Goal: Task Accomplishment & Management: Use online tool/utility

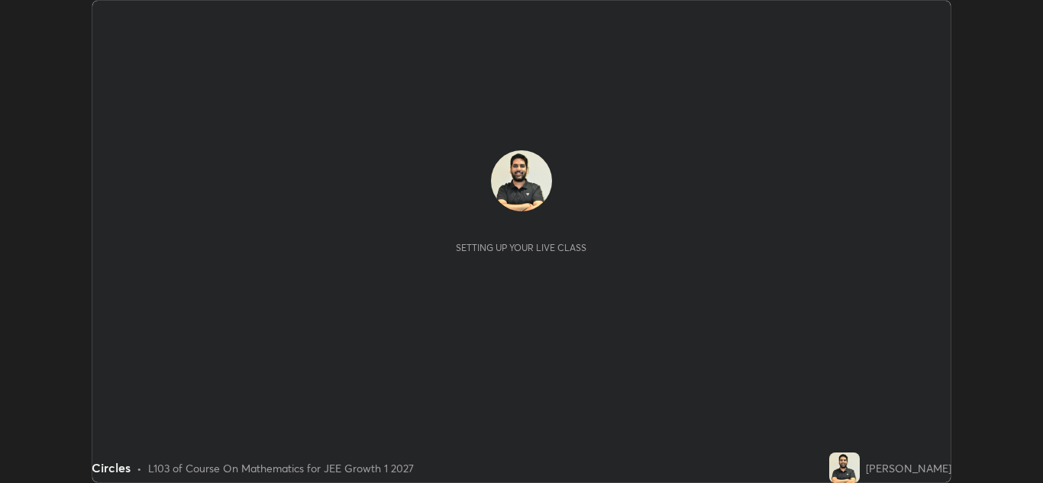
scroll to position [483, 1043]
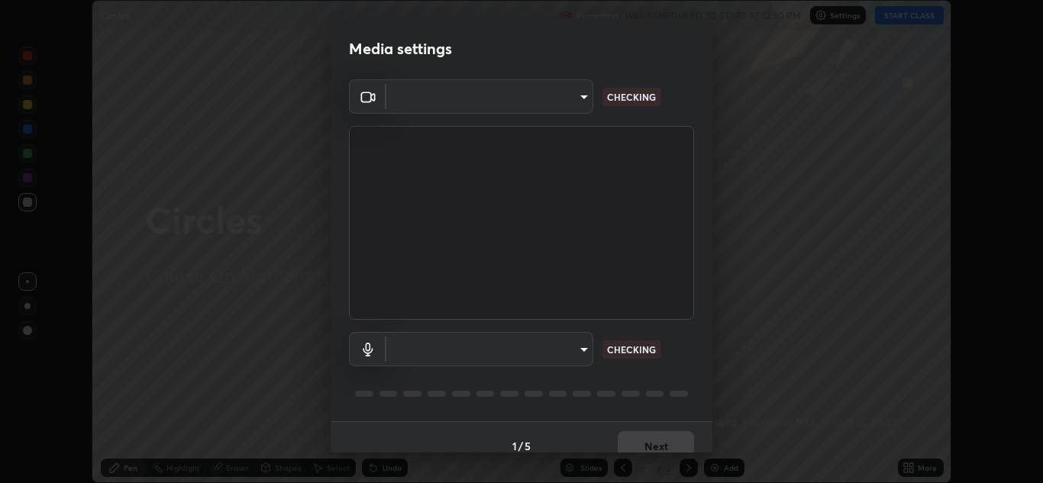
type input "a5fd4db2a2ff04be9e75800ceec395402009cfa99126b0c31c67d7c87717ec82"
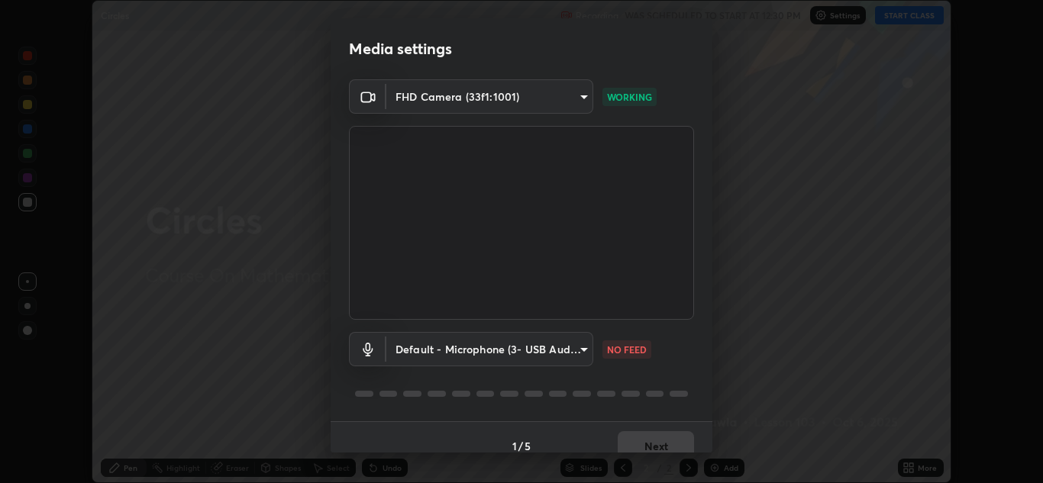
click at [432, 352] on body "Erase all Circles Recording WAS SCHEDULED TO START AT 12:30 PM Settings START C…" at bounding box center [521, 241] width 1043 height 483
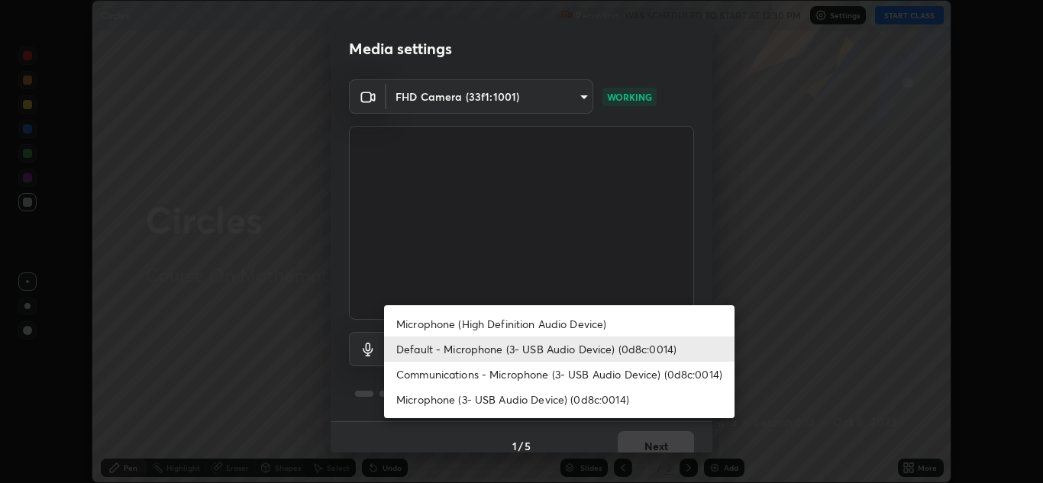
click at [424, 326] on li "Microphone (High Definition Audio Device)" at bounding box center [559, 323] width 350 height 25
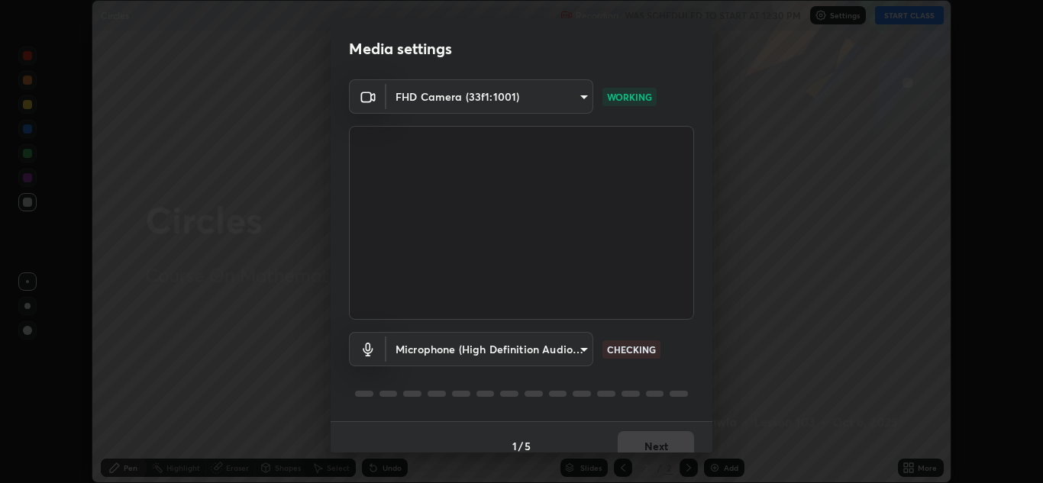
scroll to position [18, 0]
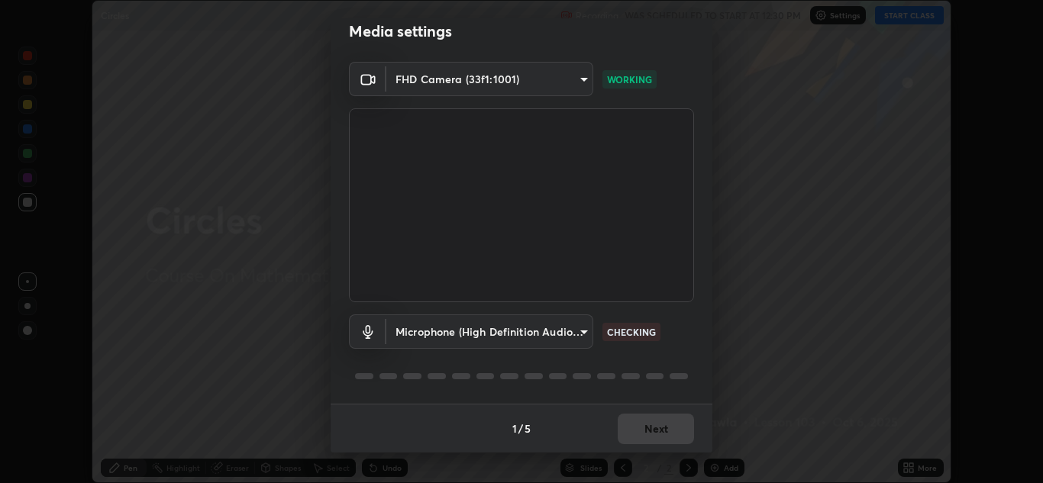
click at [410, 333] on body "Erase all Circles Recording WAS SCHEDULED TO START AT 12:30 PM Settings START C…" at bounding box center [521, 241] width 1043 height 483
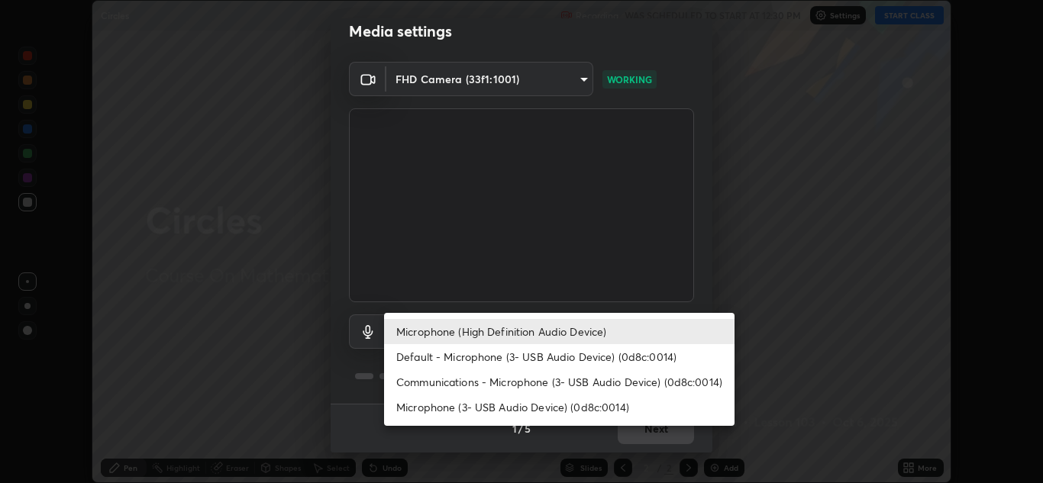
click at [417, 356] on li "Default - Microphone (3- USB Audio Device) (0d8c:0014)" at bounding box center [559, 356] width 350 height 25
type input "default"
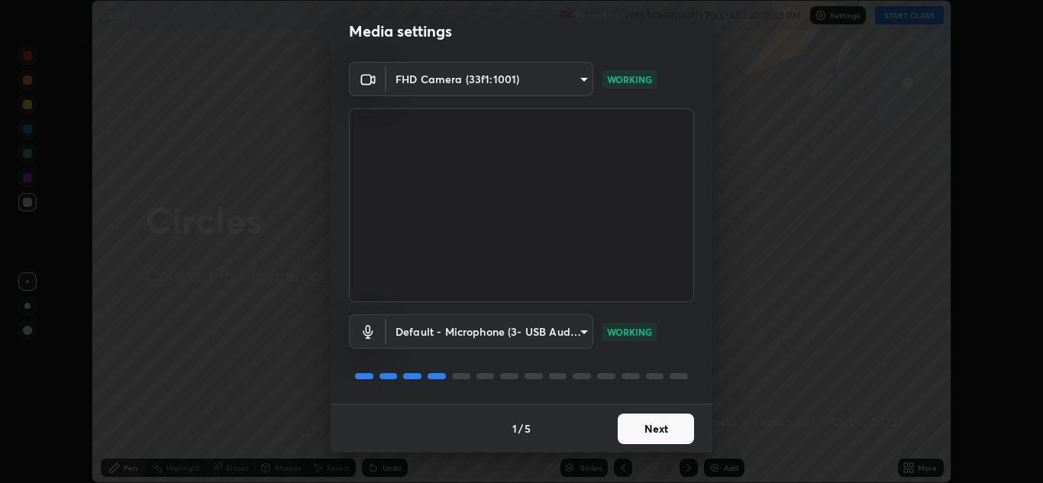
click at [624, 433] on button "Next" at bounding box center [656, 429] width 76 height 31
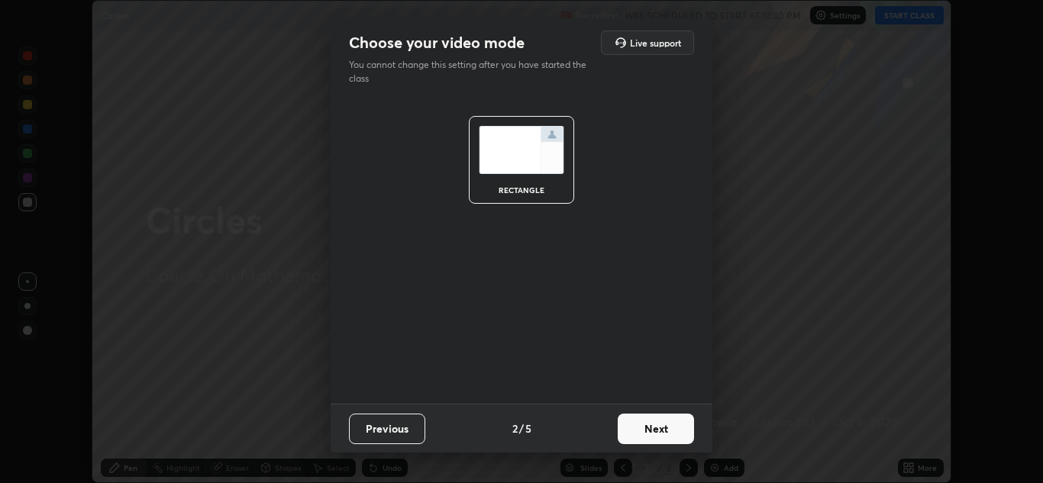
scroll to position [0, 0]
click at [633, 437] on button "Next" at bounding box center [656, 429] width 76 height 31
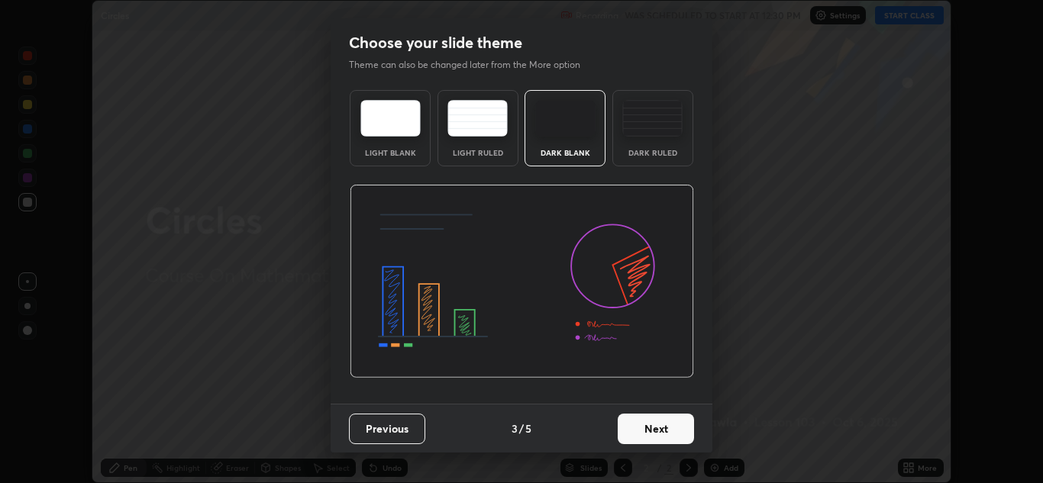
click at [649, 429] on button "Next" at bounding box center [656, 429] width 76 height 31
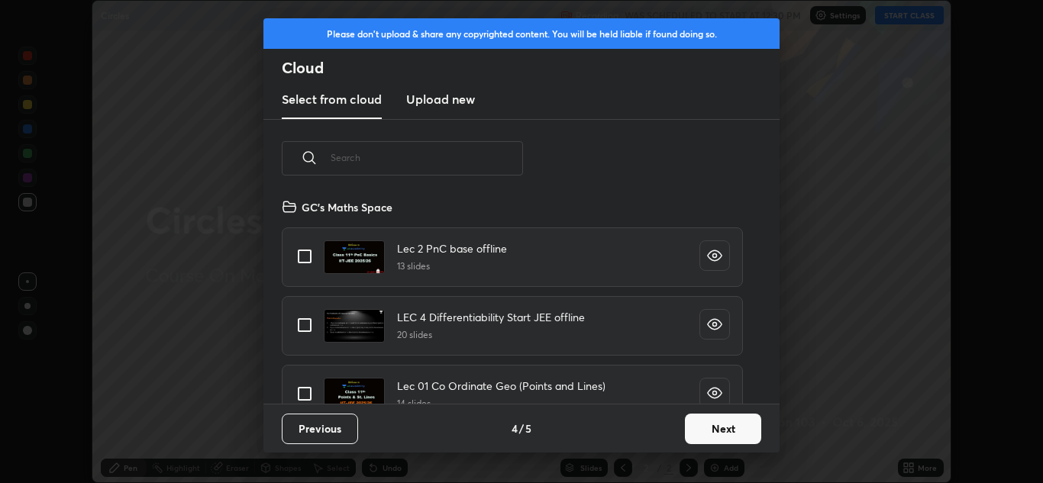
scroll to position [206, 490]
click at [398, 158] on input "text" at bounding box center [427, 157] width 192 height 65
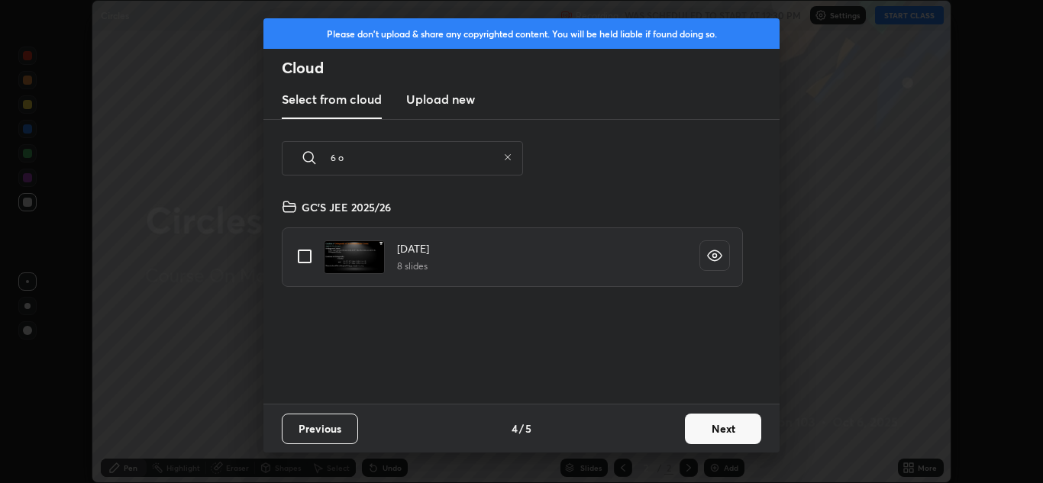
scroll to position [0, 0]
type input "6 o"
click at [305, 247] on input "grid" at bounding box center [305, 256] width 32 height 32
checkbox input "true"
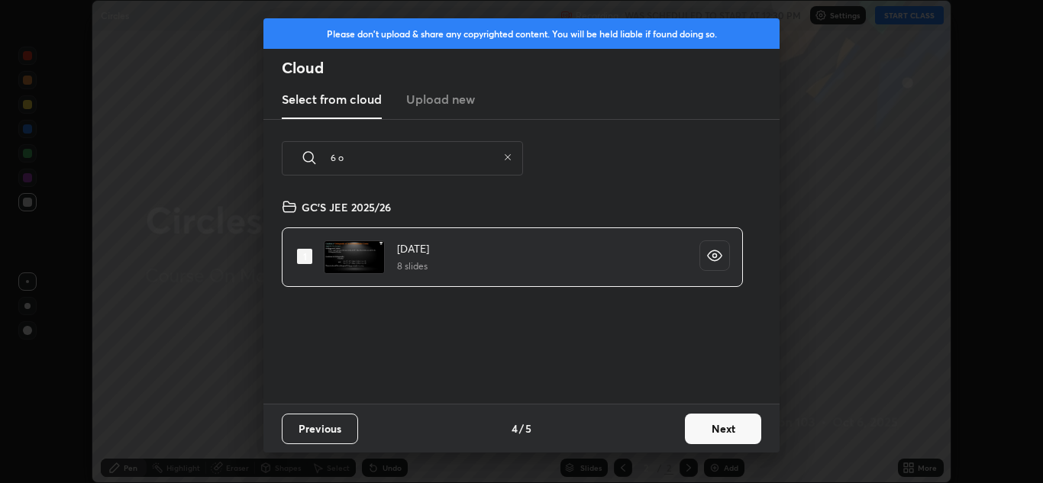
click at [724, 433] on button "Next" at bounding box center [723, 429] width 76 height 31
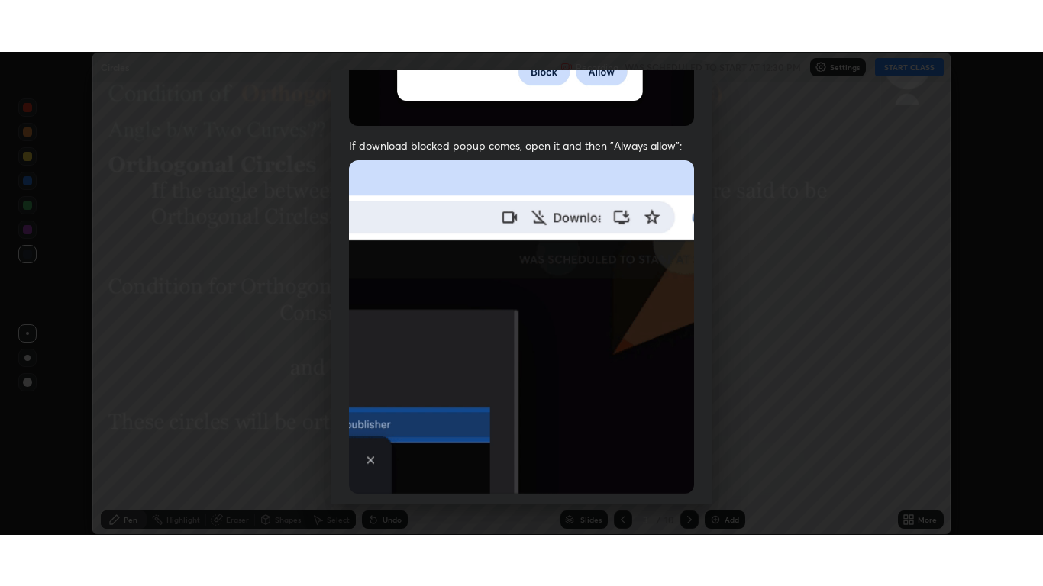
scroll to position [330, 0]
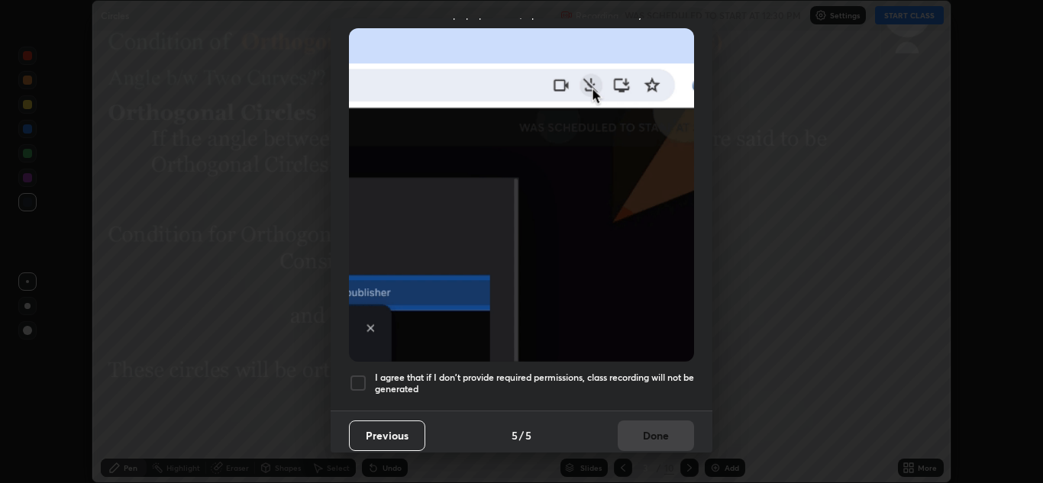
click at [366, 374] on div at bounding box center [358, 383] width 18 height 18
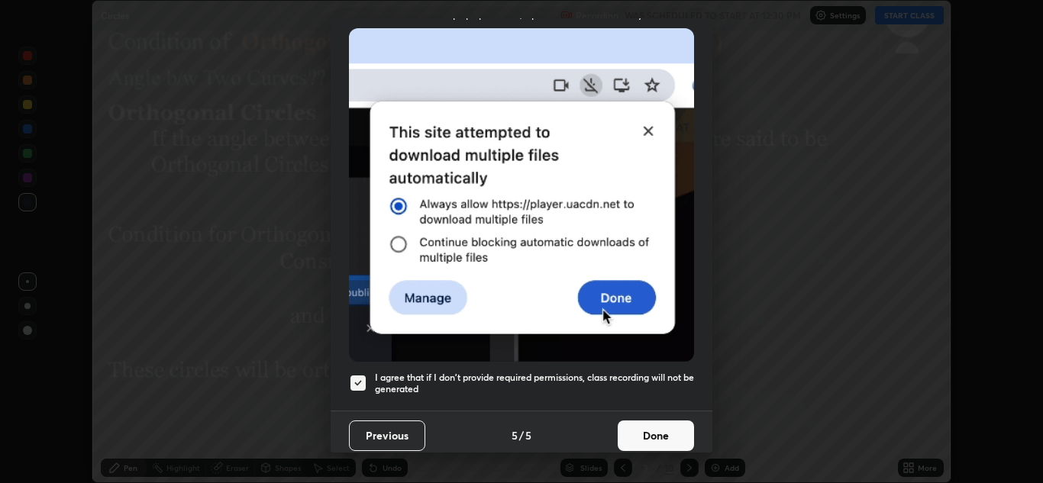
click at [649, 433] on button "Done" at bounding box center [656, 436] width 76 height 31
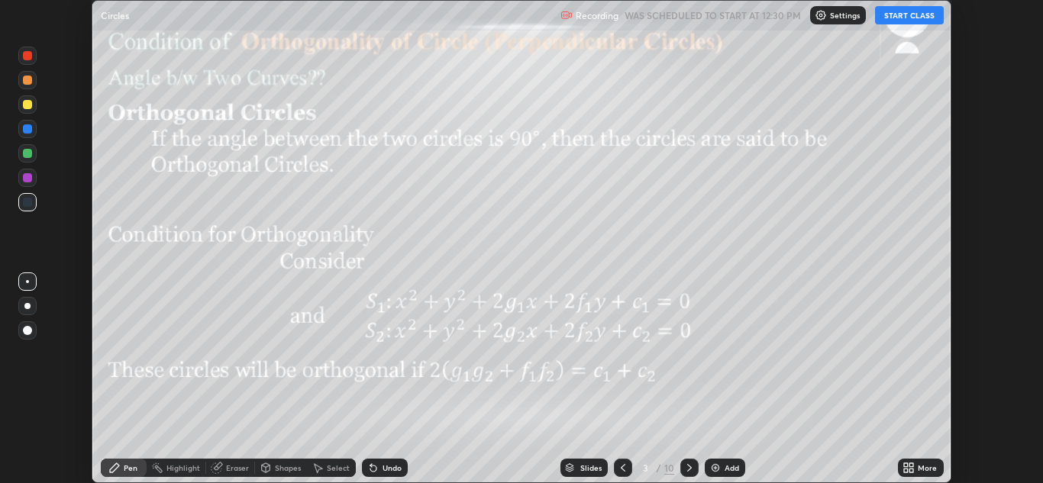
click at [902, 18] on button "START CLASS" at bounding box center [909, 15] width 69 height 18
click at [918, 466] on div "More" at bounding box center [927, 468] width 19 height 8
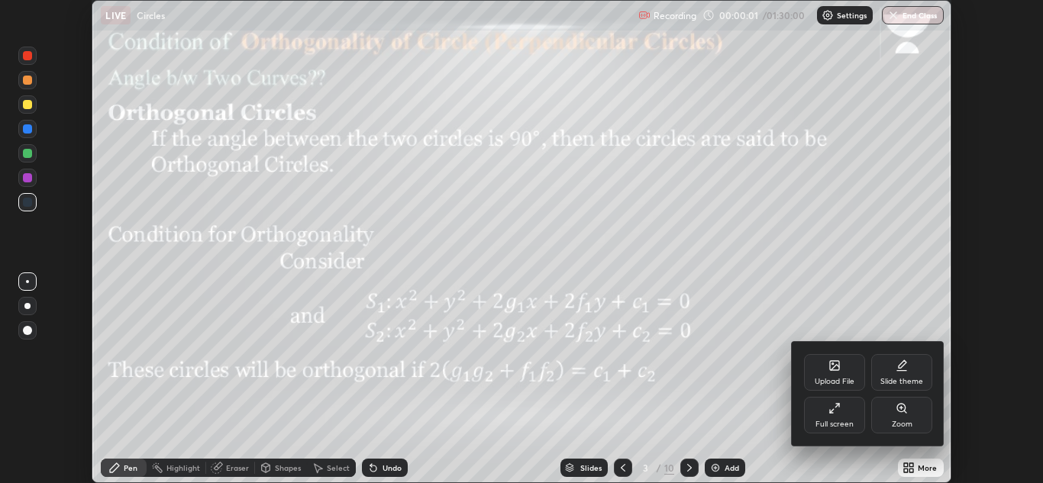
click at [839, 415] on div "Full screen" at bounding box center [834, 415] width 61 height 37
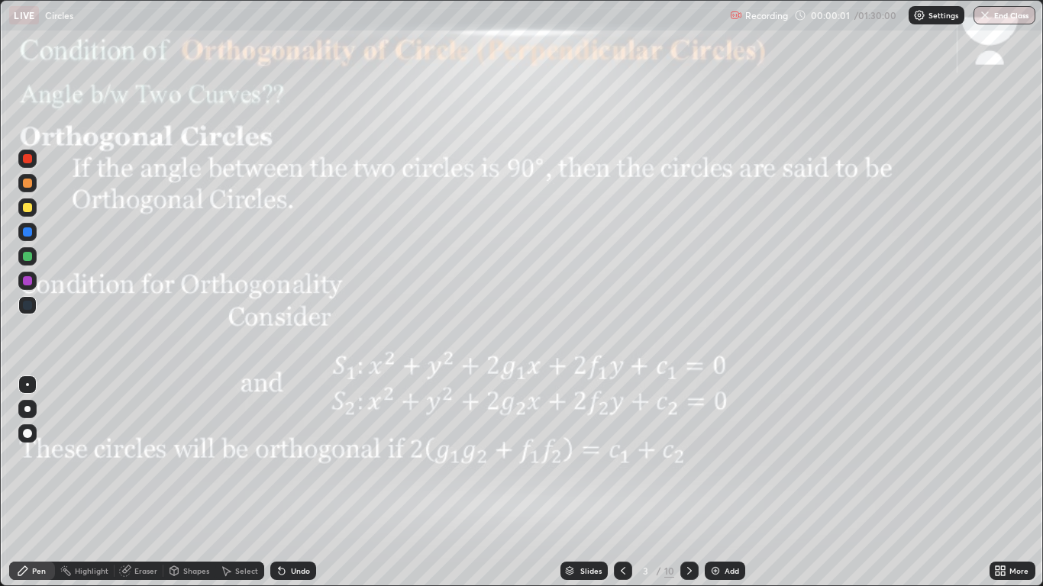
scroll to position [586, 1043]
click at [620, 482] on icon at bounding box center [623, 571] width 12 height 12
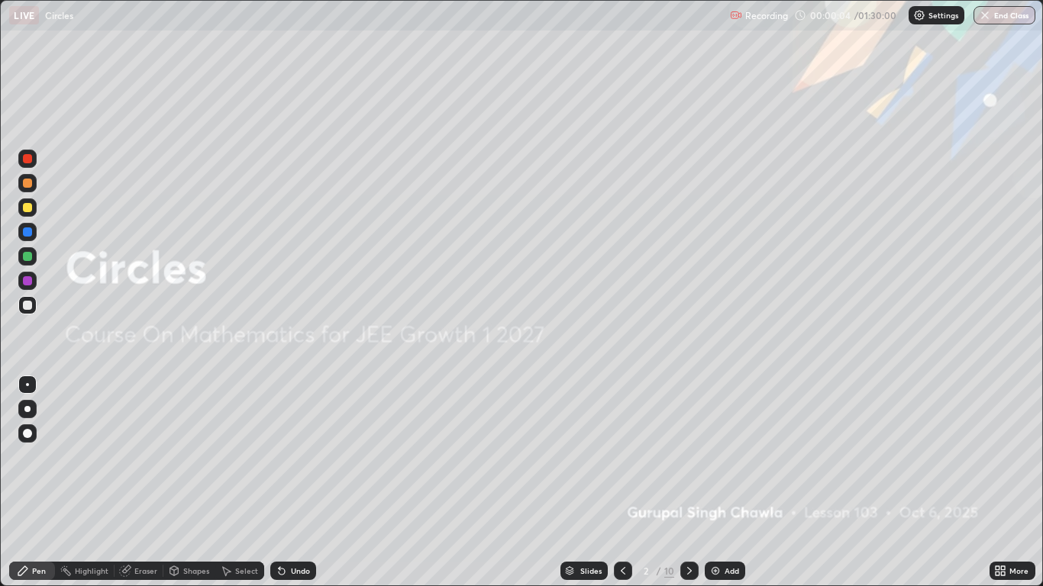
click at [724, 482] on div "Add" at bounding box center [731, 571] width 15 height 8
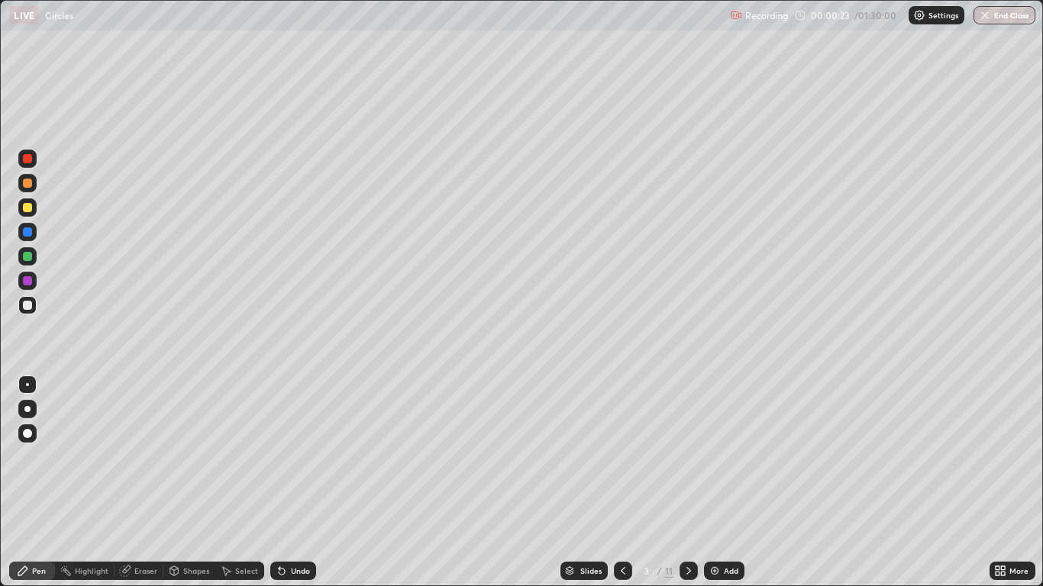
click at [21, 204] on div at bounding box center [27, 207] width 18 height 18
click at [28, 409] on div at bounding box center [27, 409] width 6 height 6
click at [29, 307] on div at bounding box center [27, 305] width 9 height 9
click at [27, 409] on div at bounding box center [27, 409] width 6 height 6
click at [689, 482] on icon at bounding box center [688, 571] width 12 height 12
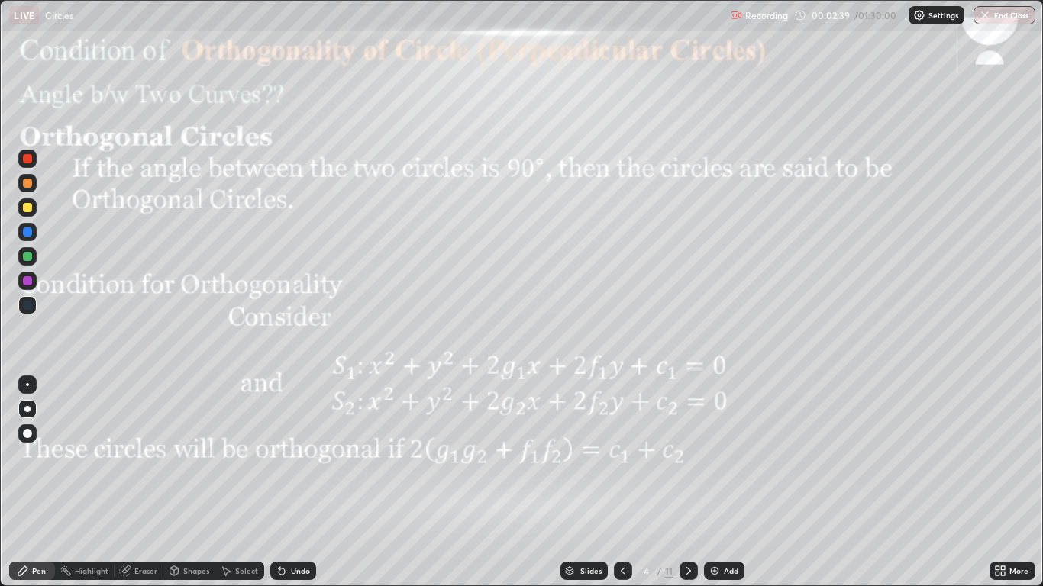
click at [622, 482] on icon at bounding box center [623, 571] width 12 height 12
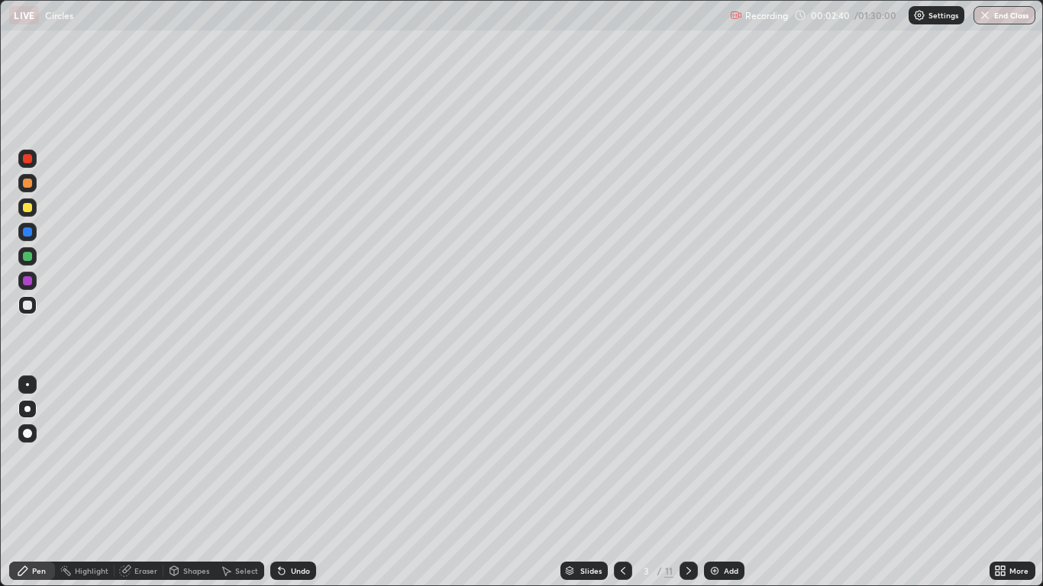
click at [688, 482] on icon at bounding box center [688, 571] width 12 height 12
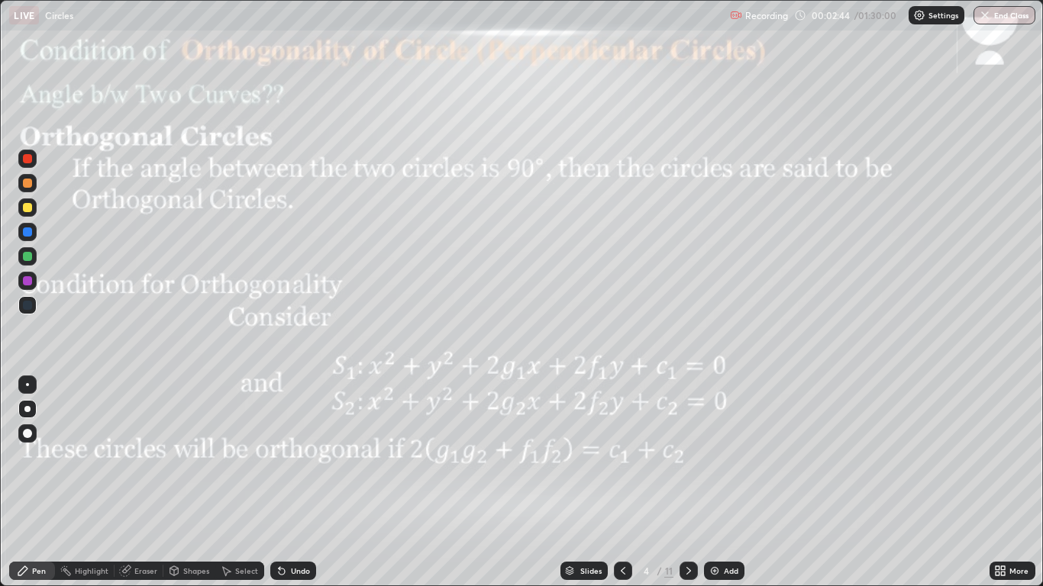
click at [189, 482] on div "Shapes" at bounding box center [196, 571] width 26 height 8
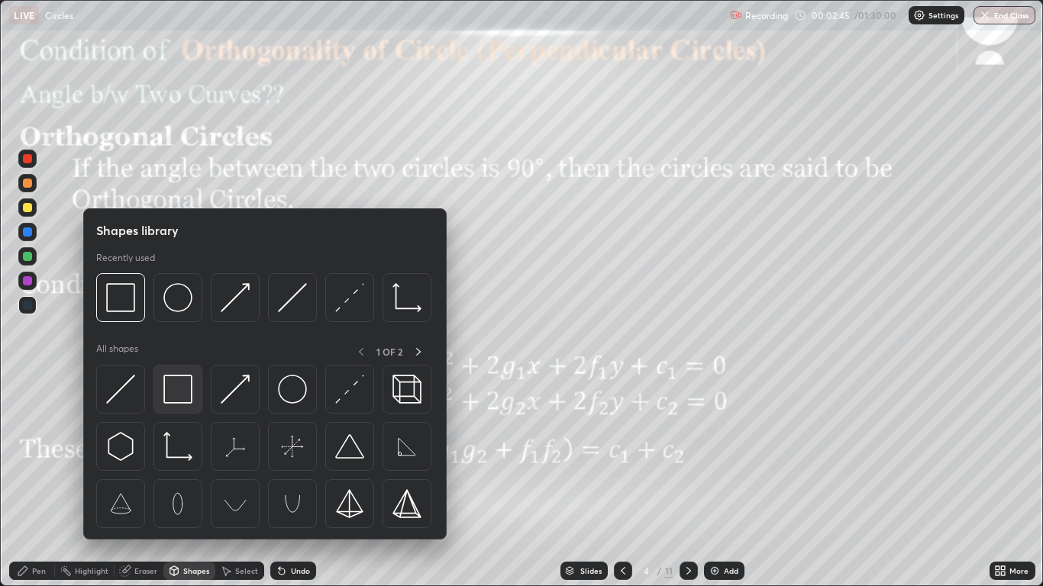
click at [185, 388] on img at bounding box center [177, 389] width 29 height 29
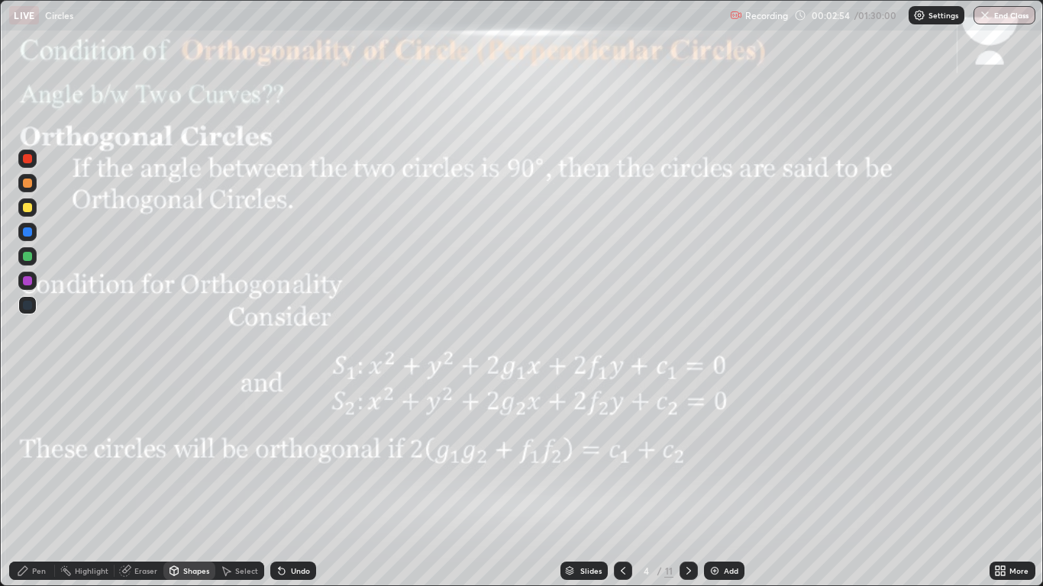
click at [28, 206] on div at bounding box center [27, 207] width 9 height 9
click at [31, 482] on div "Pen" at bounding box center [32, 571] width 46 height 18
click at [27, 409] on div at bounding box center [27, 409] width 6 height 6
click at [622, 482] on icon at bounding box center [623, 571] width 12 height 12
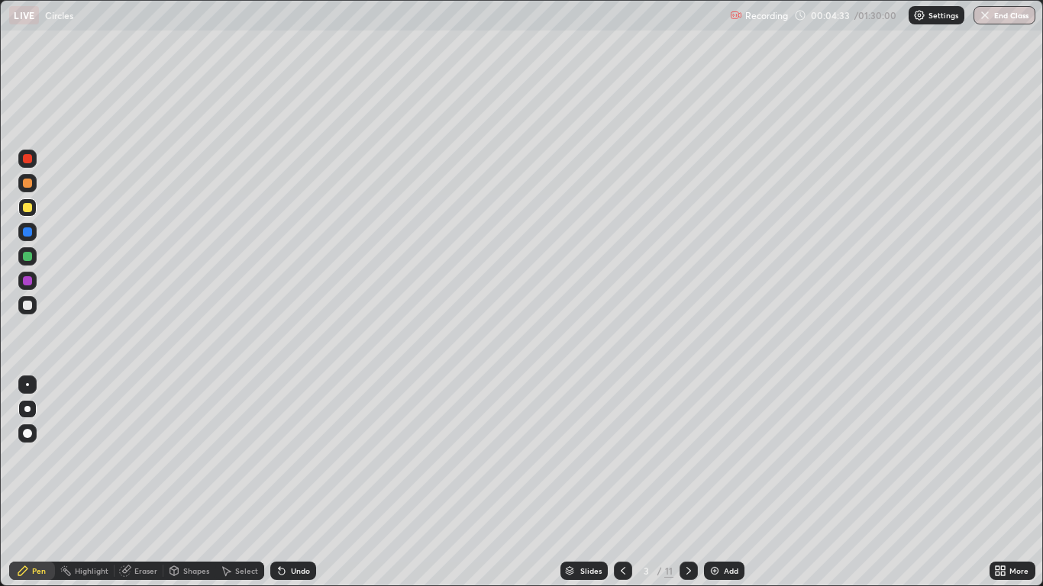
click at [31, 305] on div at bounding box center [27, 305] width 9 height 9
click at [689, 482] on icon at bounding box center [688, 571] width 12 height 12
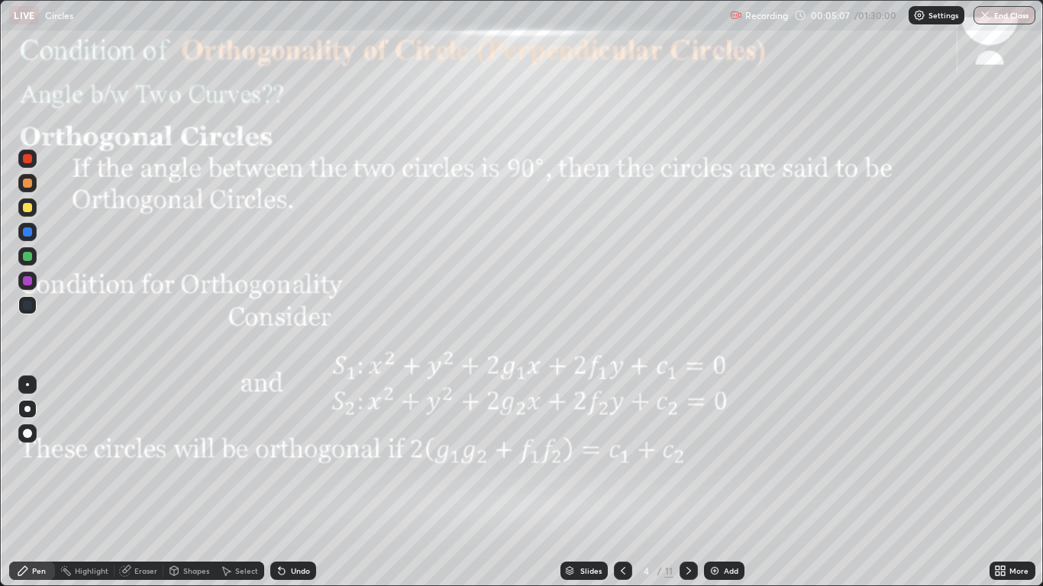
click at [623, 482] on icon at bounding box center [623, 571] width 12 height 12
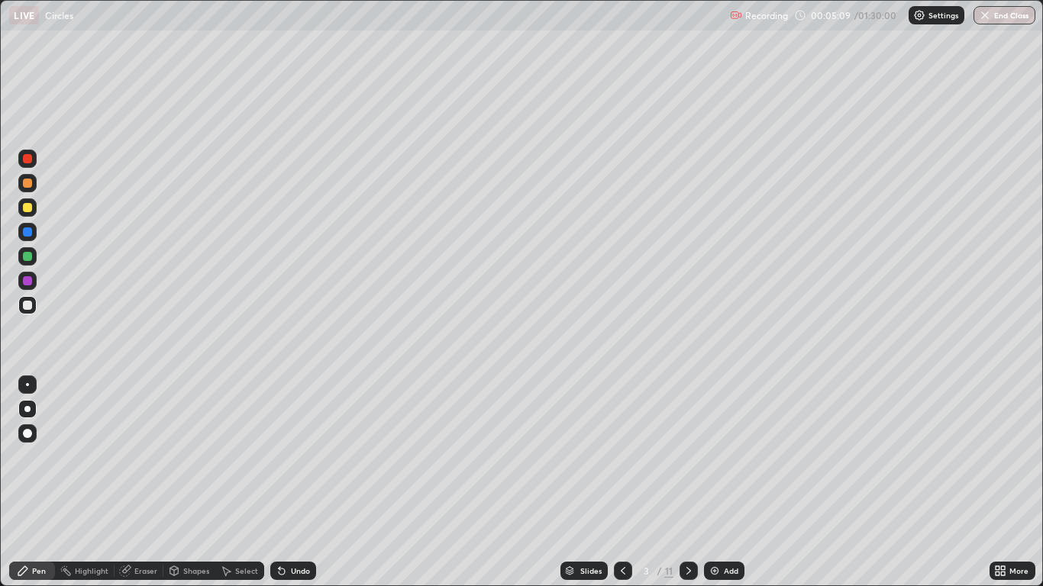
click at [687, 482] on icon at bounding box center [688, 571] width 5 height 8
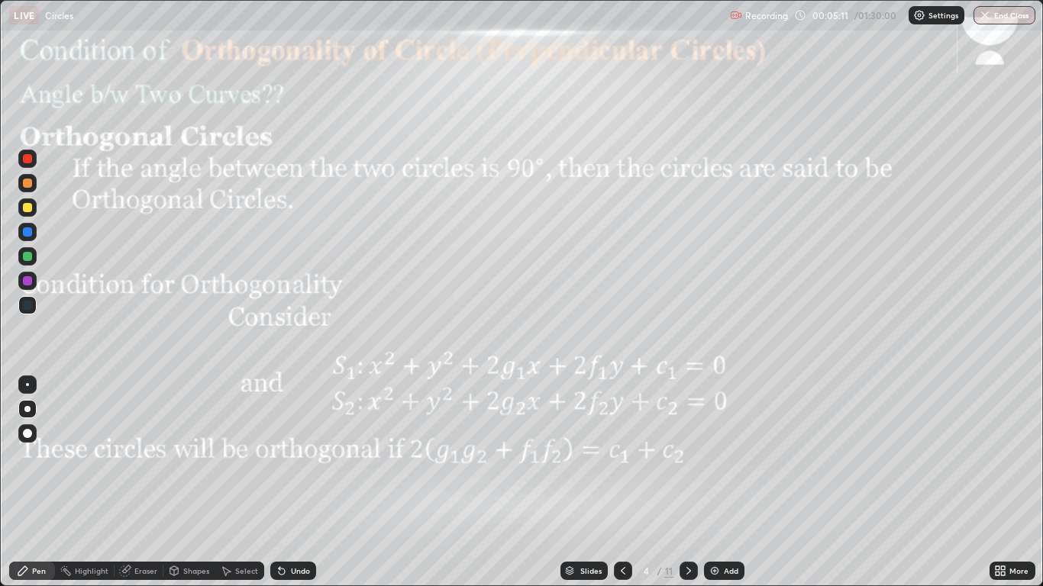
click at [192, 482] on div "Shapes" at bounding box center [196, 571] width 26 height 8
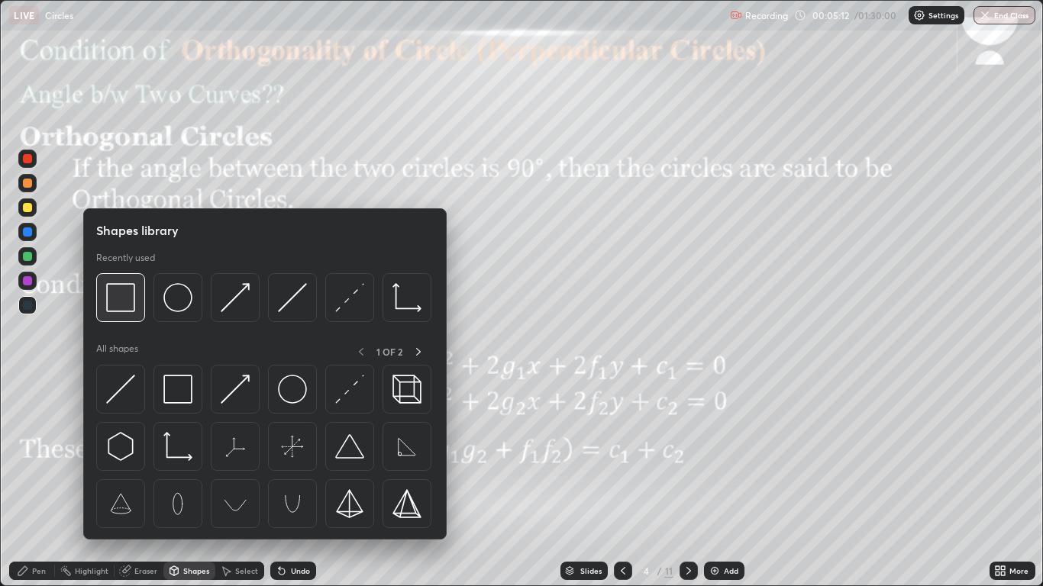
click at [125, 296] on img at bounding box center [120, 297] width 29 height 29
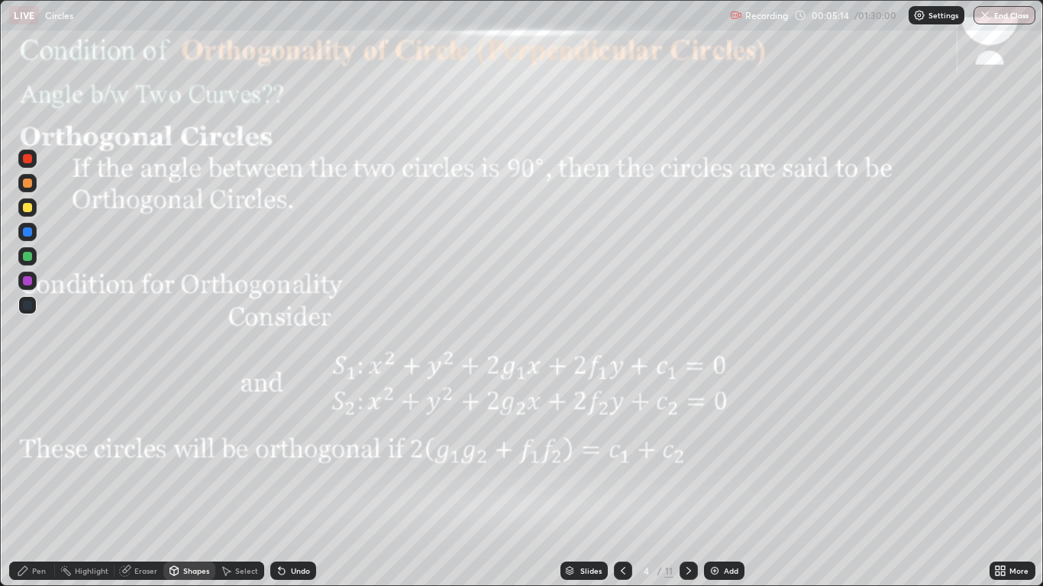
click at [28, 164] on div at bounding box center [27, 159] width 18 height 18
click at [32, 482] on div "Pen" at bounding box center [39, 571] width 14 height 8
click at [621, 482] on icon at bounding box center [623, 571] width 12 height 12
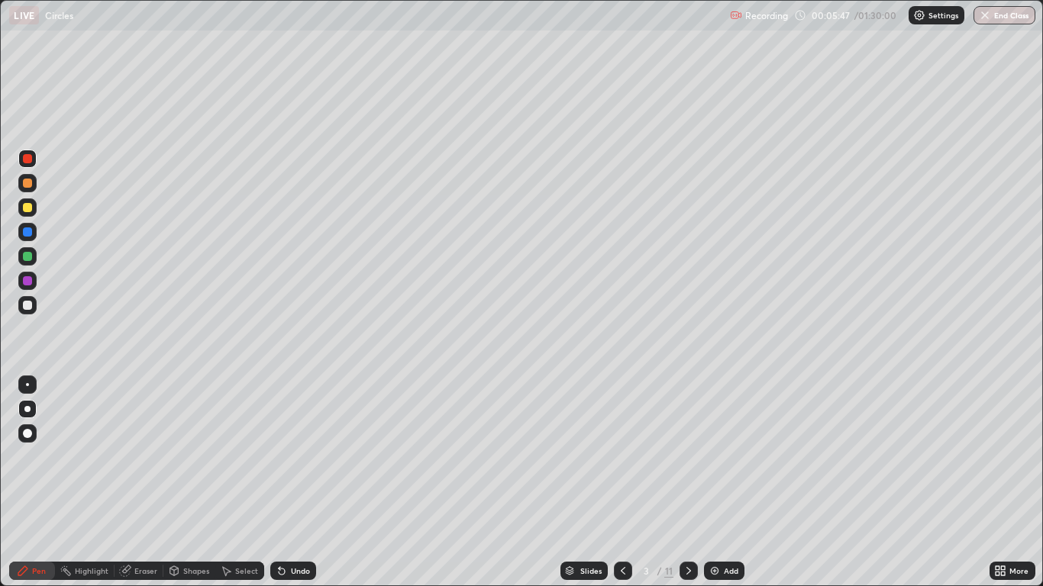
click at [28, 208] on div at bounding box center [27, 207] width 9 height 9
click at [286, 482] on div "Undo" at bounding box center [293, 571] width 46 height 18
click at [291, 482] on div "Undo" at bounding box center [300, 571] width 19 height 8
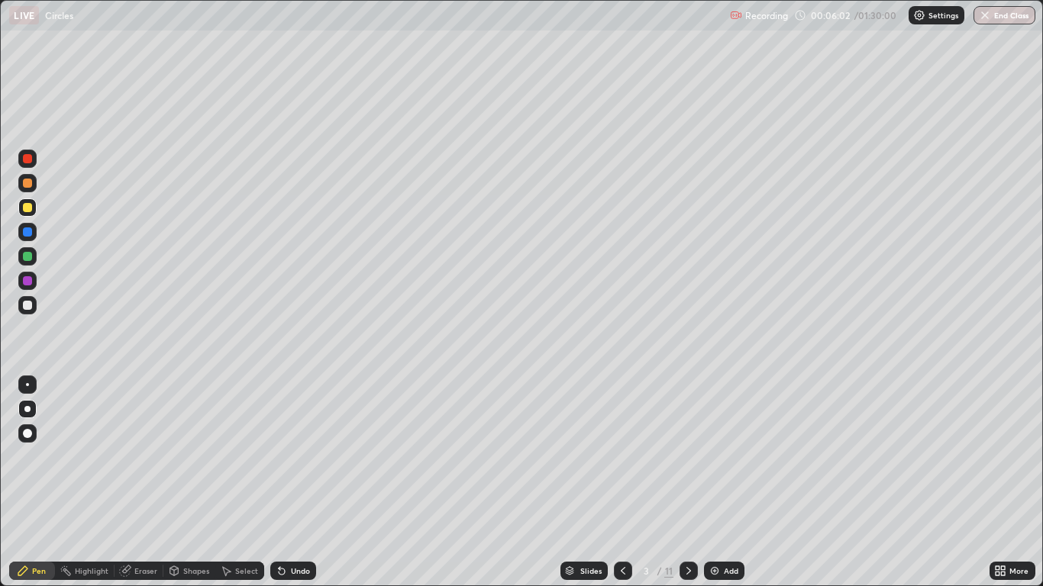
click at [295, 482] on div "Undo" at bounding box center [300, 571] width 19 height 8
click at [299, 482] on div "Undo" at bounding box center [300, 571] width 19 height 8
click at [301, 482] on div "Undo" at bounding box center [300, 571] width 19 height 8
click at [32, 161] on div at bounding box center [27, 159] width 18 height 18
click at [30, 283] on div at bounding box center [27, 280] width 9 height 9
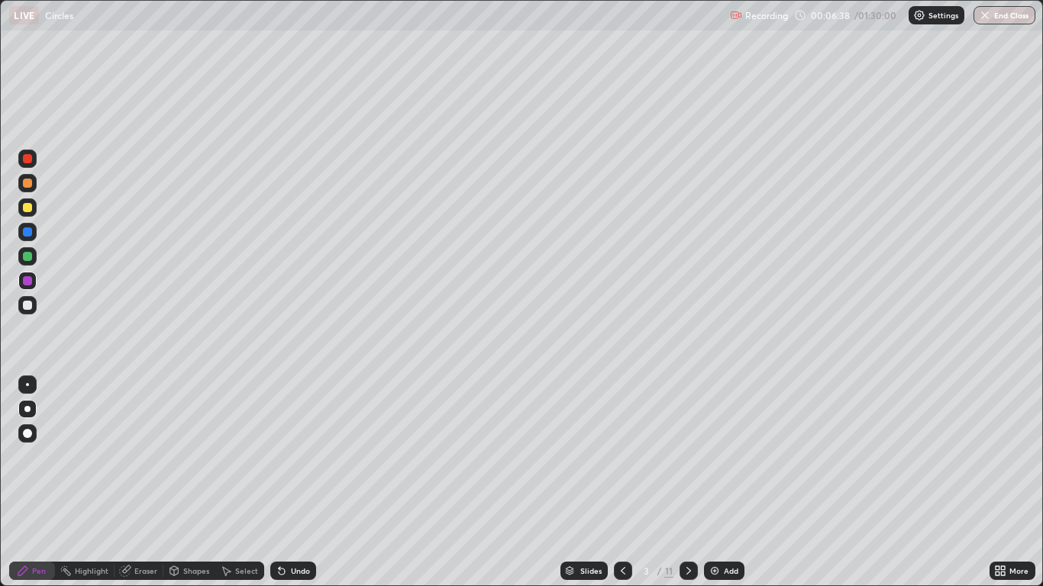
click at [295, 482] on div "Undo" at bounding box center [300, 571] width 19 height 8
click at [300, 482] on div "Undo" at bounding box center [300, 571] width 19 height 8
click at [298, 482] on div "Undo" at bounding box center [300, 571] width 19 height 8
click at [302, 482] on div "Undo" at bounding box center [293, 571] width 46 height 18
click at [291, 482] on div "Undo" at bounding box center [300, 571] width 19 height 8
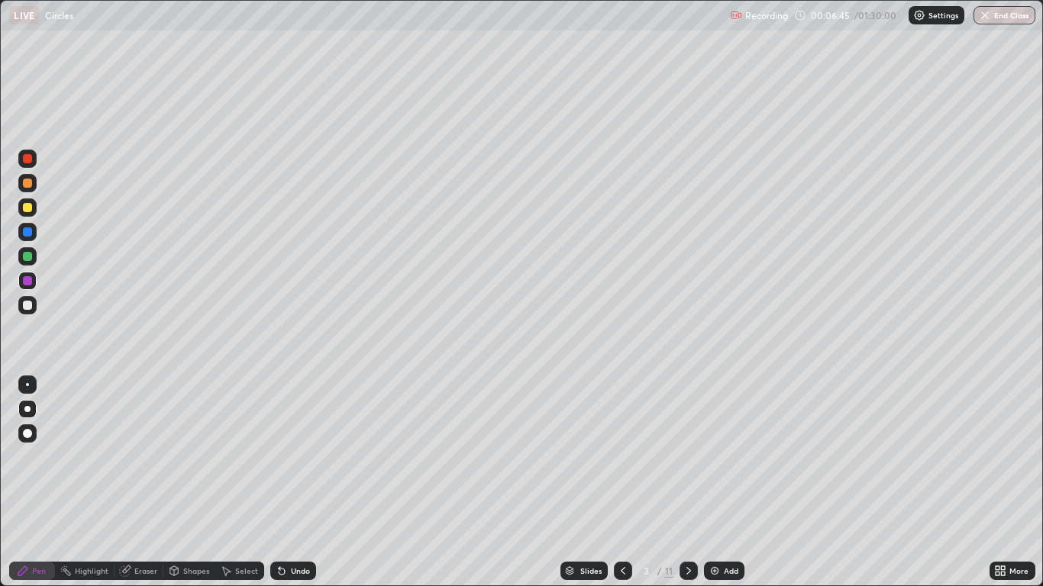
click at [224, 482] on icon at bounding box center [227, 571] width 8 height 9
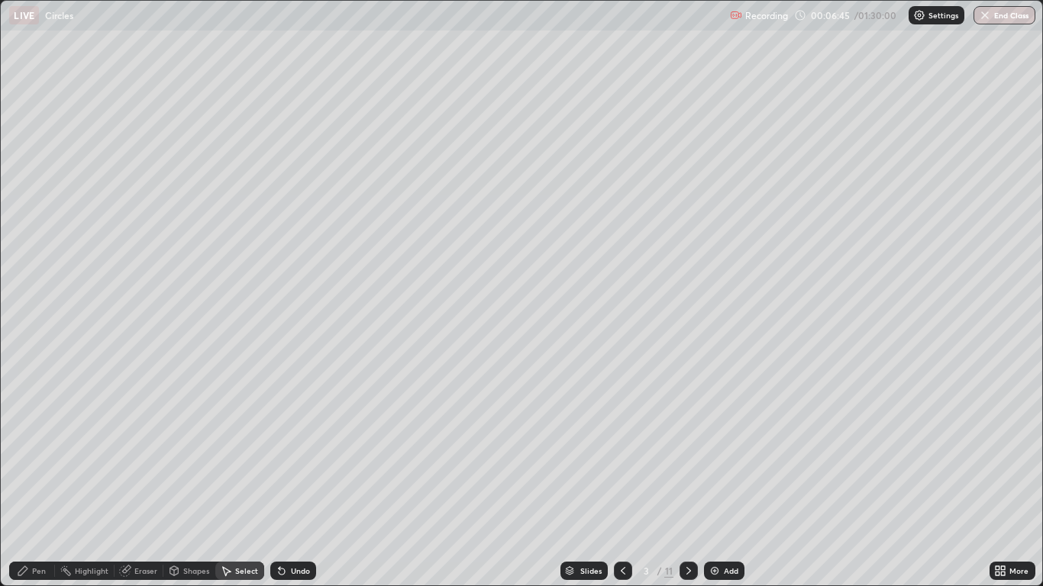
click at [201, 482] on div "Shapes" at bounding box center [196, 571] width 26 height 8
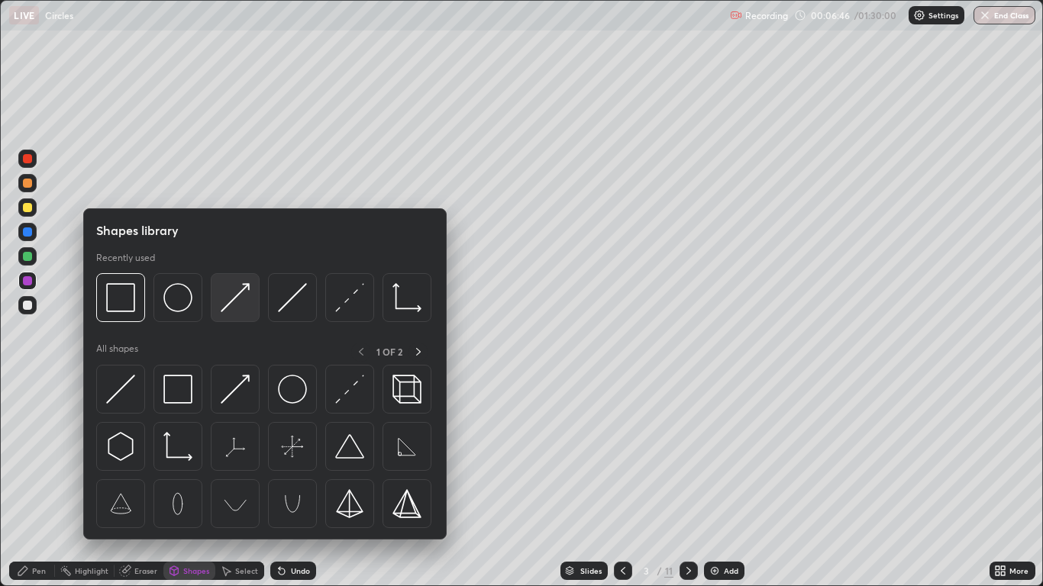
click at [240, 295] on img at bounding box center [235, 297] width 29 height 29
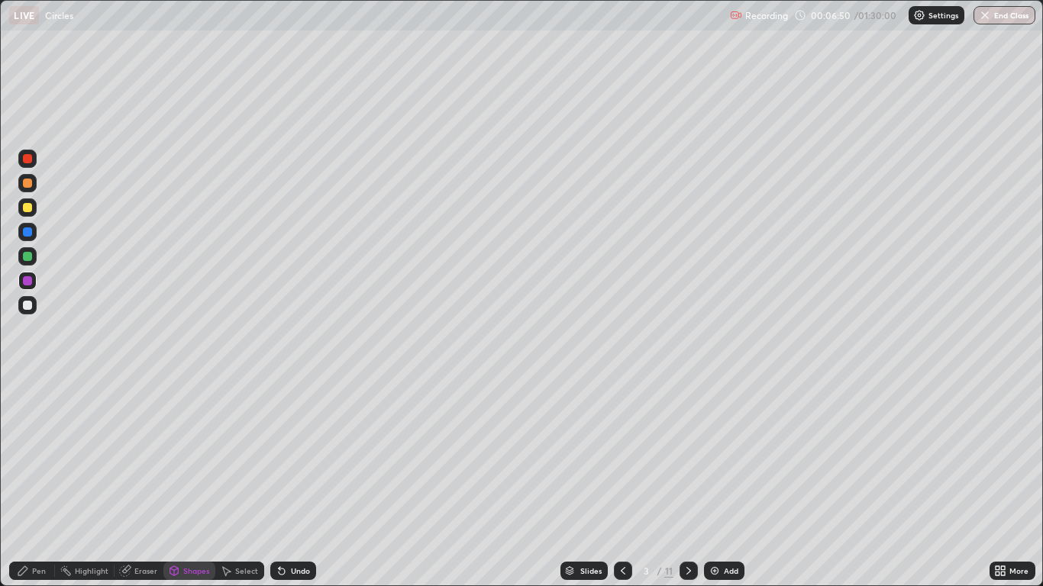
click at [31, 229] on div at bounding box center [27, 231] width 9 height 9
click at [24, 308] on div at bounding box center [27, 305] width 9 height 9
click at [291, 482] on div "Undo" at bounding box center [300, 571] width 19 height 8
click at [34, 282] on div at bounding box center [27, 281] width 18 height 18
click at [36, 482] on div "Pen" at bounding box center [39, 571] width 14 height 8
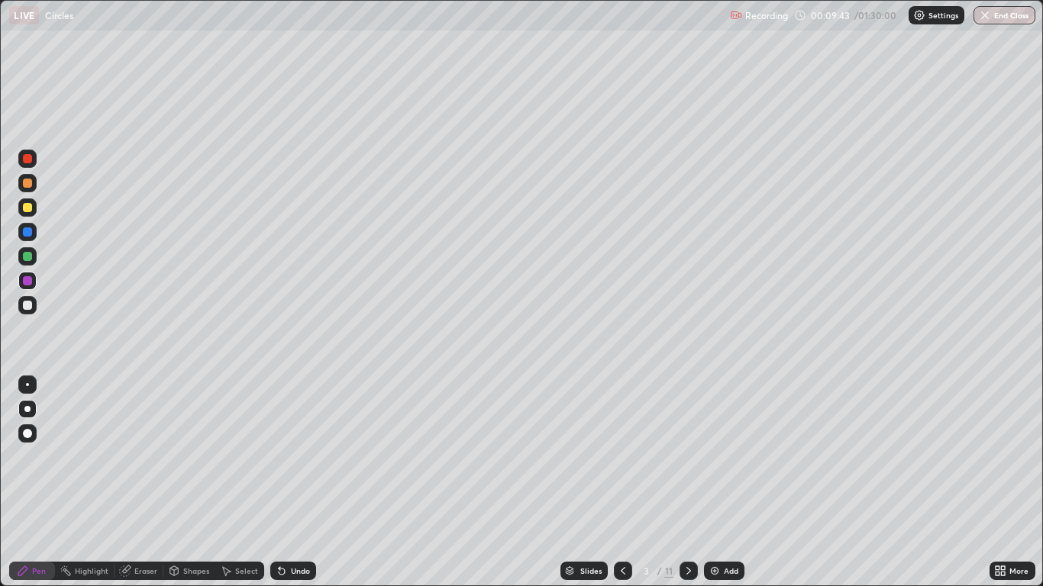
click at [178, 482] on icon at bounding box center [174, 570] width 8 height 9
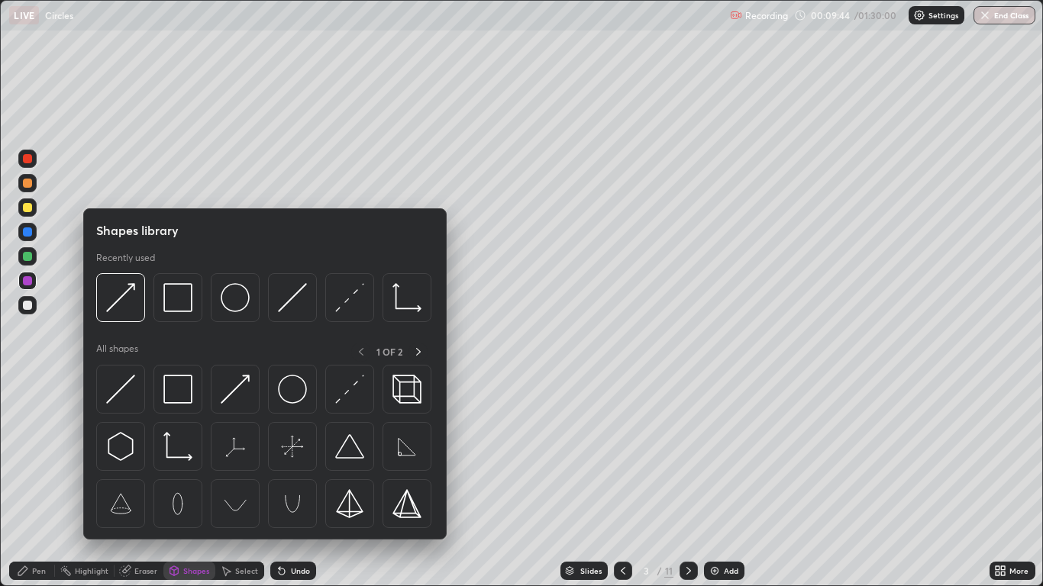
click at [34, 482] on div "Pen" at bounding box center [39, 571] width 14 height 8
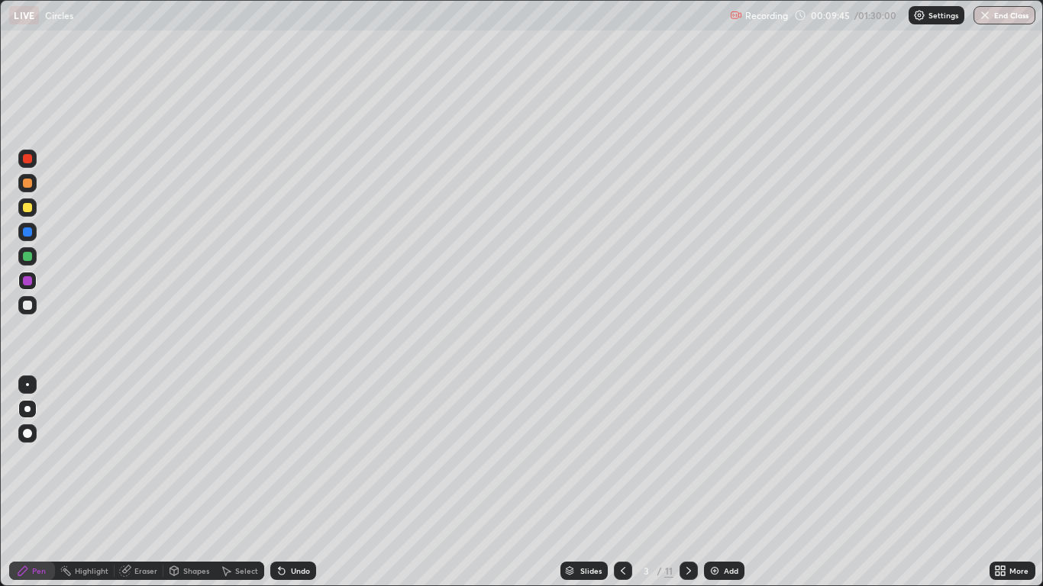
click at [26, 309] on div at bounding box center [27, 305] width 9 height 9
click at [27, 260] on div at bounding box center [27, 256] width 9 height 9
click at [286, 482] on div "Undo" at bounding box center [293, 571] width 46 height 18
click at [218, 482] on div "Select" at bounding box center [239, 571] width 49 height 18
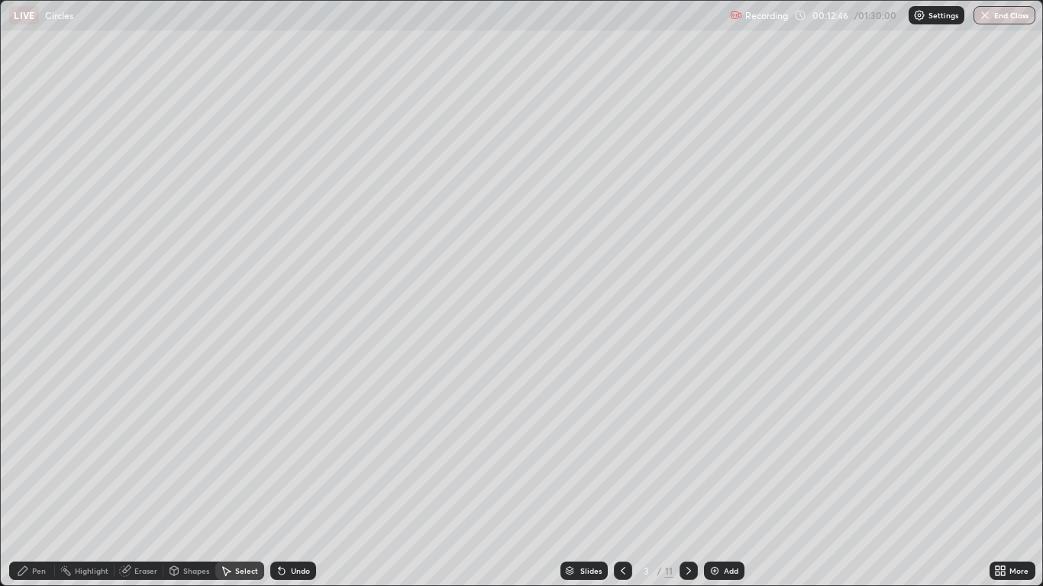
click at [188, 482] on div "Shapes" at bounding box center [196, 571] width 26 height 8
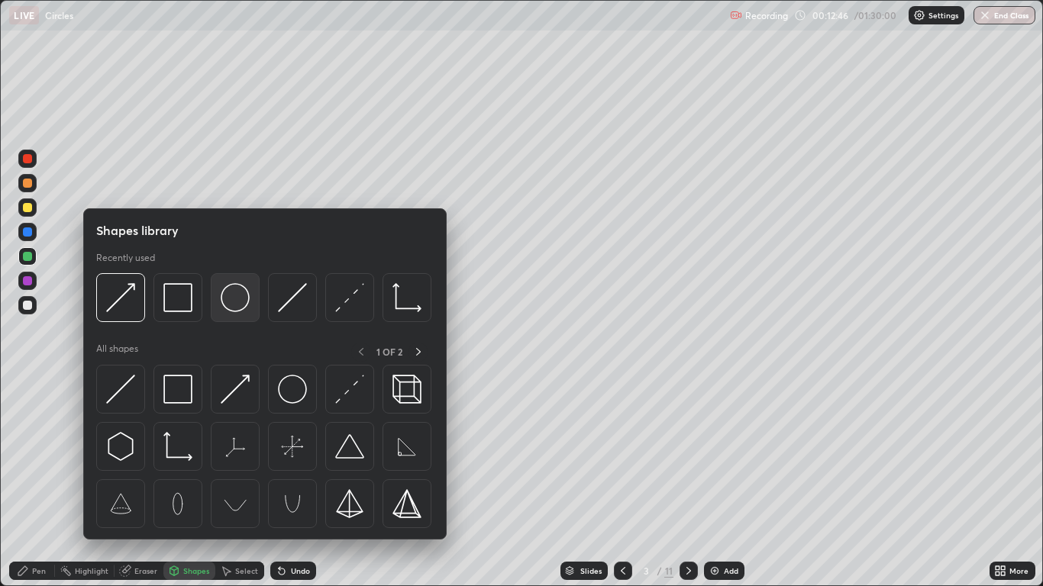
click at [243, 304] on img at bounding box center [235, 297] width 29 height 29
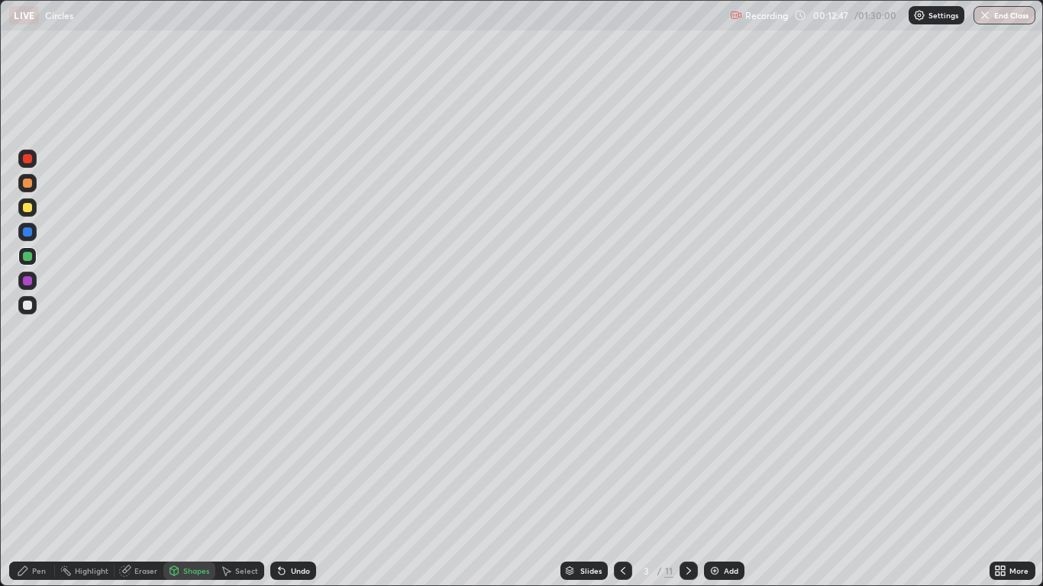
click at [31, 231] on div at bounding box center [27, 231] width 9 height 9
click at [28, 159] on div at bounding box center [27, 158] width 9 height 9
click at [26, 258] on div at bounding box center [27, 256] width 9 height 9
click at [34, 482] on div "Pen" at bounding box center [39, 571] width 14 height 8
click at [27, 409] on div at bounding box center [27, 409] width 6 height 6
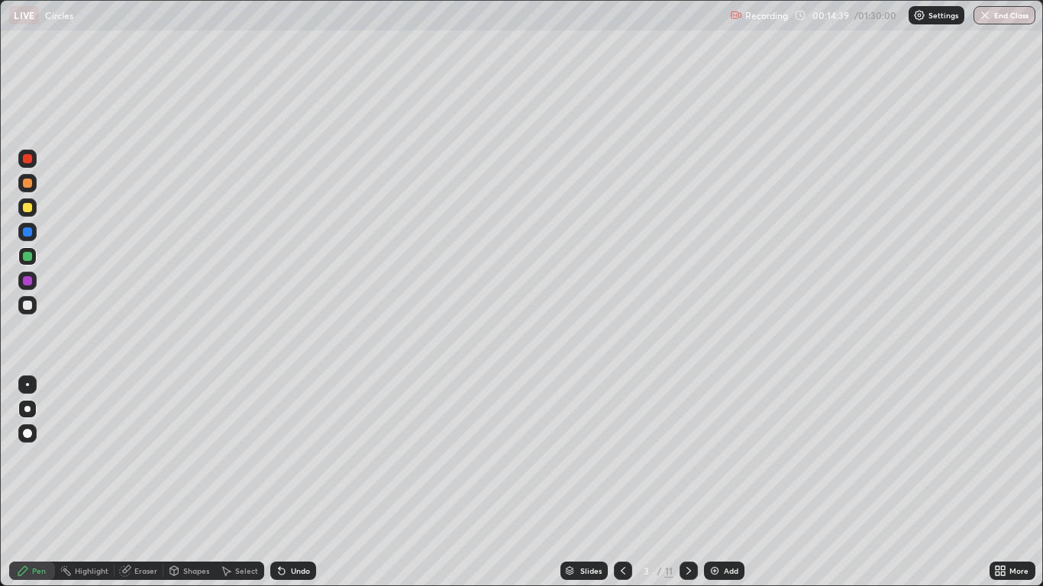
click at [31, 282] on div at bounding box center [27, 280] width 9 height 9
click at [187, 482] on div "Shapes" at bounding box center [196, 571] width 26 height 8
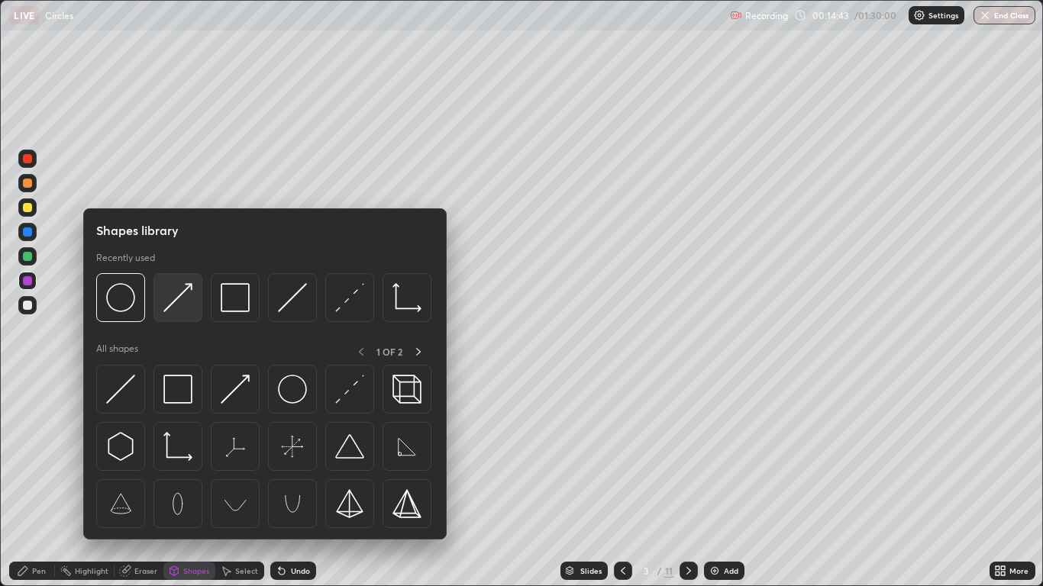
click at [187, 305] on img at bounding box center [177, 297] width 29 height 29
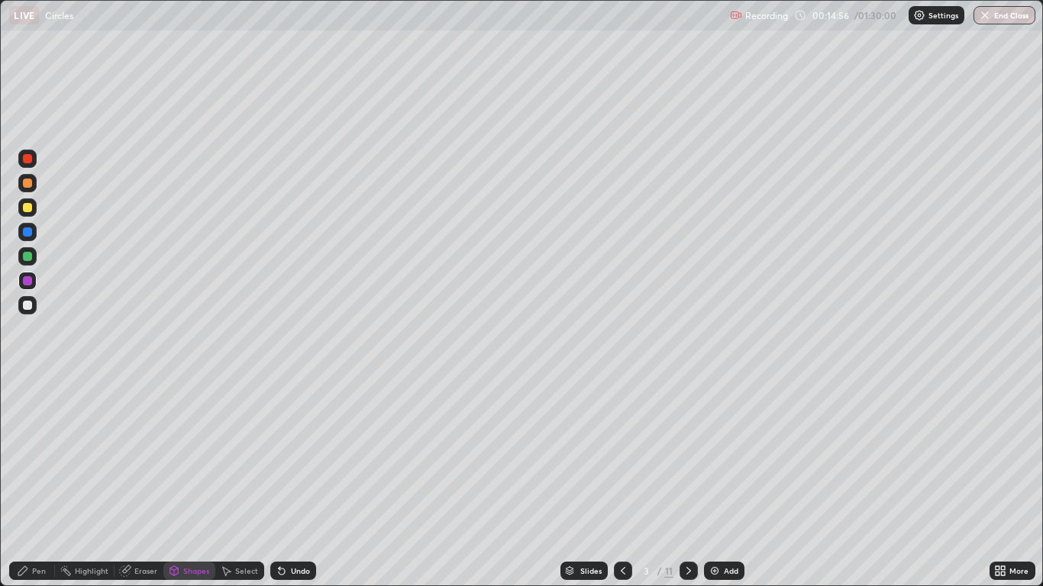
click at [31, 209] on div at bounding box center [27, 207] width 9 height 9
click at [26, 207] on div at bounding box center [27, 207] width 9 height 9
click at [286, 482] on div "Undo" at bounding box center [293, 571] width 46 height 18
click at [291, 482] on div "Undo" at bounding box center [300, 571] width 19 height 8
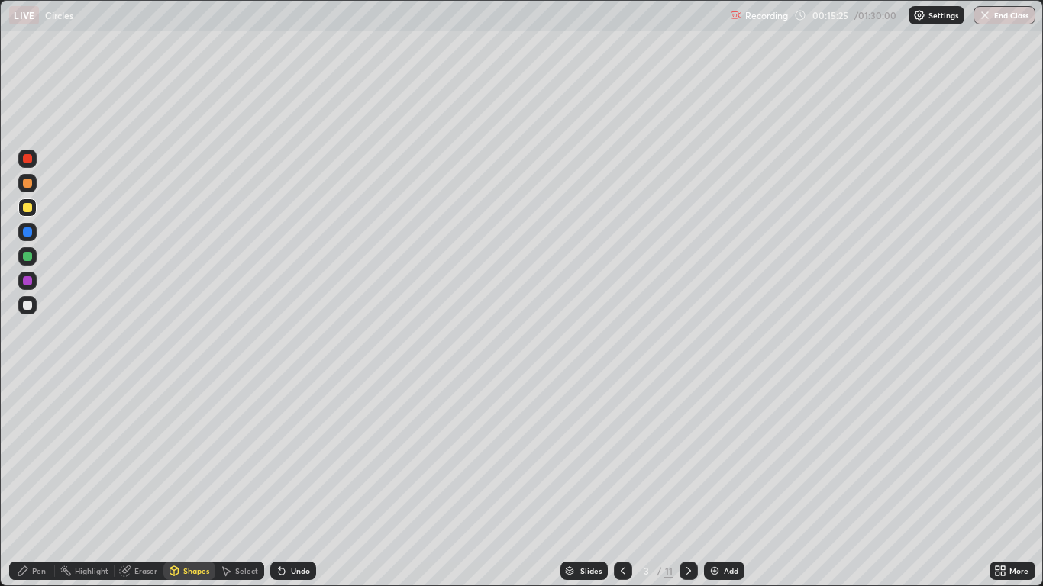
click at [243, 482] on div "Select" at bounding box center [246, 571] width 23 height 8
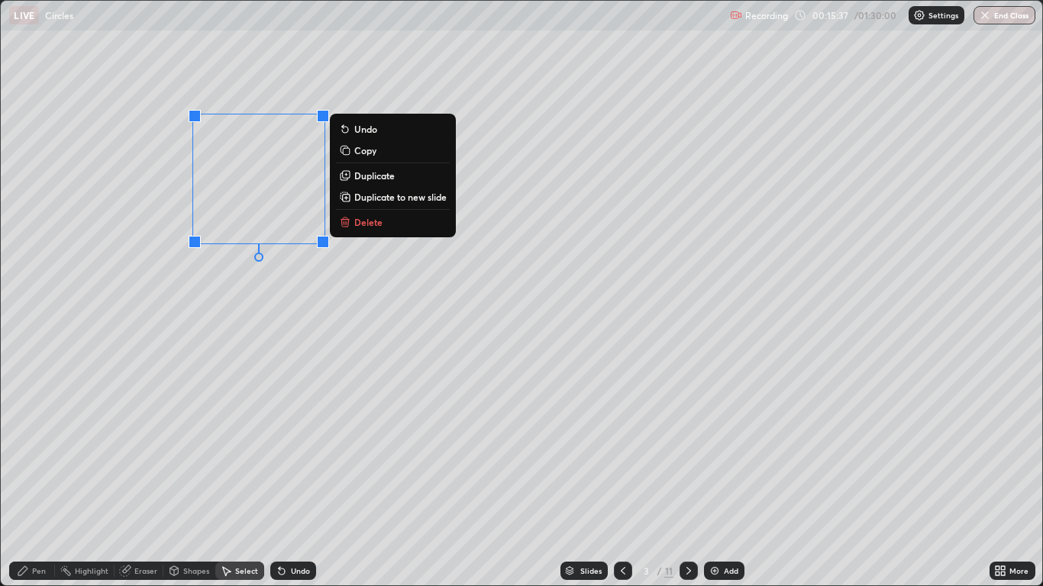
click at [37, 482] on div "Pen" at bounding box center [39, 571] width 14 height 8
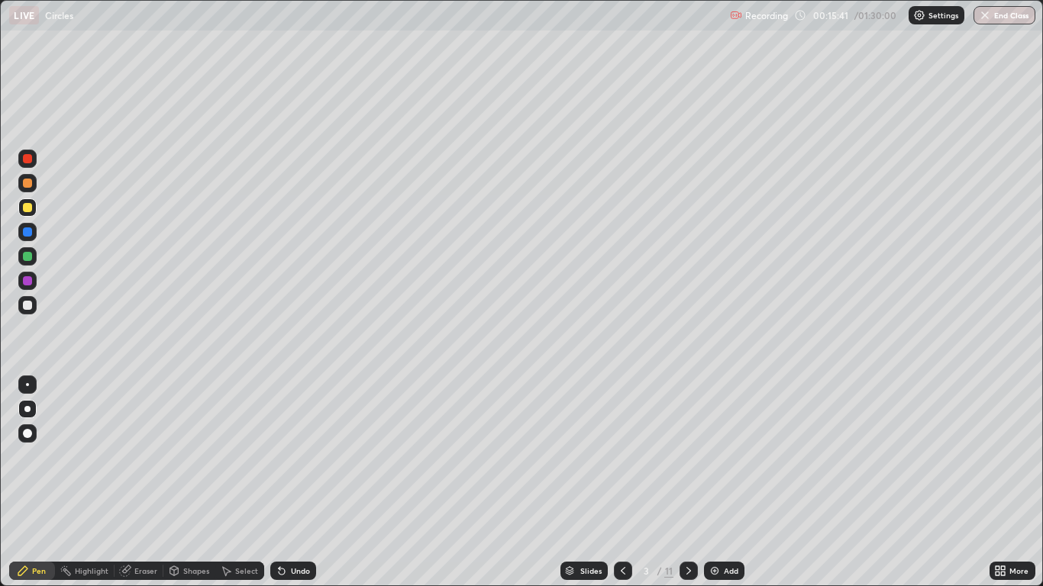
click at [25, 305] on div at bounding box center [27, 305] width 9 height 9
click at [189, 482] on div "Shapes" at bounding box center [196, 571] width 26 height 8
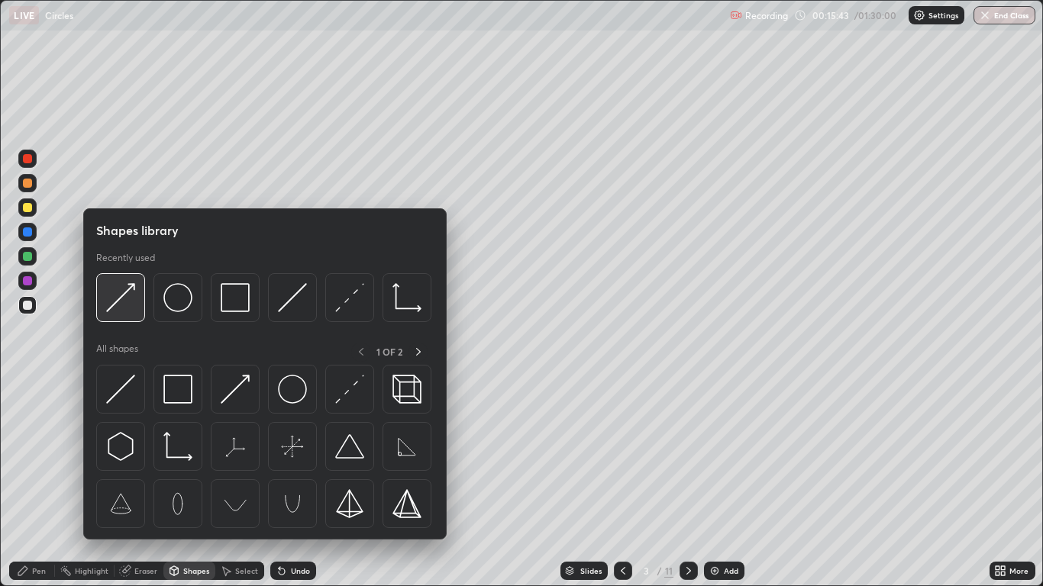
click at [133, 292] on img at bounding box center [120, 297] width 29 height 29
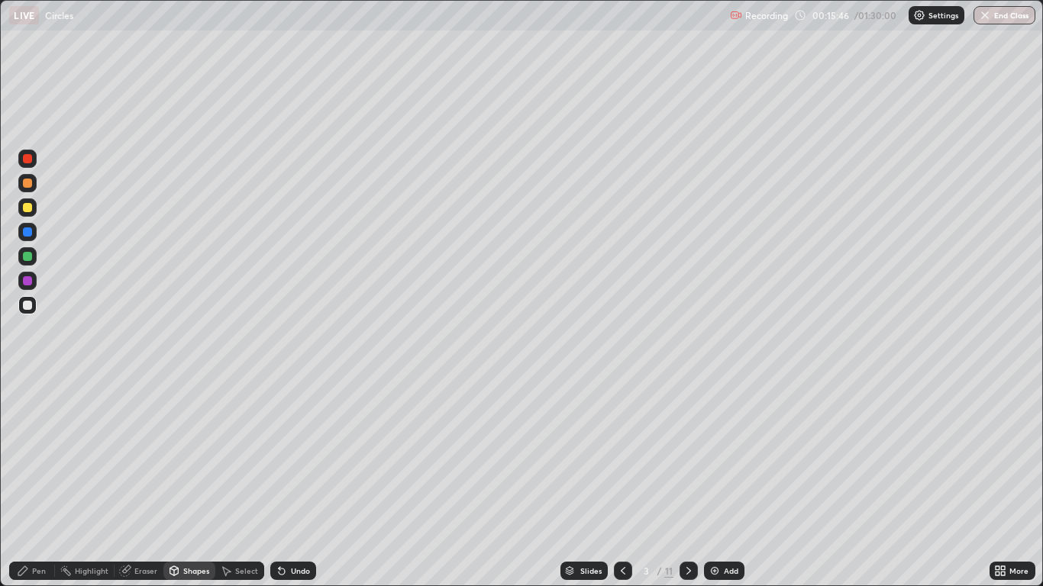
click at [292, 482] on div "Undo" at bounding box center [300, 571] width 19 height 8
click at [296, 482] on div "Undo" at bounding box center [300, 571] width 19 height 8
click at [34, 482] on div "Pen" at bounding box center [39, 571] width 14 height 8
click at [27, 281] on div at bounding box center [27, 280] width 9 height 9
click at [27, 234] on div at bounding box center [27, 231] width 9 height 9
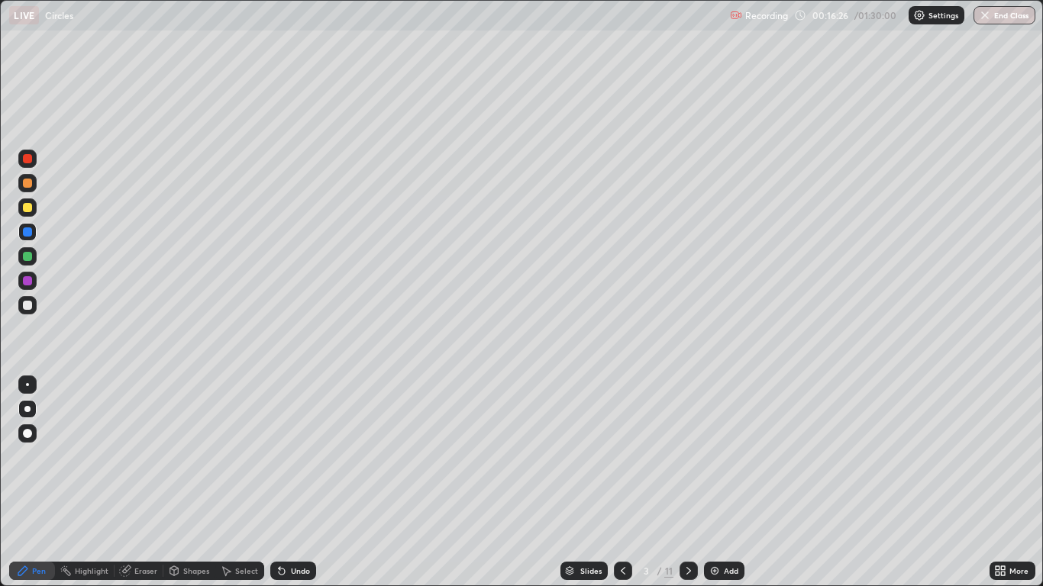
click at [28, 307] on div at bounding box center [27, 305] width 9 height 9
click at [688, 482] on icon at bounding box center [688, 571] width 12 height 12
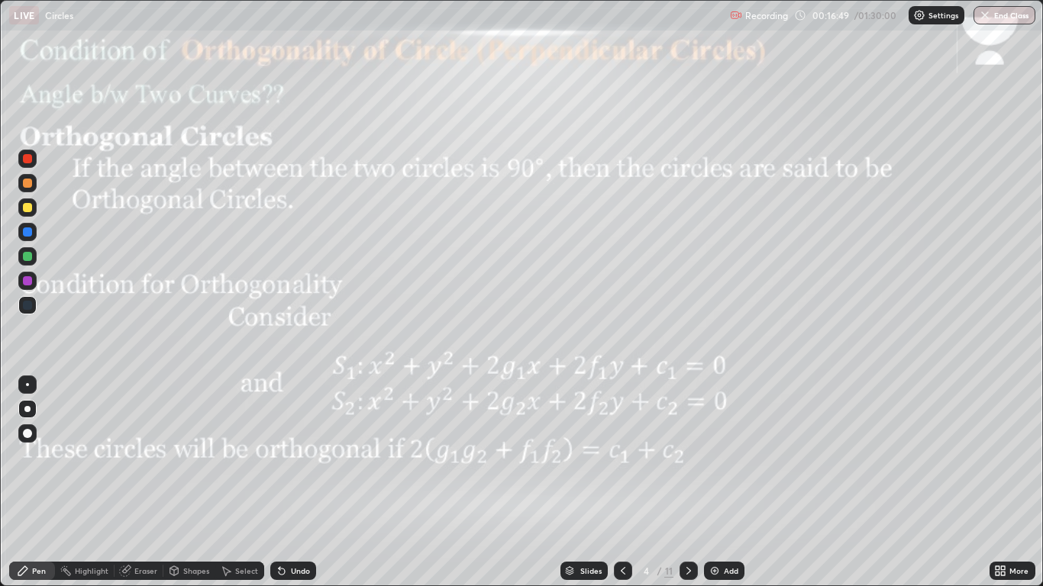
click at [617, 482] on icon at bounding box center [623, 571] width 12 height 12
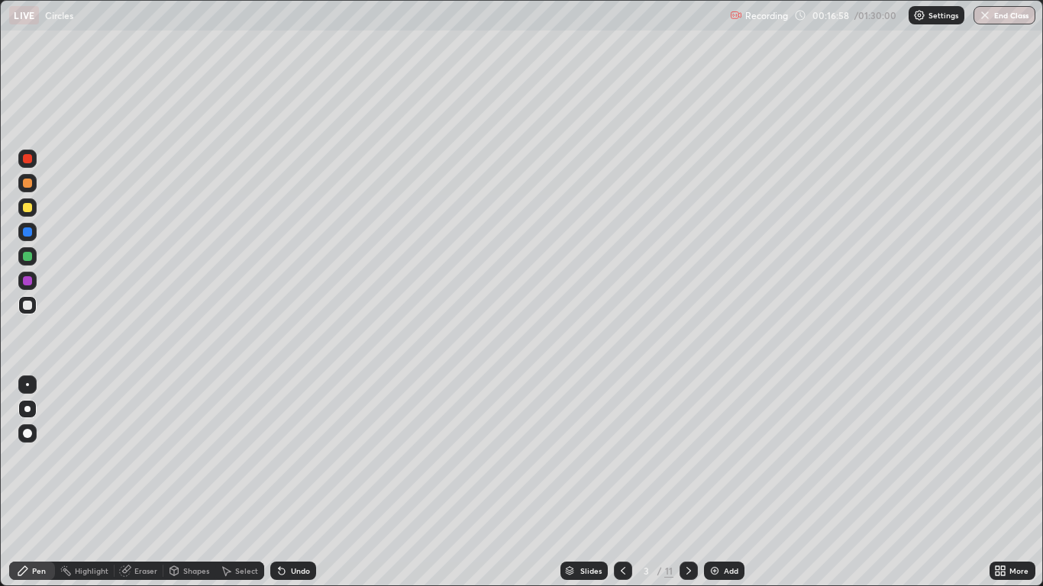
click at [33, 279] on div at bounding box center [27, 281] width 18 height 18
click at [28, 234] on div at bounding box center [27, 231] width 9 height 9
click at [279, 482] on icon at bounding box center [280, 568] width 2 height 2
click at [186, 482] on div "Shapes" at bounding box center [196, 571] width 26 height 8
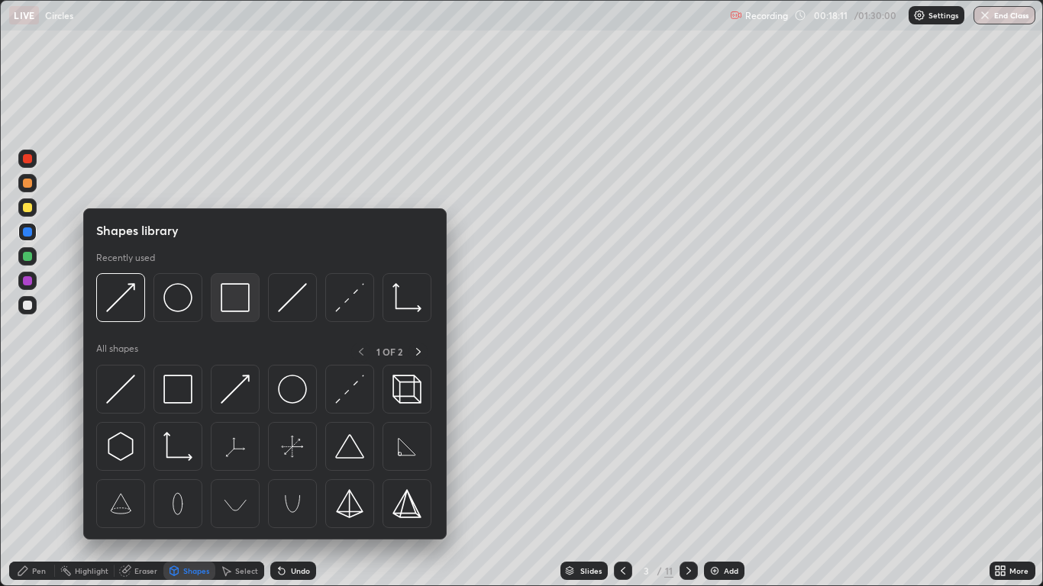
click at [238, 306] on img at bounding box center [235, 297] width 29 height 29
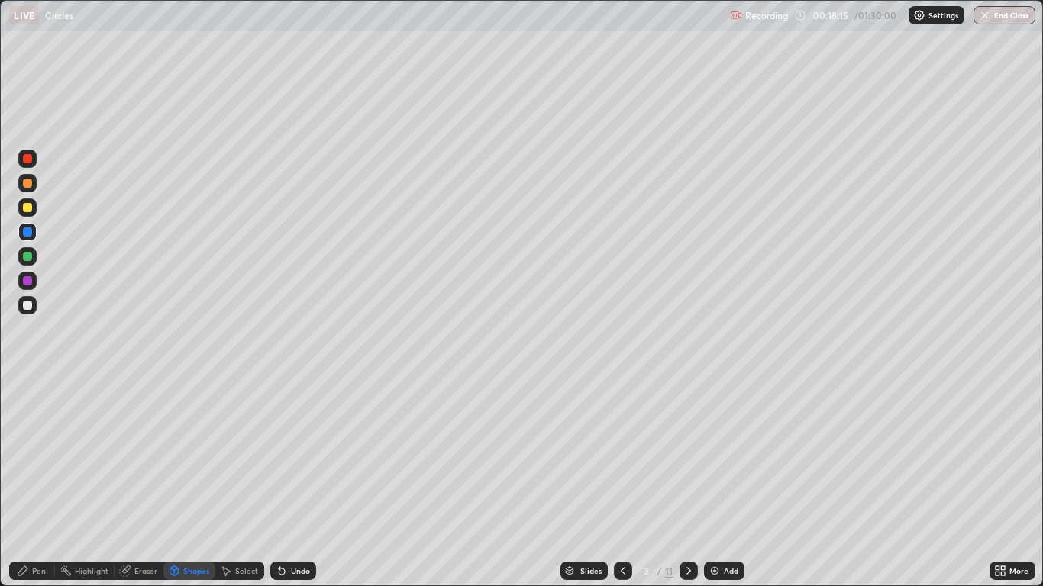
click at [24, 482] on icon at bounding box center [22, 570] width 9 height 9
click at [31, 305] on div at bounding box center [27, 305] width 9 height 9
click at [27, 304] on div at bounding box center [27, 305] width 9 height 9
click at [290, 482] on div "Undo" at bounding box center [293, 571] width 46 height 18
click at [30, 308] on div at bounding box center [27, 305] width 9 height 9
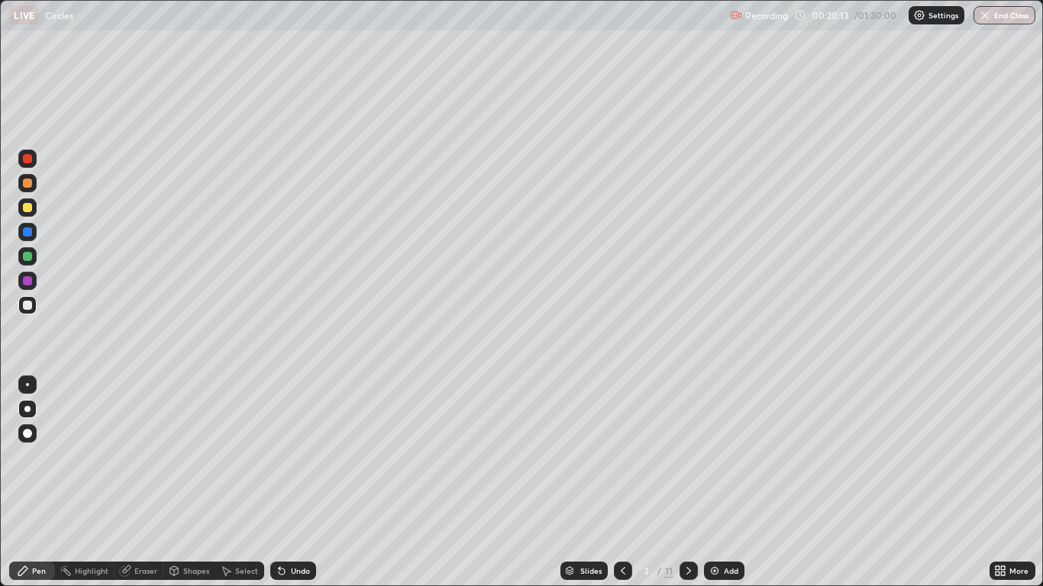
click at [141, 482] on div "Eraser" at bounding box center [145, 571] width 23 height 8
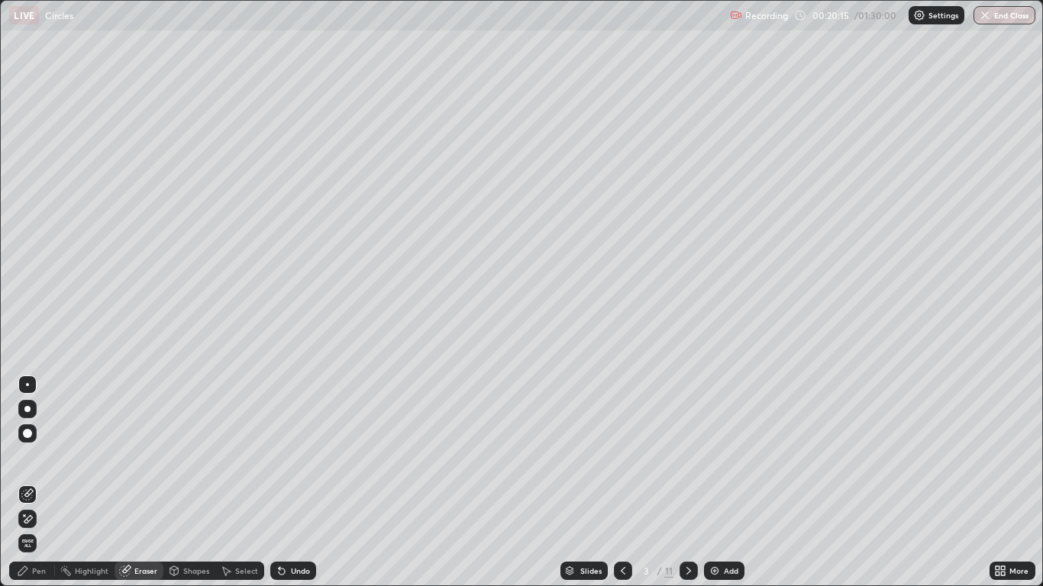
click at [29, 482] on icon at bounding box center [27, 519] width 12 height 13
click at [36, 482] on div "Pen" at bounding box center [39, 571] width 14 height 8
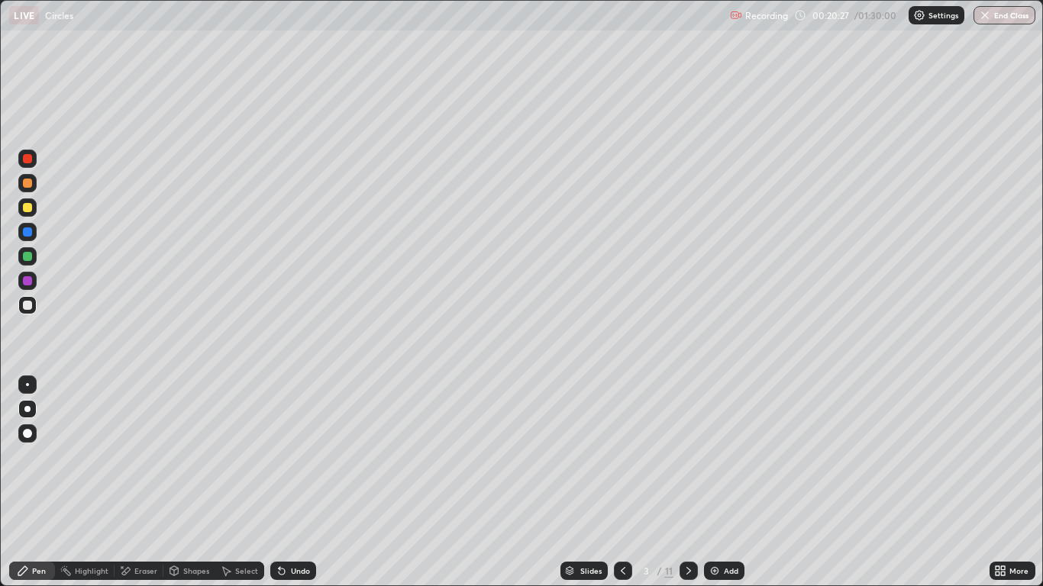
click at [27, 409] on div at bounding box center [27, 409] width 6 height 6
click at [34, 303] on div at bounding box center [27, 305] width 18 height 18
click at [689, 482] on icon at bounding box center [688, 571] width 12 height 12
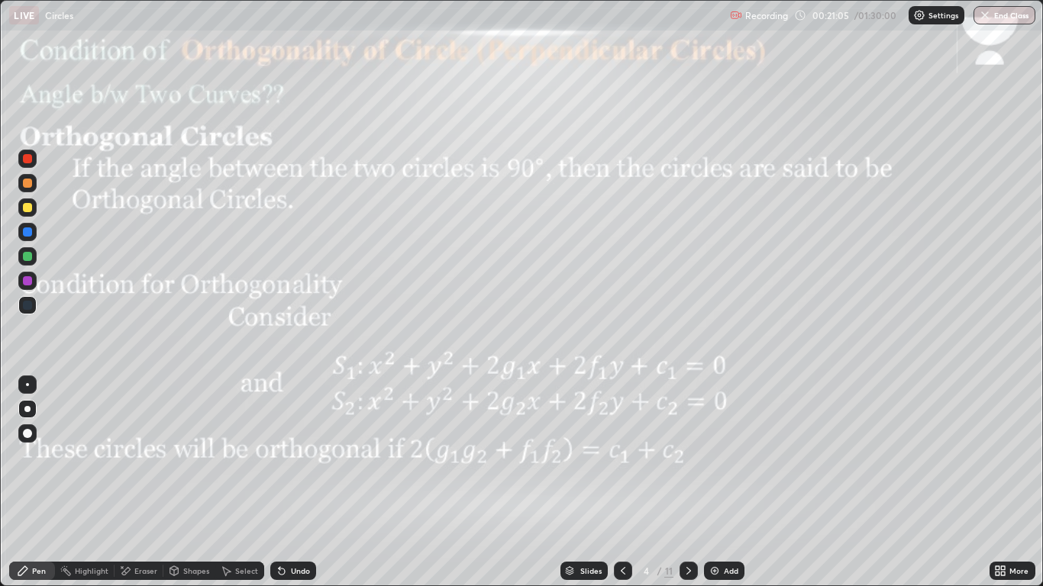
click at [629, 482] on div at bounding box center [623, 571] width 18 height 18
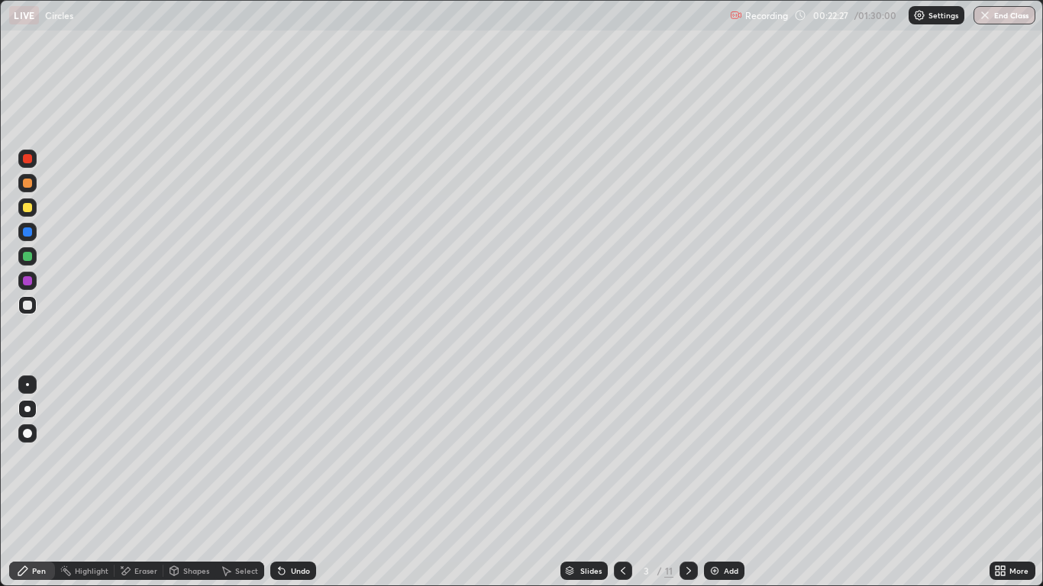
click at [297, 482] on div "Undo" at bounding box center [300, 571] width 19 height 8
click at [298, 482] on div "Undo" at bounding box center [300, 571] width 19 height 8
click at [31, 160] on div at bounding box center [27, 158] width 9 height 9
click at [33, 303] on div at bounding box center [27, 305] width 18 height 18
click at [291, 482] on div "Undo" at bounding box center [300, 571] width 19 height 8
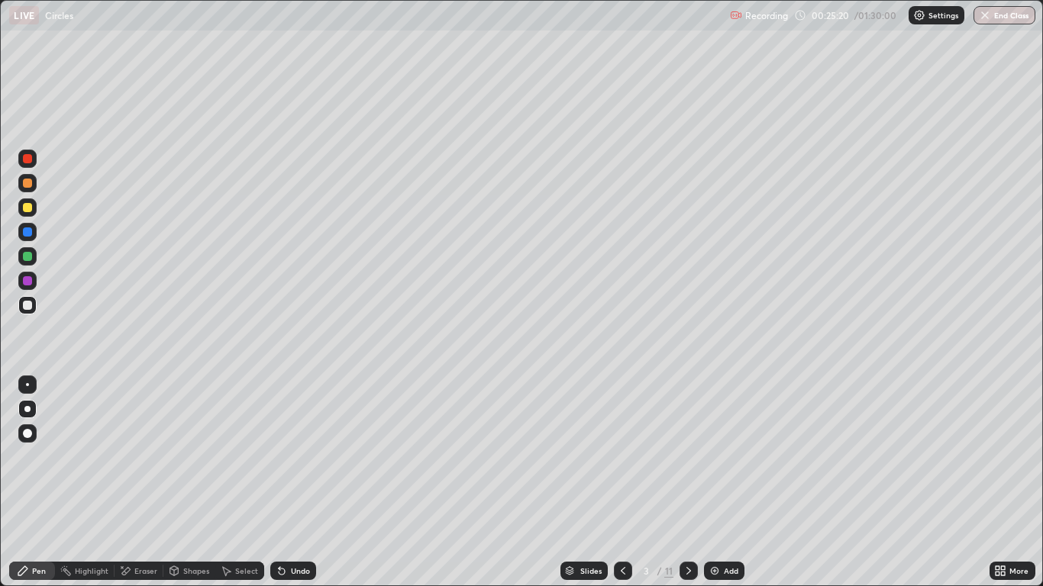
click at [23, 253] on div at bounding box center [27, 256] width 9 height 9
click at [238, 482] on div "Select" at bounding box center [246, 571] width 23 height 8
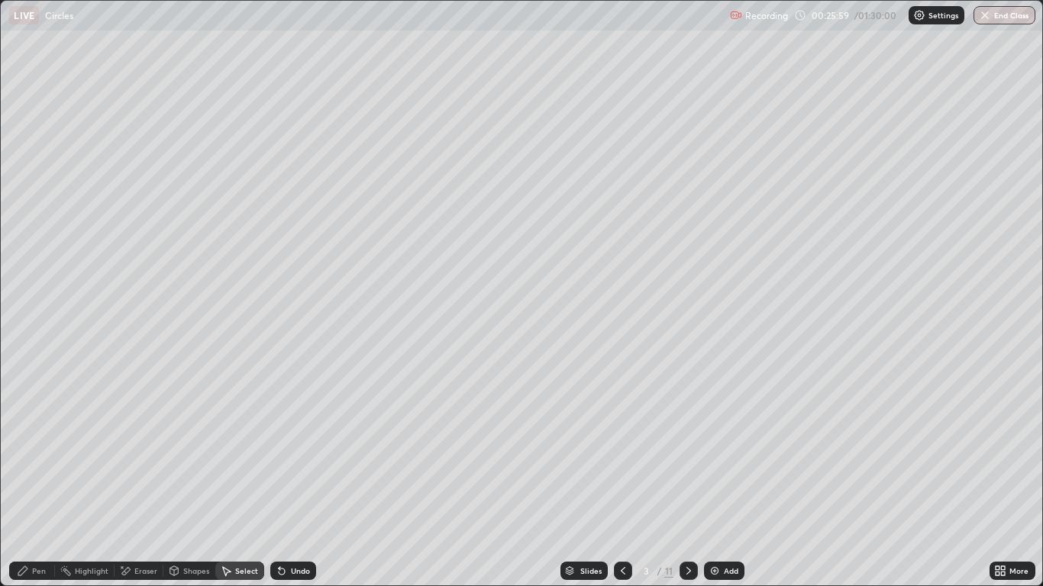
click at [200, 482] on div "Shapes" at bounding box center [196, 571] width 26 height 8
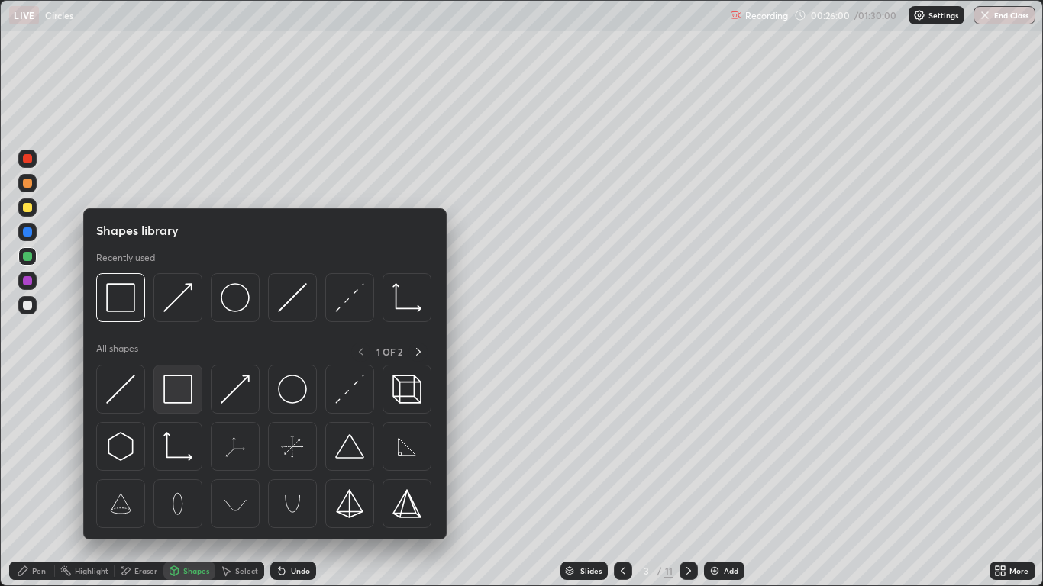
click at [184, 398] on img at bounding box center [177, 389] width 29 height 29
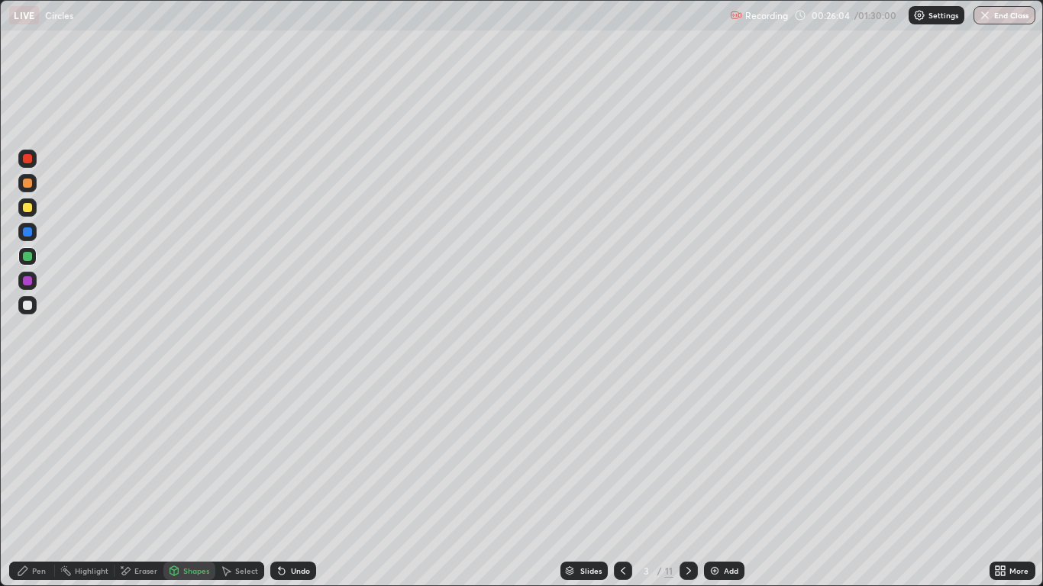
click at [30, 308] on div at bounding box center [27, 305] width 9 height 9
click at [304, 482] on div "Undo" at bounding box center [300, 571] width 19 height 8
click at [40, 482] on div "Pen" at bounding box center [39, 571] width 14 height 8
click at [291, 482] on div "Undo" at bounding box center [300, 571] width 19 height 8
click at [25, 308] on div at bounding box center [27, 305] width 9 height 9
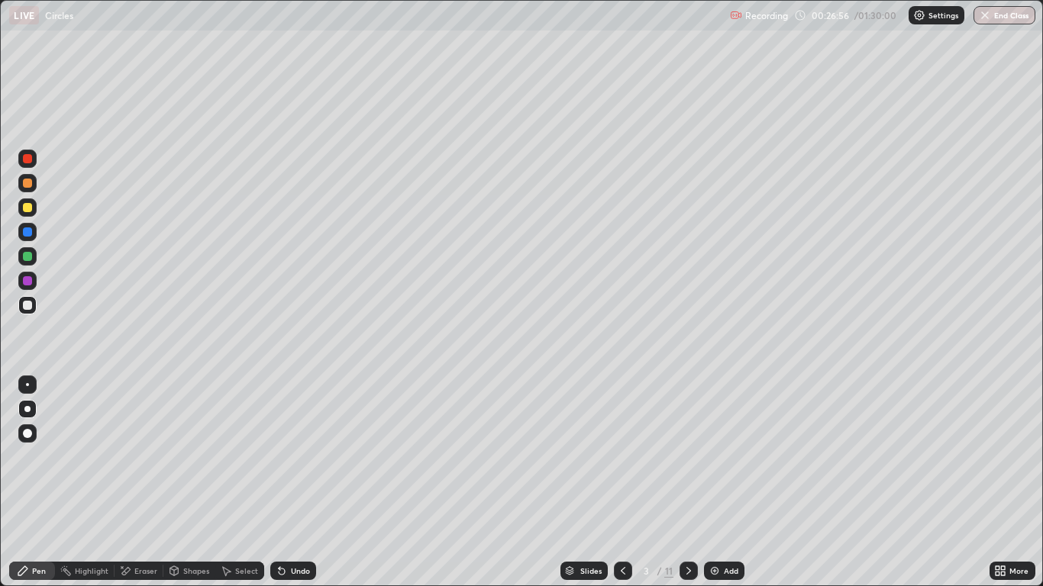
click at [27, 160] on div at bounding box center [27, 158] width 9 height 9
click at [31, 209] on div at bounding box center [27, 207] width 9 height 9
click at [704, 482] on div "Add" at bounding box center [724, 571] width 40 height 18
click at [624, 482] on icon at bounding box center [623, 571] width 12 height 12
click at [688, 482] on icon at bounding box center [688, 571] width 12 height 12
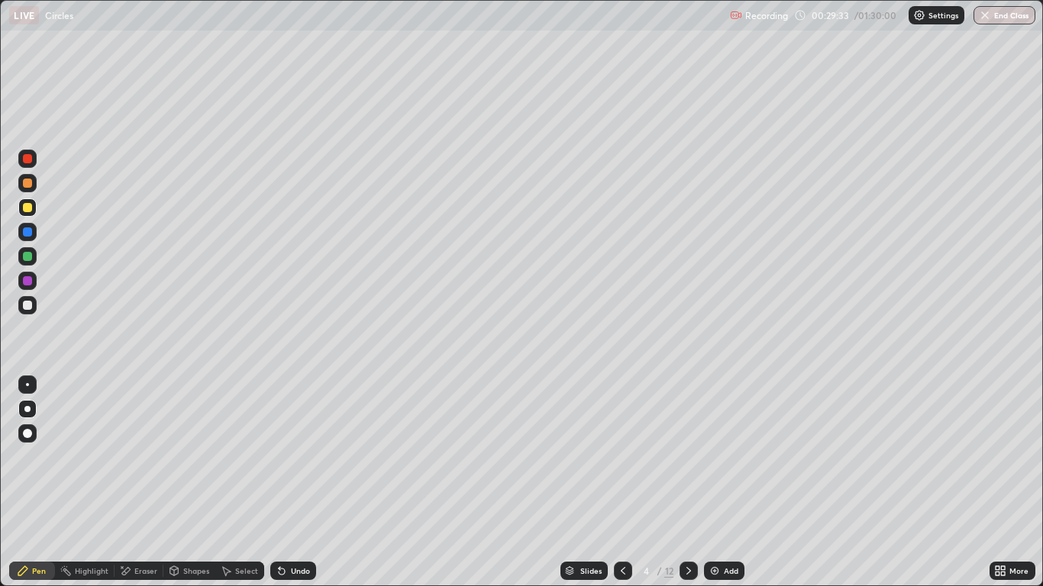
click at [688, 482] on icon at bounding box center [688, 571] width 12 height 12
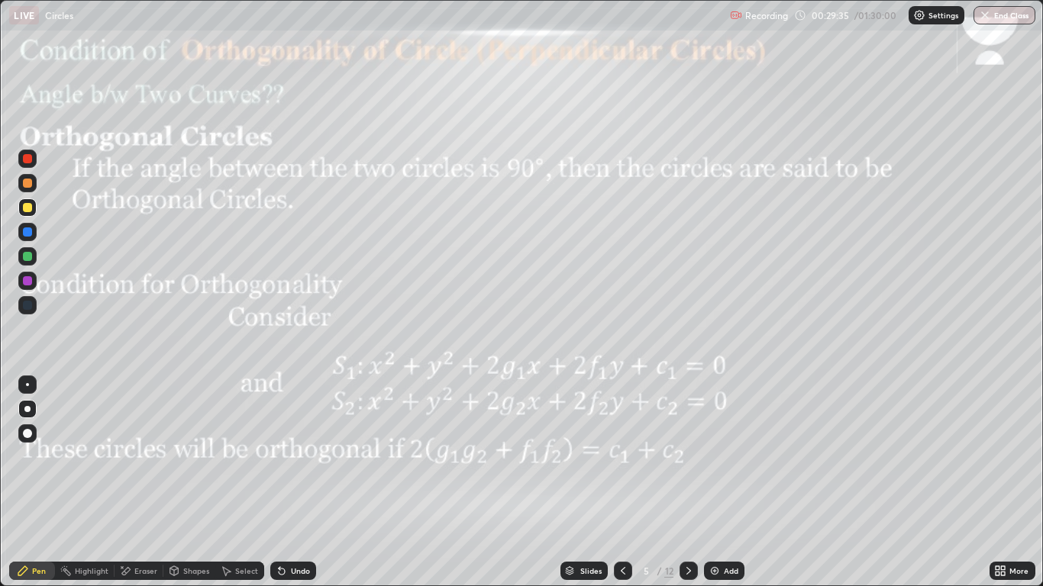
click at [27, 184] on div at bounding box center [27, 183] width 9 height 9
click at [193, 482] on div "Shapes" at bounding box center [196, 571] width 26 height 8
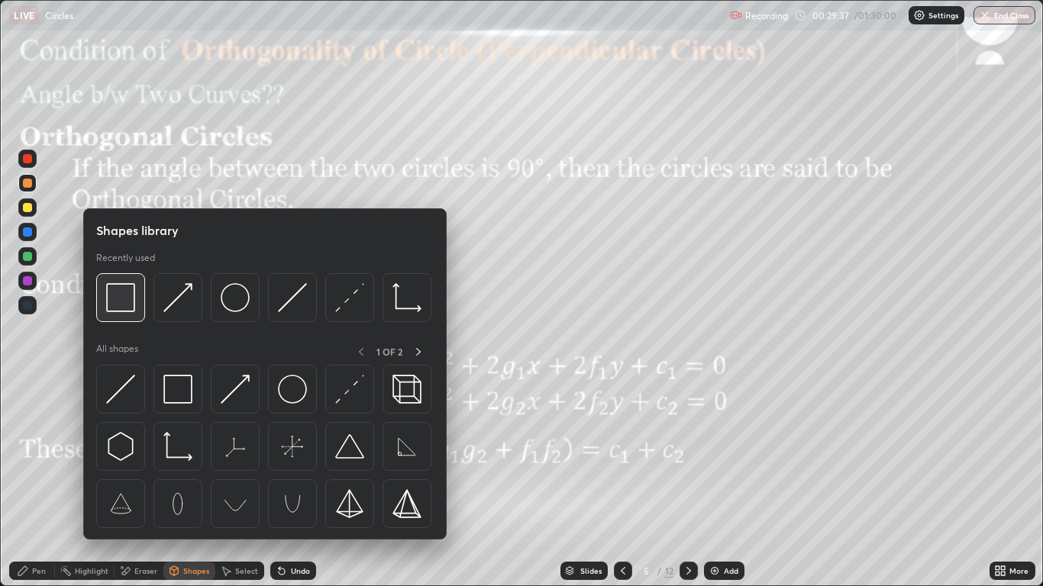
click at [132, 288] on img at bounding box center [120, 297] width 29 height 29
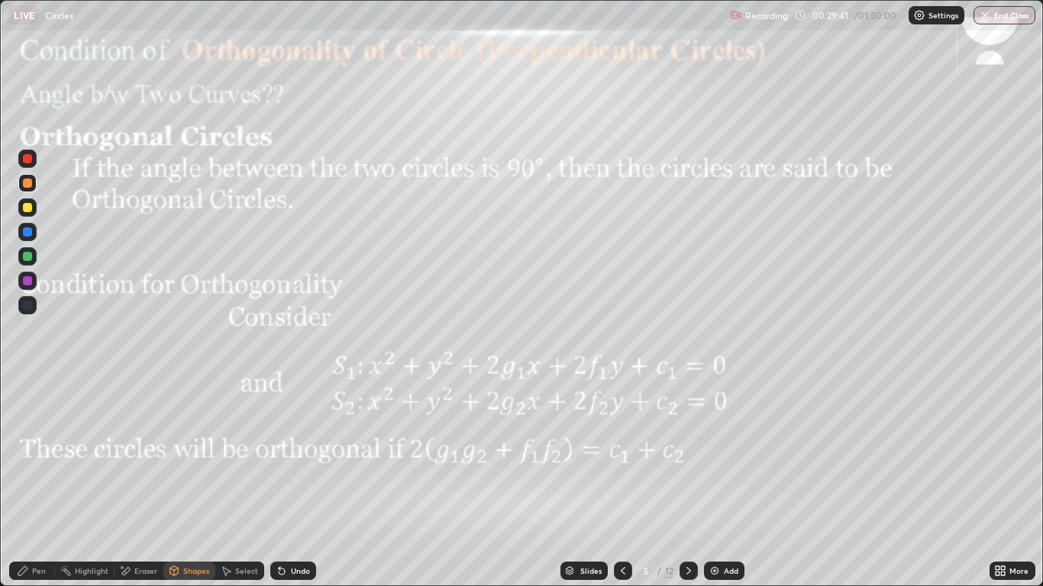
click at [27, 233] on div at bounding box center [27, 231] width 9 height 9
click at [14, 482] on div "Pen" at bounding box center [32, 571] width 46 height 18
click at [28, 281] on div at bounding box center [27, 280] width 9 height 9
click at [688, 482] on icon at bounding box center [688, 571] width 12 height 12
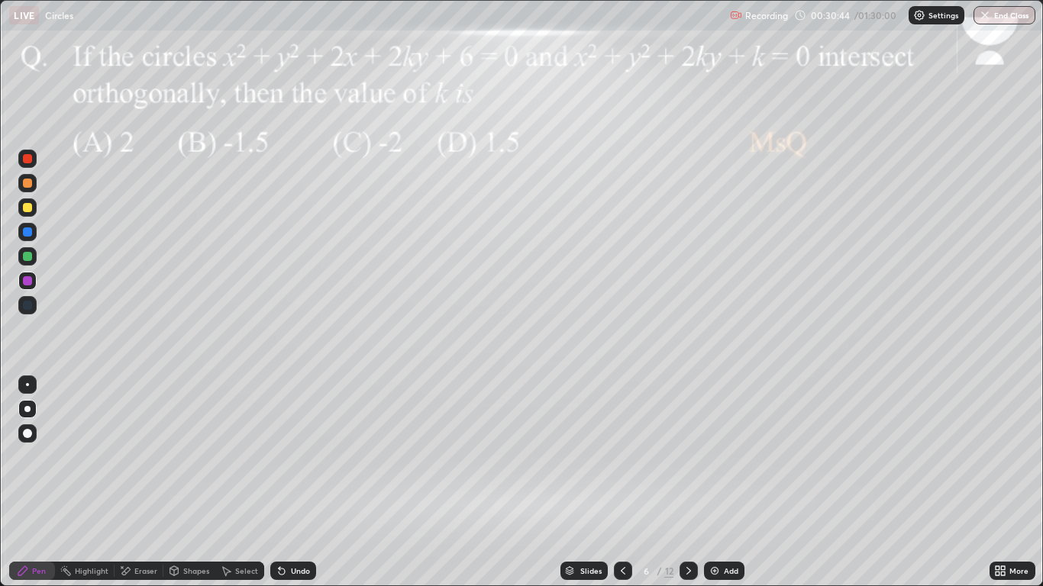
click at [27, 253] on div at bounding box center [27, 256] width 9 height 9
click at [27, 282] on div at bounding box center [27, 280] width 9 height 9
click at [28, 233] on div at bounding box center [27, 231] width 9 height 9
click at [29, 282] on div at bounding box center [27, 280] width 9 height 9
click at [25, 256] on div at bounding box center [27, 256] width 9 height 9
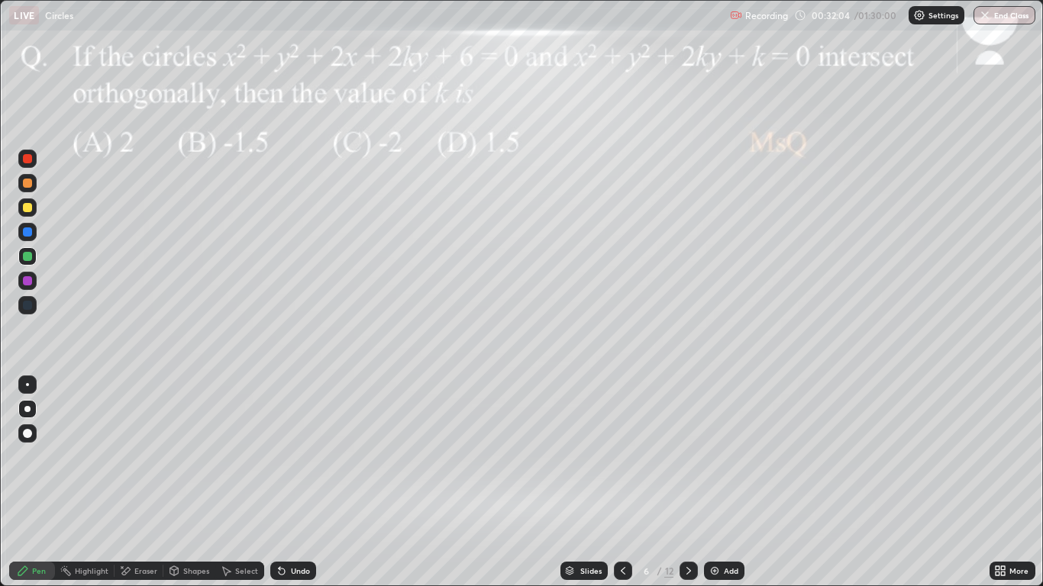
click at [280, 482] on div "Undo" at bounding box center [293, 571] width 46 height 18
click at [133, 482] on div "Eraser" at bounding box center [139, 571] width 49 height 18
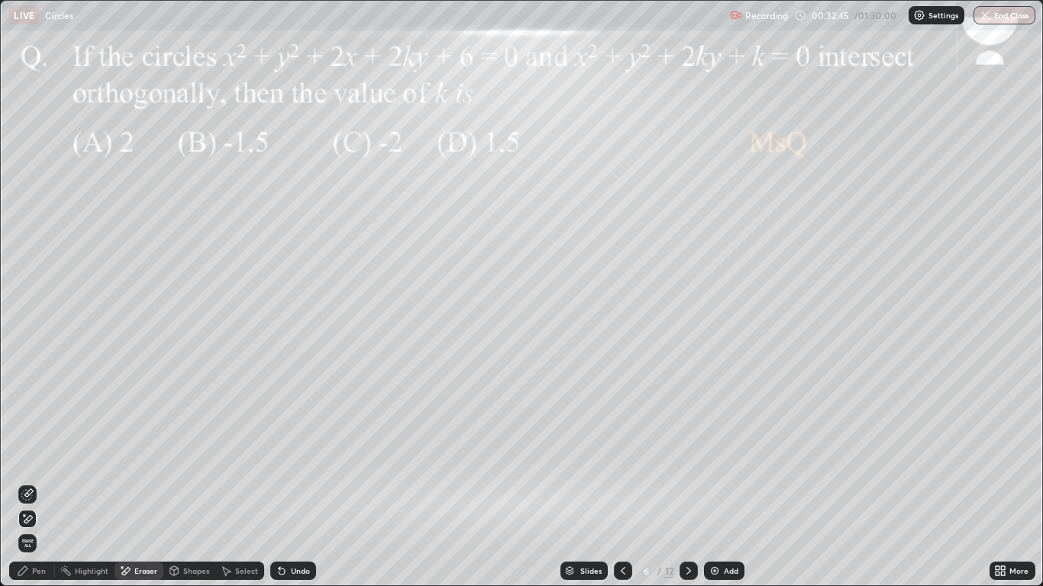
click at [29, 482] on icon at bounding box center [23, 571] width 12 height 12
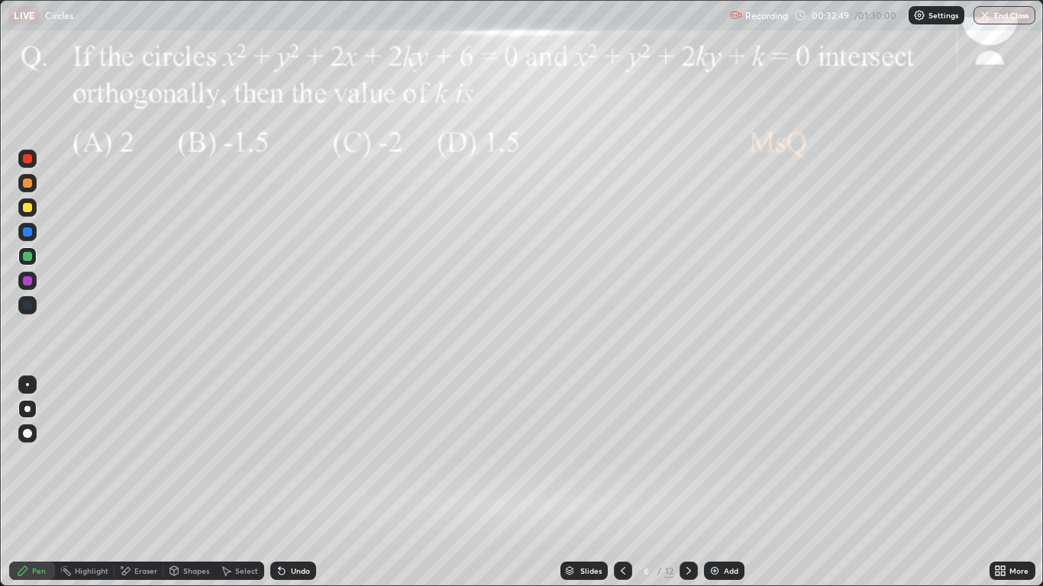
click at [27, 281] on div at bounding box center [27, 280] width 9 height 9
click at [189, 482] on div "Shapes" at bounding box center [196, 571] width 26 height 8
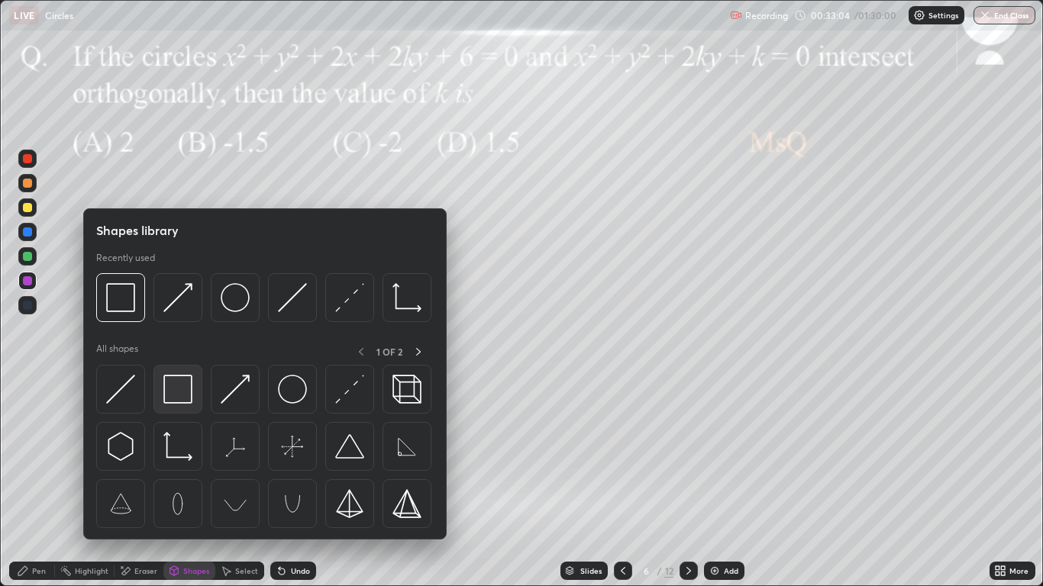
click at [174, 394] on img at bounding box center [177, 389] width 29 height 29
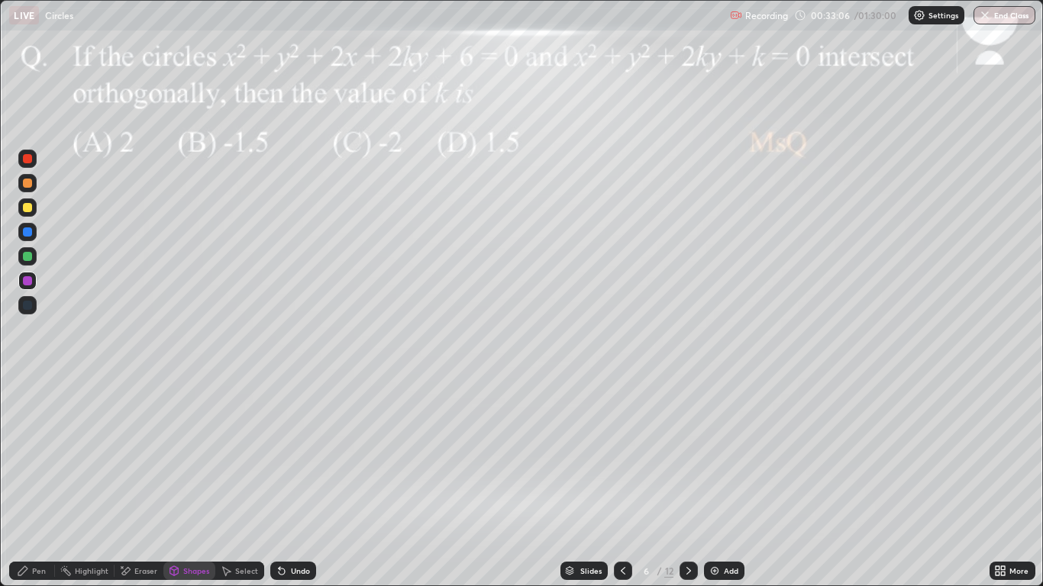
click at [40, 482] on div "Pen" at bounding box center [39, 571] width 14 height 8
click at [27, 260] on div at bounding box center [27, 256] width 9 height 9
click at [594, 482] on div "Slides" at bounding box center [590, 571] width 21 height 8
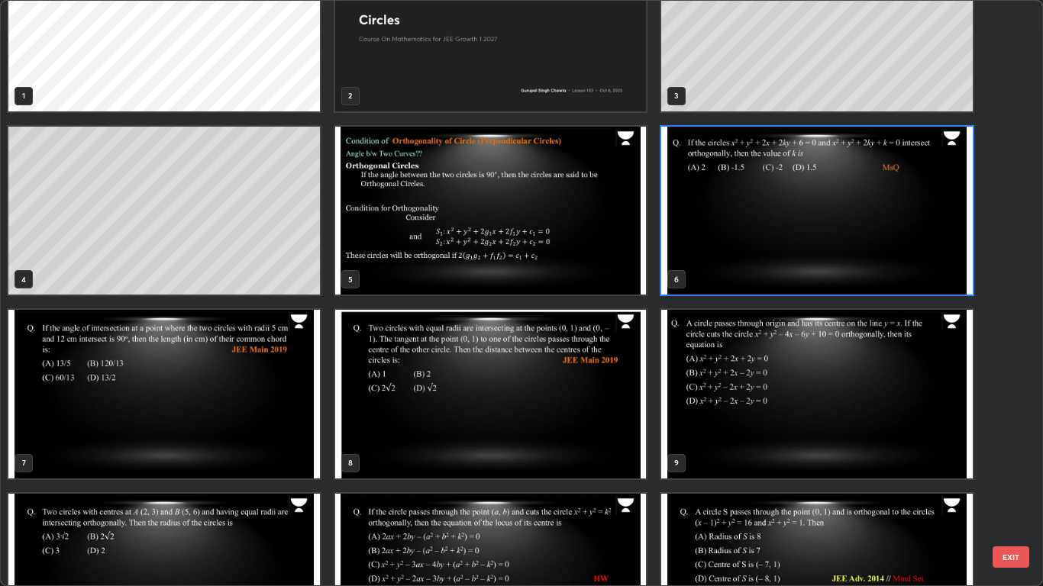
scroll to position [150, 0]
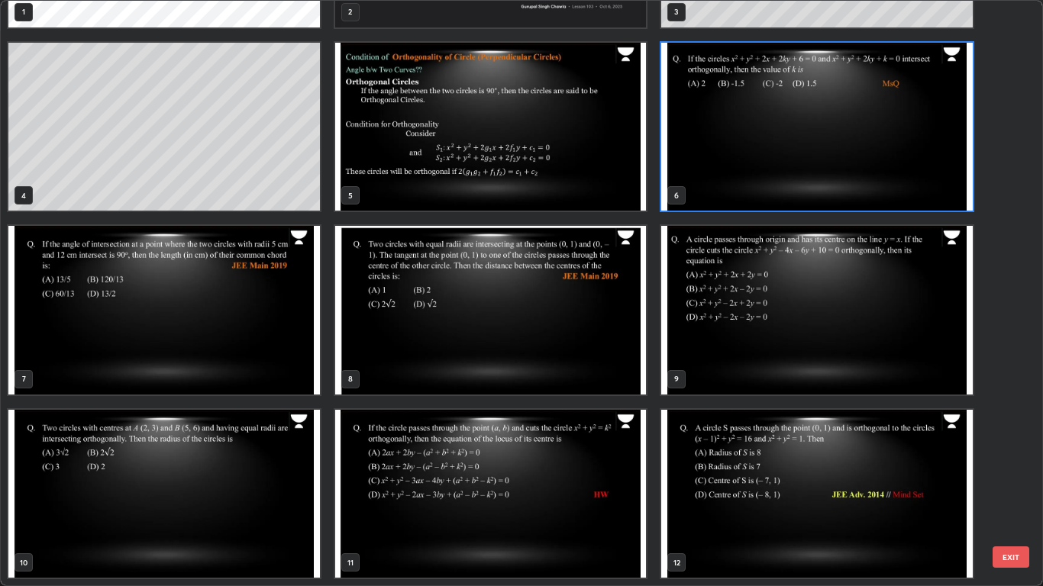
click at [808, 482] on img "grid" at bounding box center [817, 494] width 311 height 169
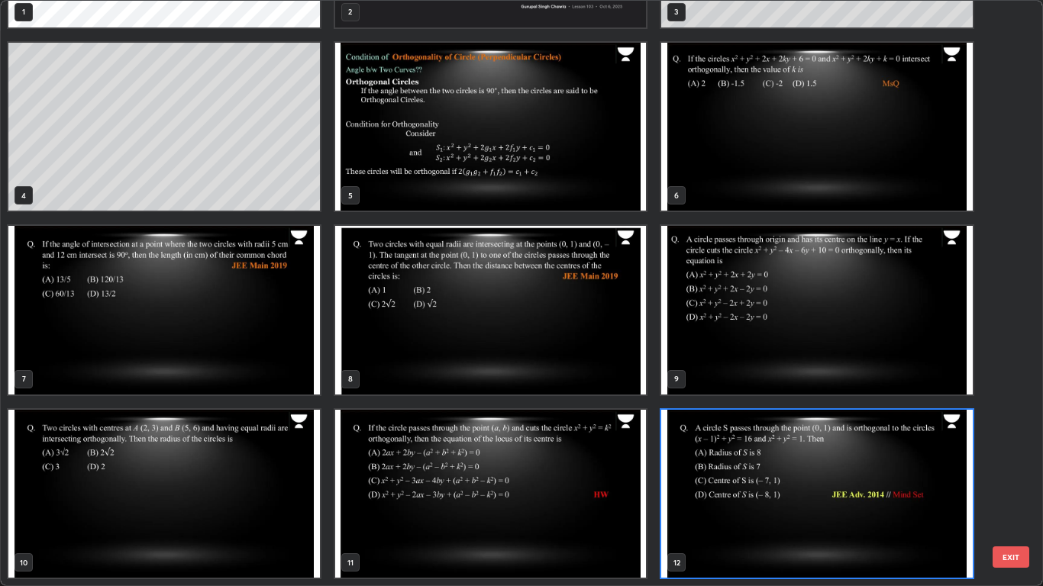
click at [811, 482] on img "grid" at bounding box center [817, 494] width 311 height 169
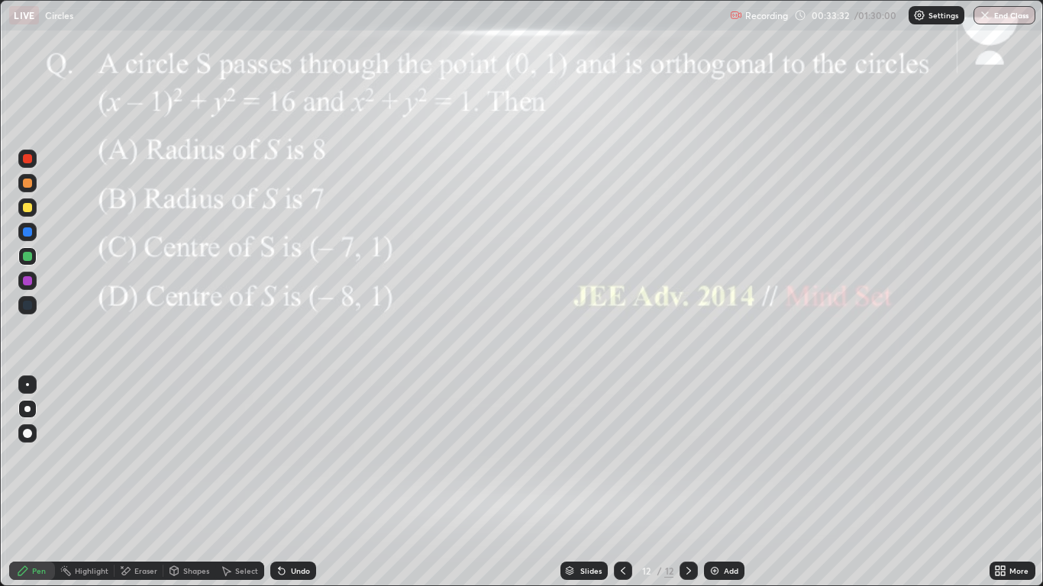
click at [29, 284] on div at bounding box center [27, 280] width 9 height 9
click at [29, 259] on div at bounding box center [27, 256] width 9 height 9
click at [28, 211] on div at bounding box center [27, 207] width 9 height 9
click at [33, 232] on div at bounding box center [27, 232] width 18 height 18
click at [29, 262] on div at bounding box center [27, 256] width 18 height 18
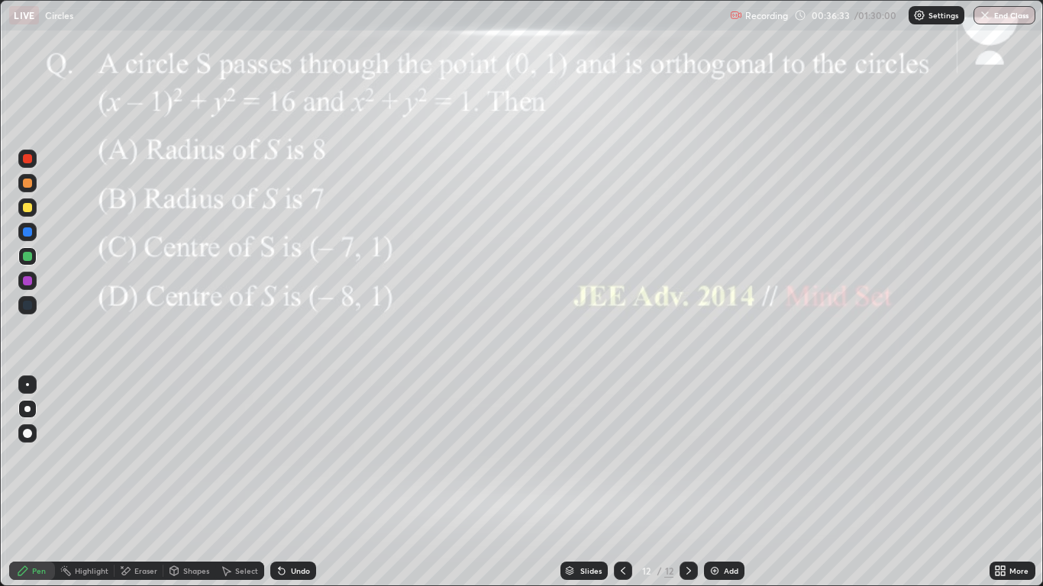
click at [25, 230] on div at bounding box center [27, 231] width 9 height 9
click at [23, 252] on div at bounding box center [27, 256] width 18 height 18
click at [304, 482] on div "Undo" at bounding box center [300, 571] width 19 height 8
click at [298, 482] on div "Undo" at bounding box center [300, 571] width 19 height 8
click at [28, 228] on div at bounding box center [27, 231] width 9 height 9
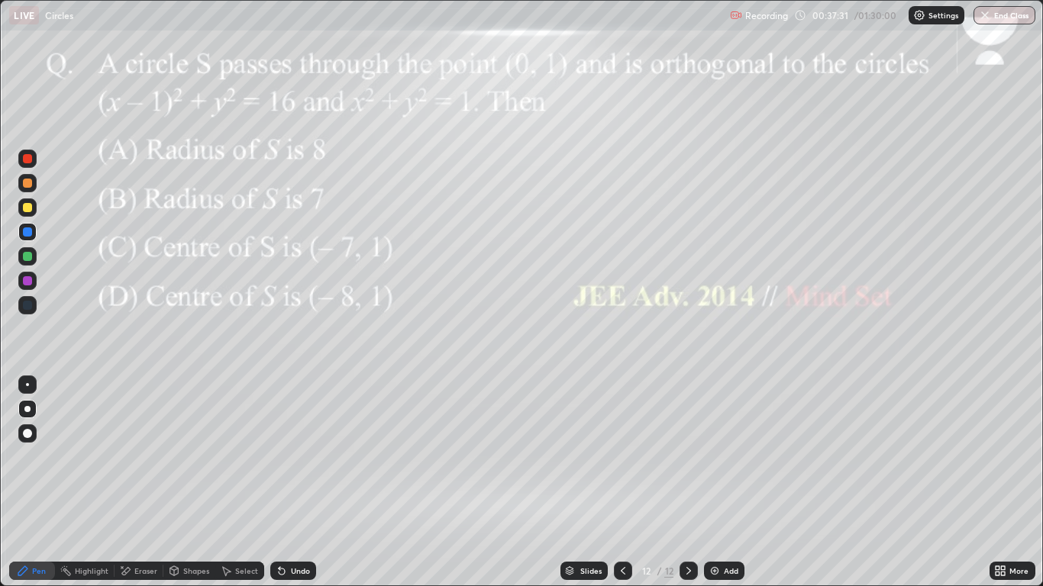
click at [27, 282] on div at bounding box center [27, 280] width 9 height 9
click at [26, 263] on div at bounding box center [27, 256] width 18 height 18
click at [28, 211] on div at bounding box center [27, 207] width 9 height 9
click at [279, 482] on icon at bounding box center [280, 568] width 2 height 2
click at [23, 281] on div at bounding box center [27, 280] width 9 height 9
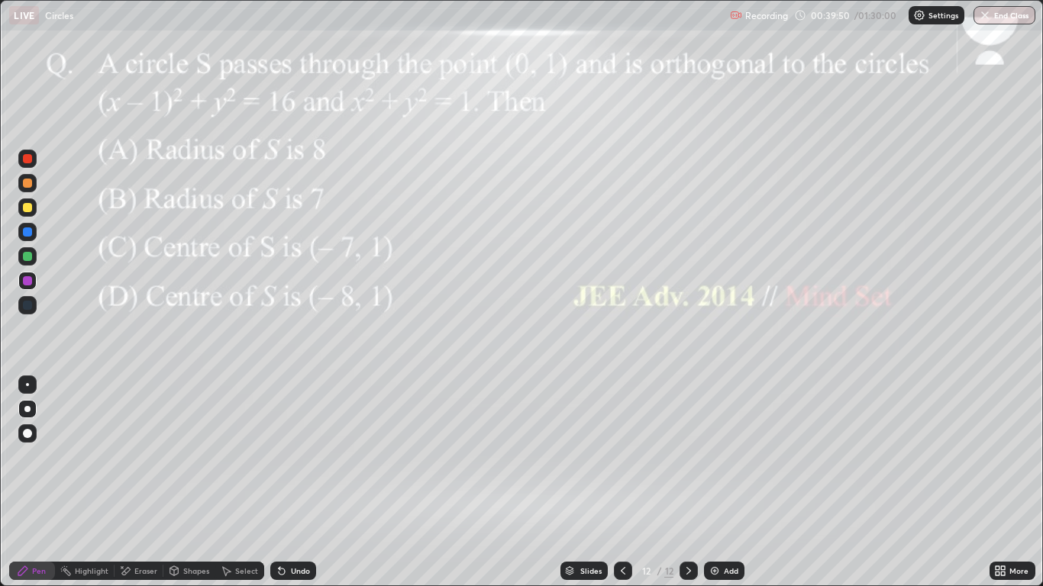
click at [299, 482] on div "Undo" at bounding box center [300, 571] width 19 height 8
click at [303, 482] on div "Undo" at bounding box center [293, 571] width 46 height 18
click at [304, 482] on div "Undo" at bounding box center [300, 571] width 19 height 8
click at [132, 482] on div "Eraser" at bounding box center [139, 571] width 49 height 18
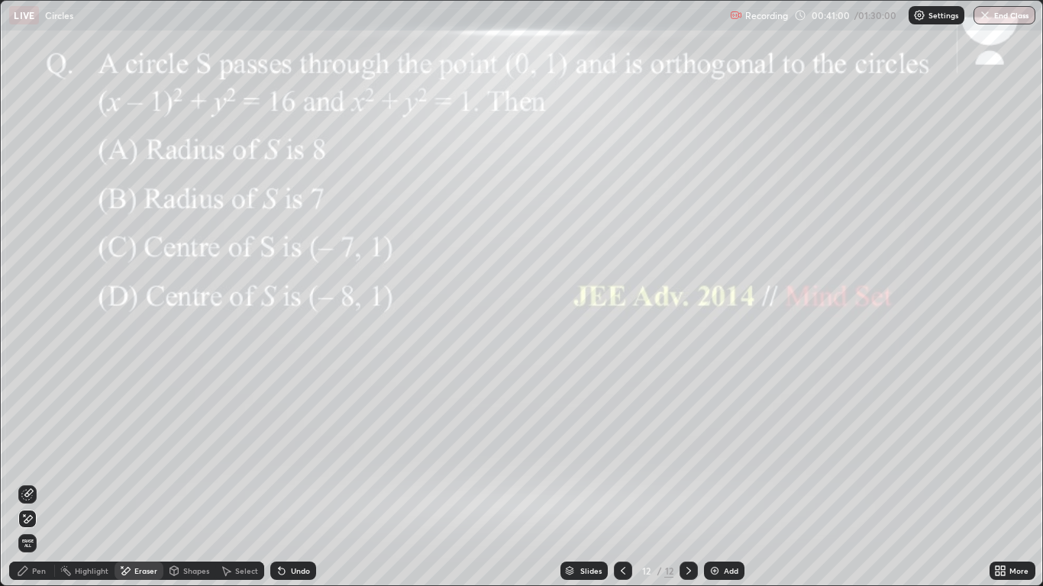
click at [40, 482] on div "Pen" at bounding box center [39, 571] width 14 height 8
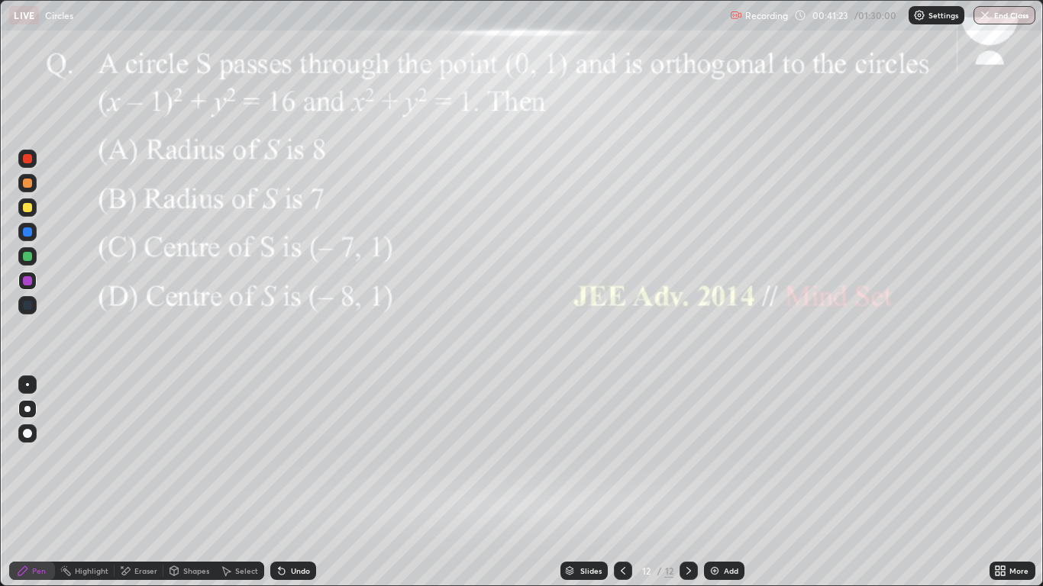
click at [143, 482] on div "Eraser" at bounding box center [145, 571] width 23 height 8
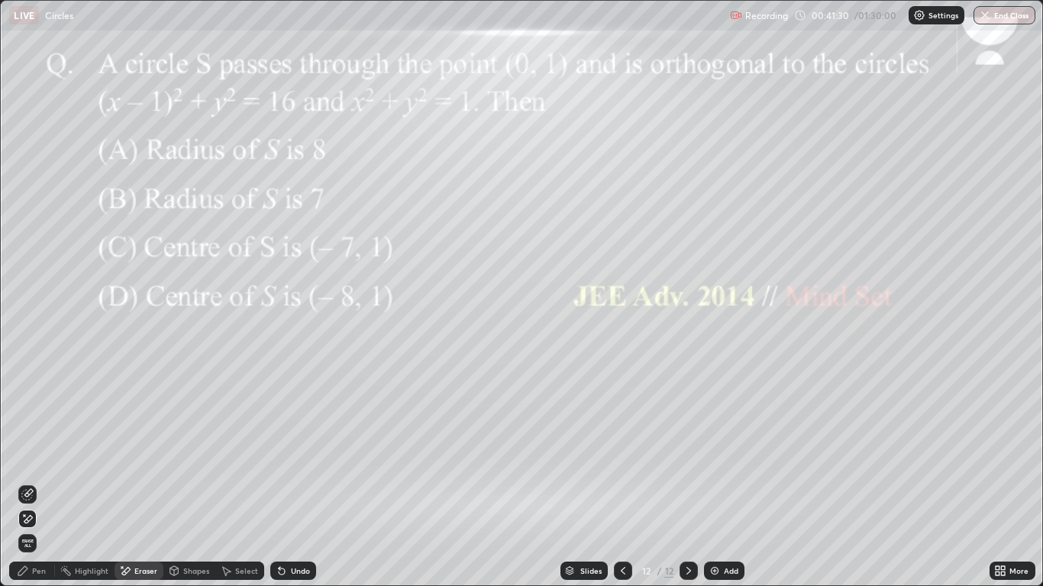
click at [31, 482] on div "Pen" at bounding box center [32, 571] width 46 height 18
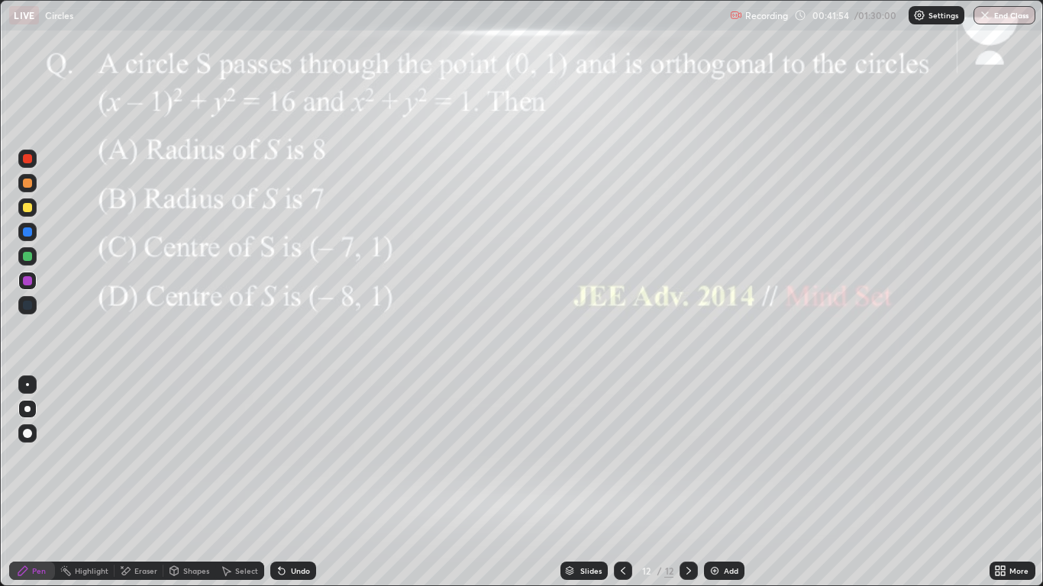
click at [623, 482] on icon at bounding box center [623, 571] width 12 height 12
click at [622, 482] on icon at bounding box center [623, 571] width 12 height 12
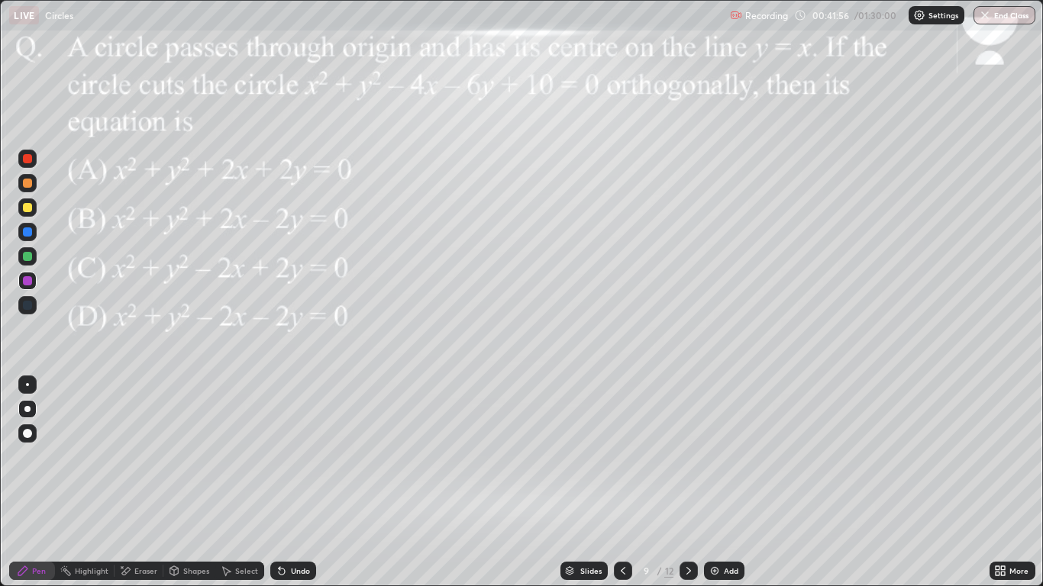
click at [621, 482] on icon at bounding box center [623, 571] width 5 height 8
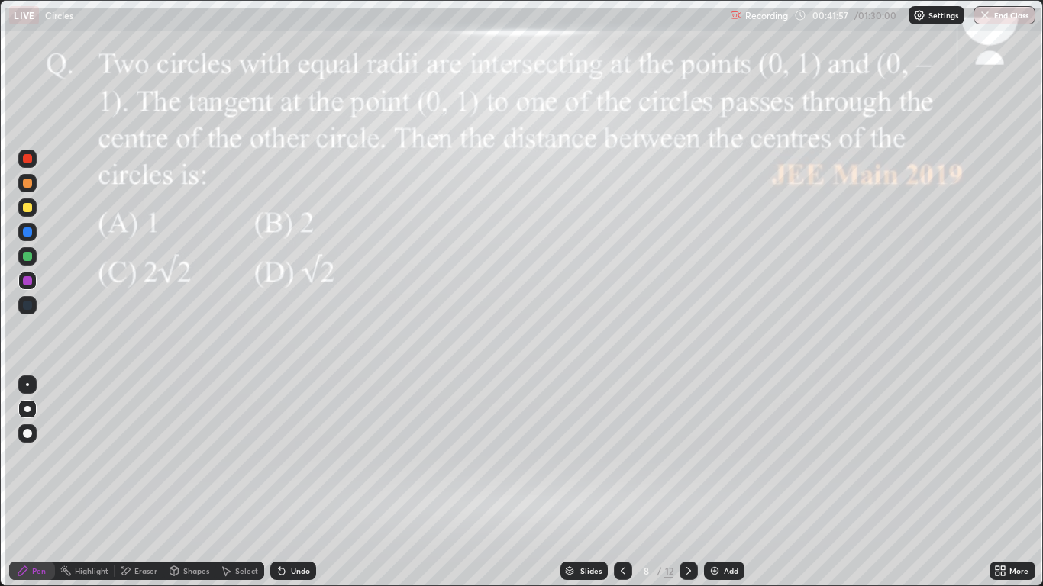
click at [690, 482] on icon at bounding box center [688, 571] width 12 height 12
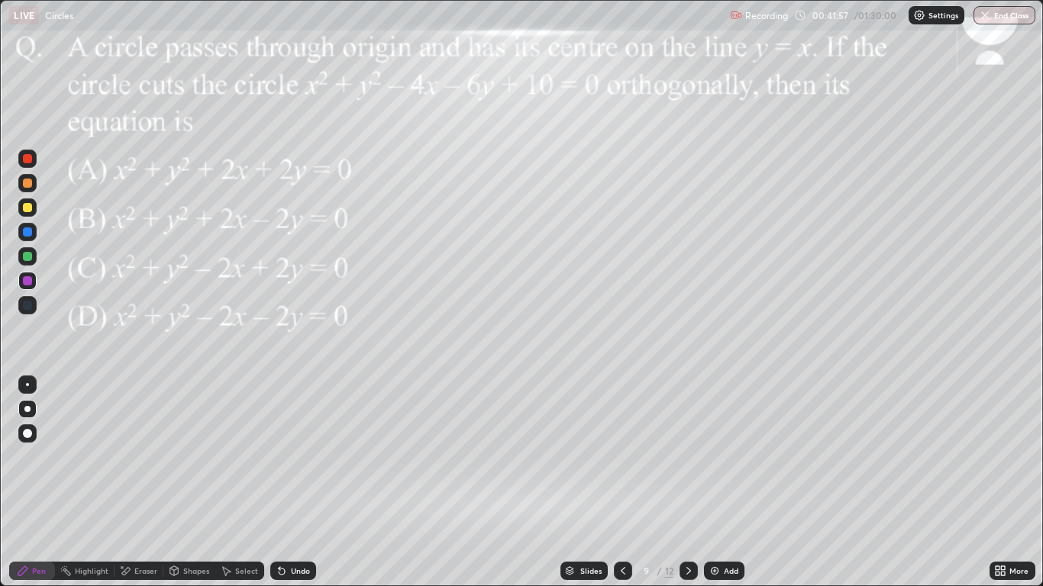
click at [691, 482] on div at bounding box center [688, 571] width 18 height 18
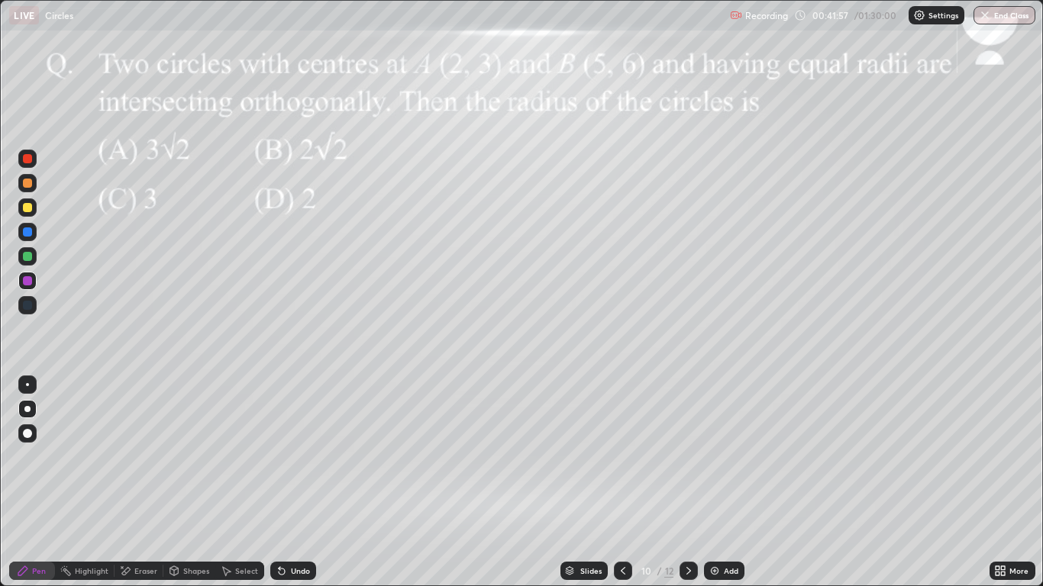
click at [685, 482] on div at bounding box center [688, 571] width 18 height 18
click at [683, 482] on div at bounding box center [688, 571] width 18 height 18
click at [28, 281] on div at bounding box center [27, 280] width 9 height 9
click at [29, 282] on div at bounding box center [27, 280] width 9 height 9
click at [29, 256] on div at bounding box center [27, 256] width 9 height 9
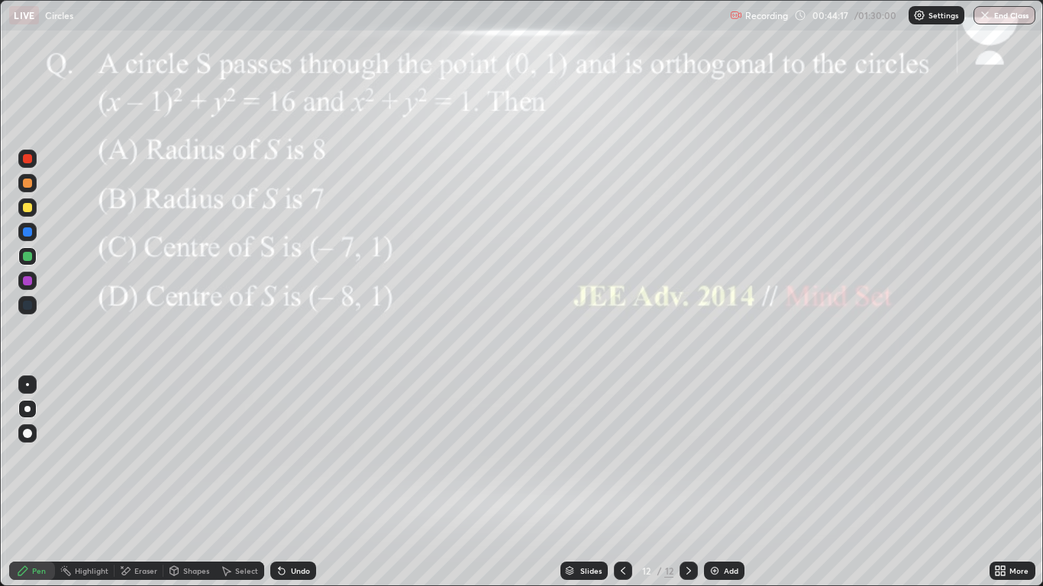
click at [31, 278] on div at bounding box center [27, 280] width 9 height 9
click at [28, 208] on div at bounding box center [27, 207] width 9 height 9
click at [24, 258] on div at bounding box center [27, 256] width 9 height 9
click at [28, 211] on div at bounding box center [27, 207] width 9 height 9
click at [591, 482] on div "Slides" at bounding box center [590, 571] width 21 height 8
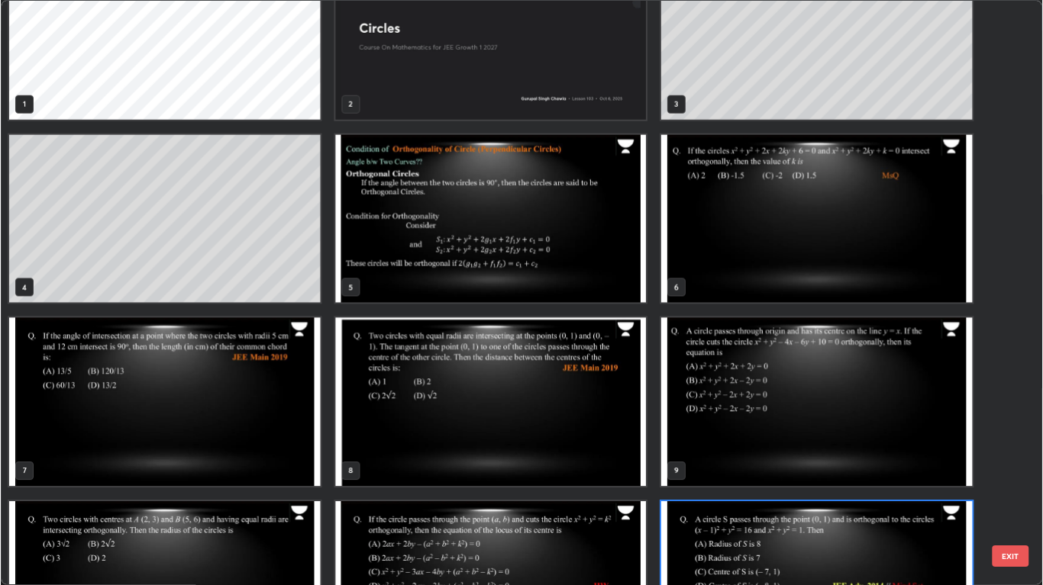
scroll to position [56, 0]
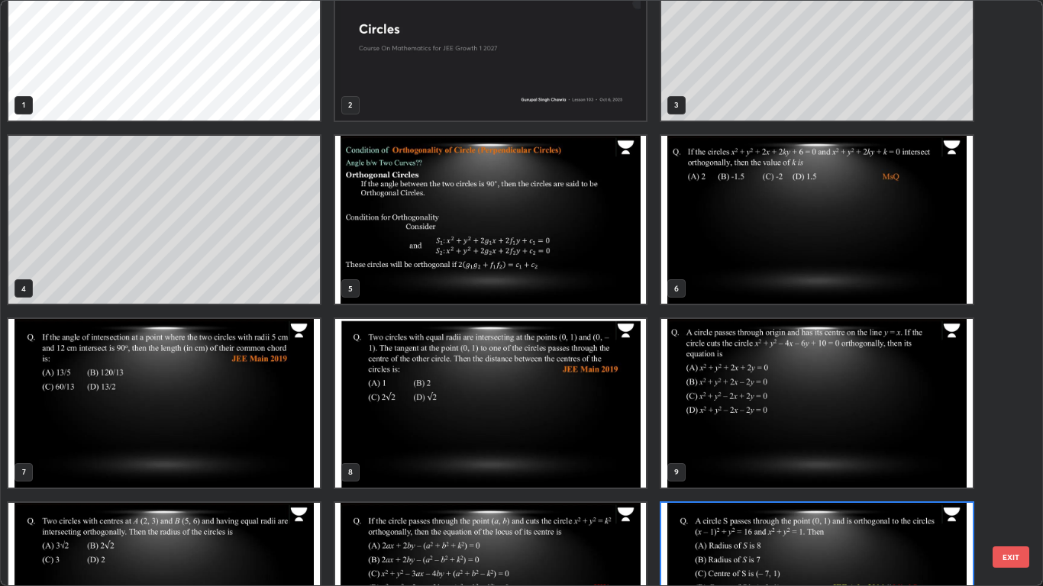
click at [147, 409] on img "grid" at bounding box center [163, 403] width 311 height 169
click at [132, 408] on img "grid" at bounding box center [163, 403] width 311 height 169
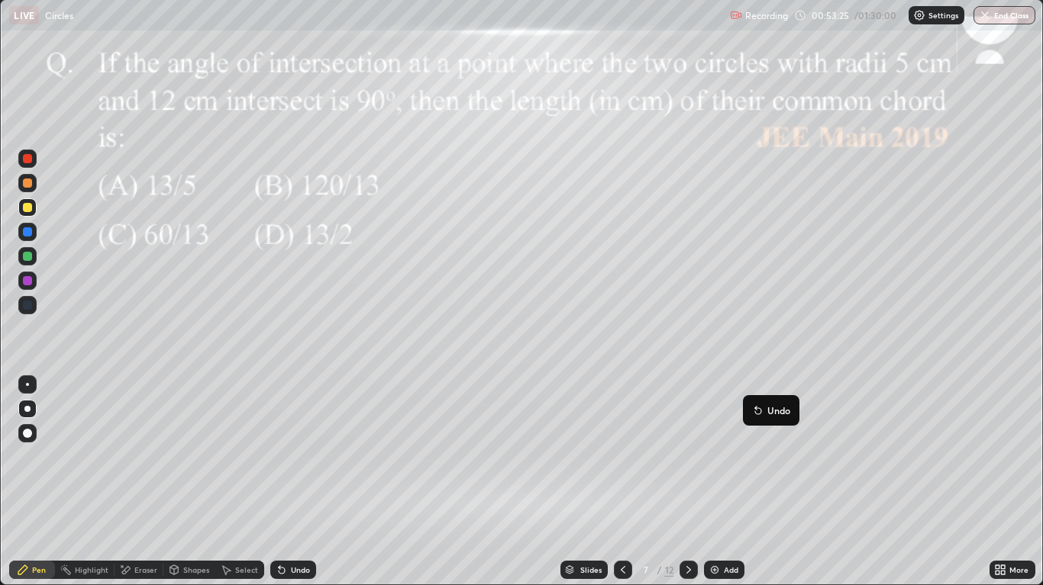
scroll to position [586, 1043]
click at [776, 411] on p "Undo" at bounding box center [778, 411] width 23 height 12
click at [30, 208] on div at bounding box center [27, 207] width 9 height 9
click at [183, 482] on div "Shapes" at bounding box center [189, 571] width 52 height 18
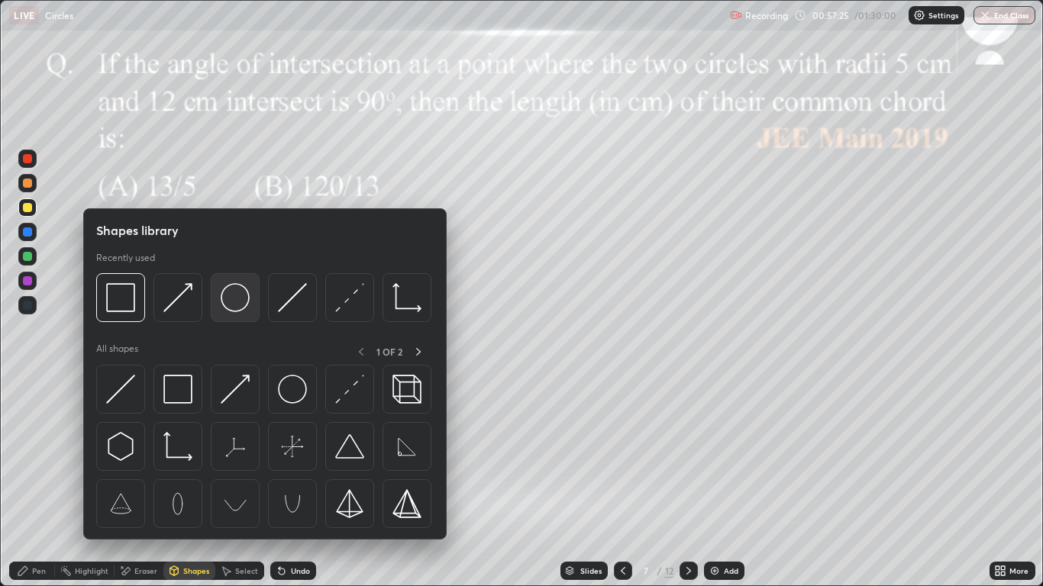
click at [238, 308] on img at bounding box center [235, 297] width 29 height 29
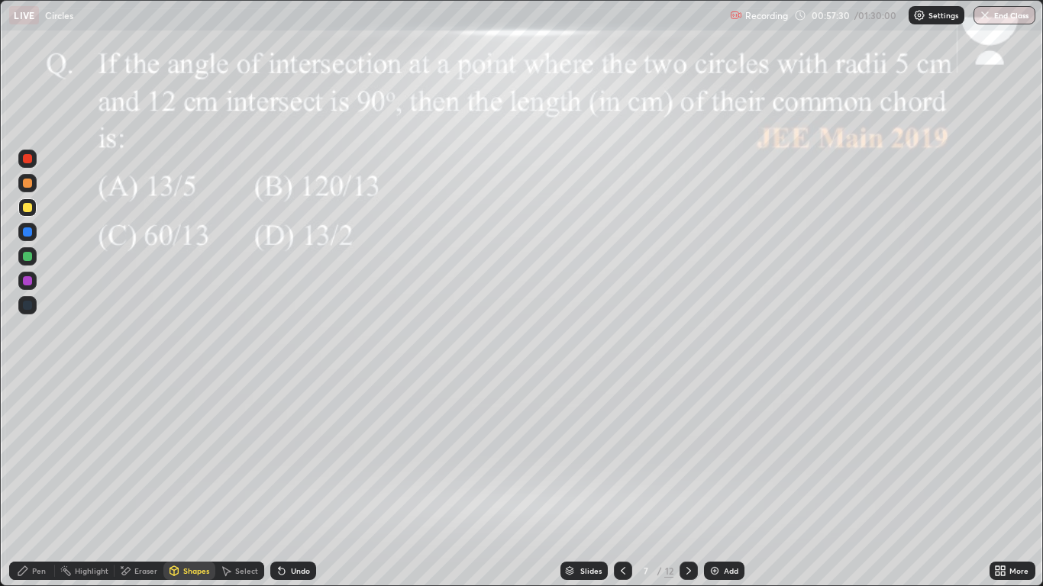
click at [33, 281] on div at bounding box center [27, 281] width 18 height 18
click at [246, 482] on div "Select" at bounding box center [246, 571] width 23 height 8
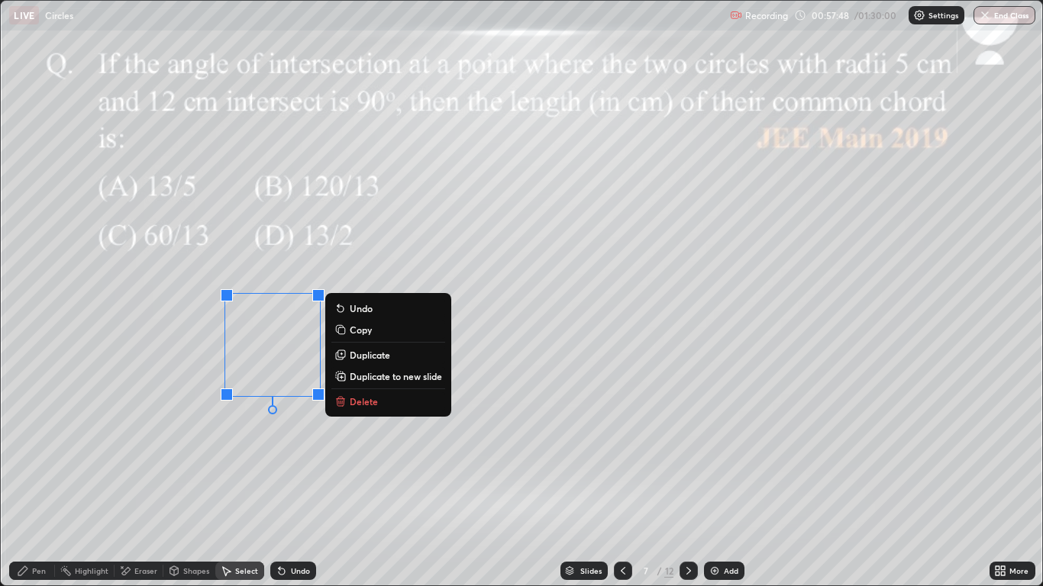
click at [189, 482] on div "Shapes" at bounding box center [196, 571] width 26 height 8
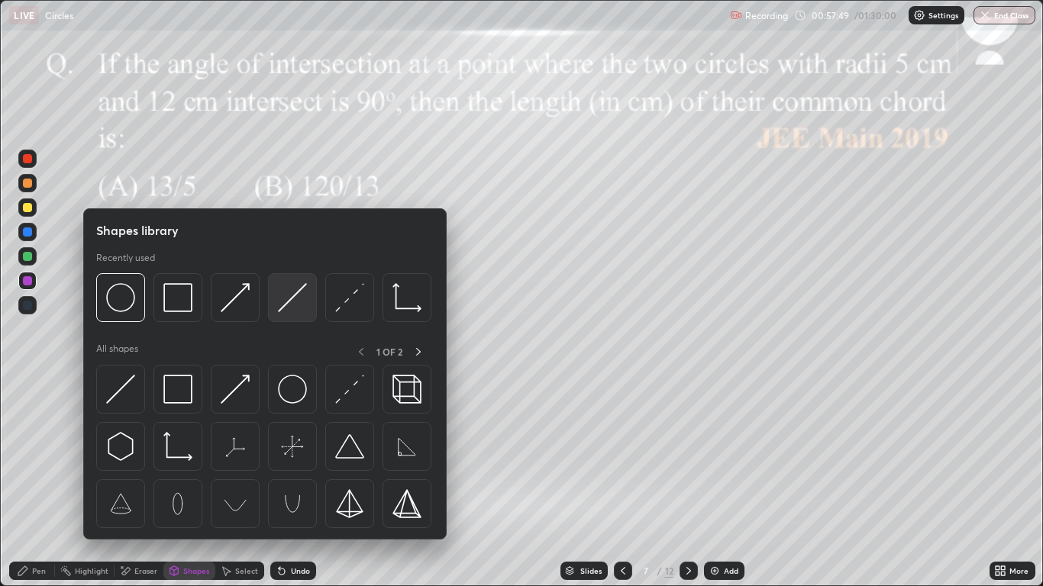
click at [284, 308] on img at bounding box center [292, 297] width 29 height 29
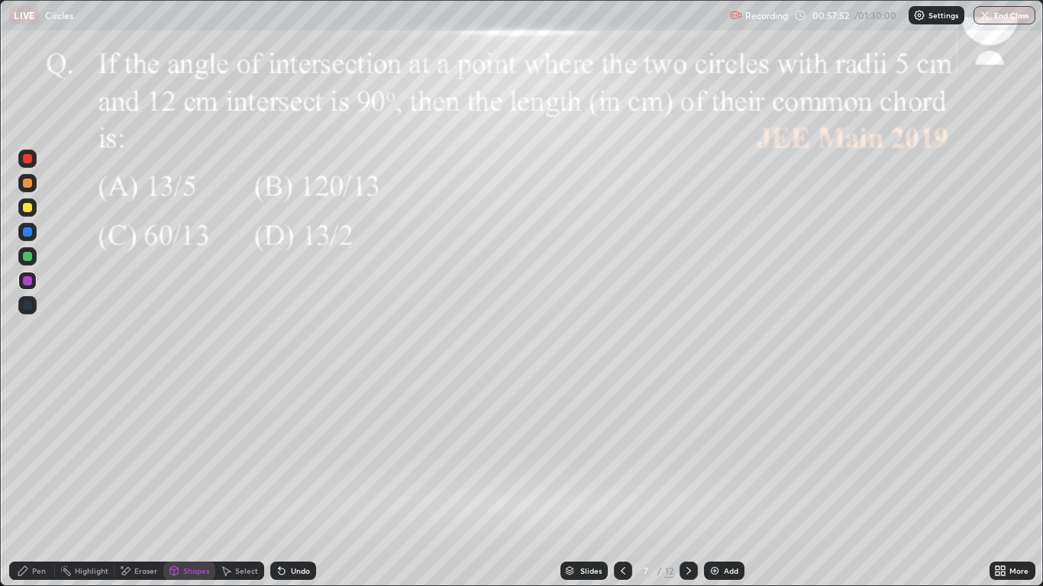
click at [295, 482] on div "Undo" at bounding box center [293, 571] width 46 height 18
click at [27, 253] on div at bounding box center [27, 256] width 9 height 9
click at [29, 153] on div at bounding box center [27, 159] width 18 height 18
click at [27, 260] on div at bounding box center [27, 256] width 9 height 9
click at [0, 252] on div "Setting up your live class" at bounding box center [521, 293] width 1042 height 586
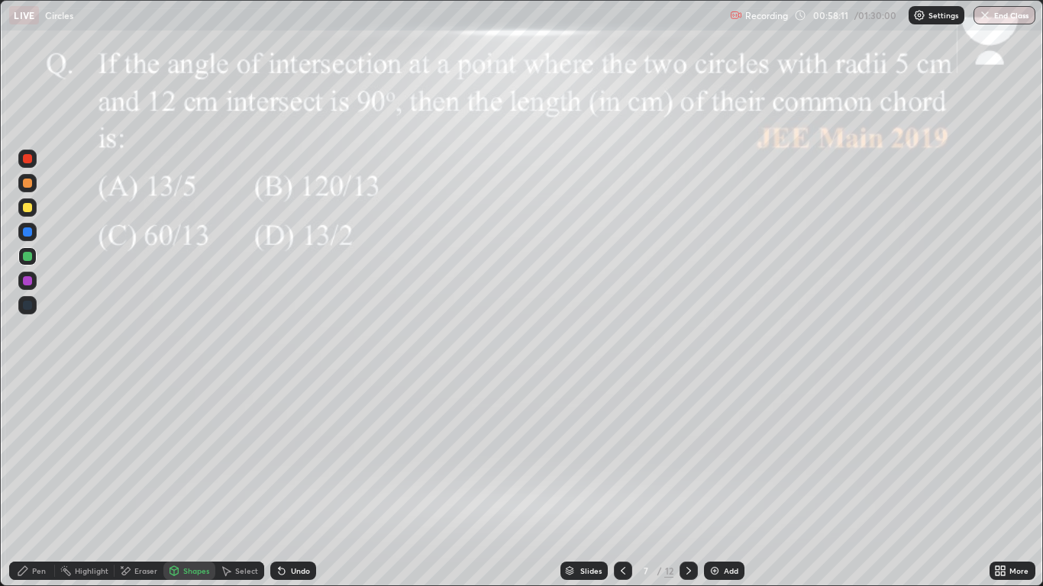
click at [27, 237] on div at bounding box center [27, 232] width 18 height 18
click at [298, 482] on div "Undo" at bounding box center [293, 571] width 46 height 18
click at [26, 280] on div at bounding box center [27, 280] width 9 height 9
click at [27, 232] on div at bounding box center [27, 231] width 9 height 9
click at [18, 153] on div at bounding box center [27, 159] width 18 height 18
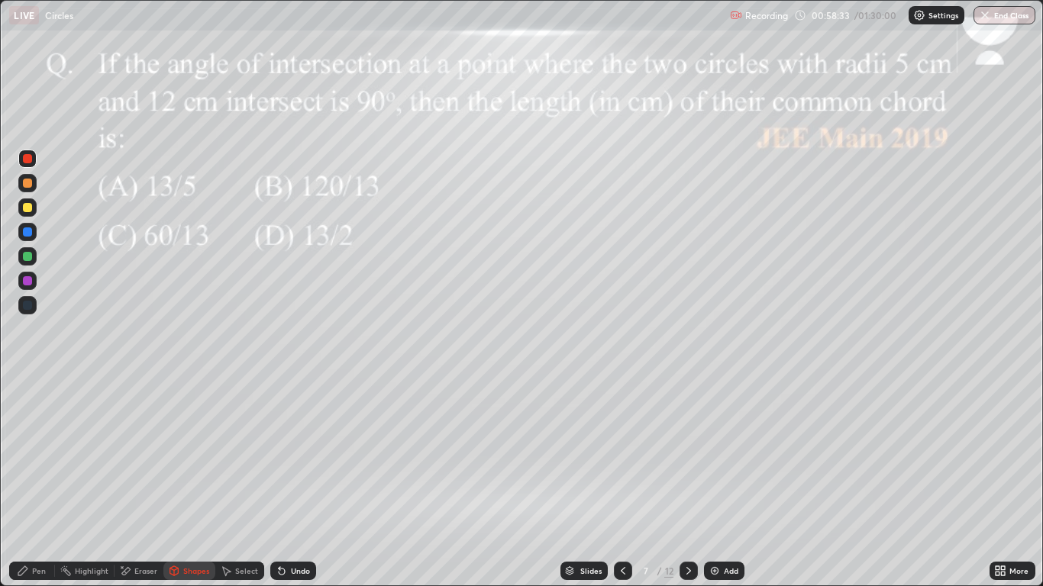
click at [24, 187] on div at bounding box center [27, 183] width 9 height 9
click at [26, 189] on div at bounding box center [27, 183] width 18 height 18
click at [27, 184] on div at bounding box center [27, 183] width 9 height 9
click at [292, 482] on div "Undo" at bounding box center [300, 571] width 19 height 8
click at [37, 482] on div "Pen" at bounding box center [39, 571] width 14 height 8
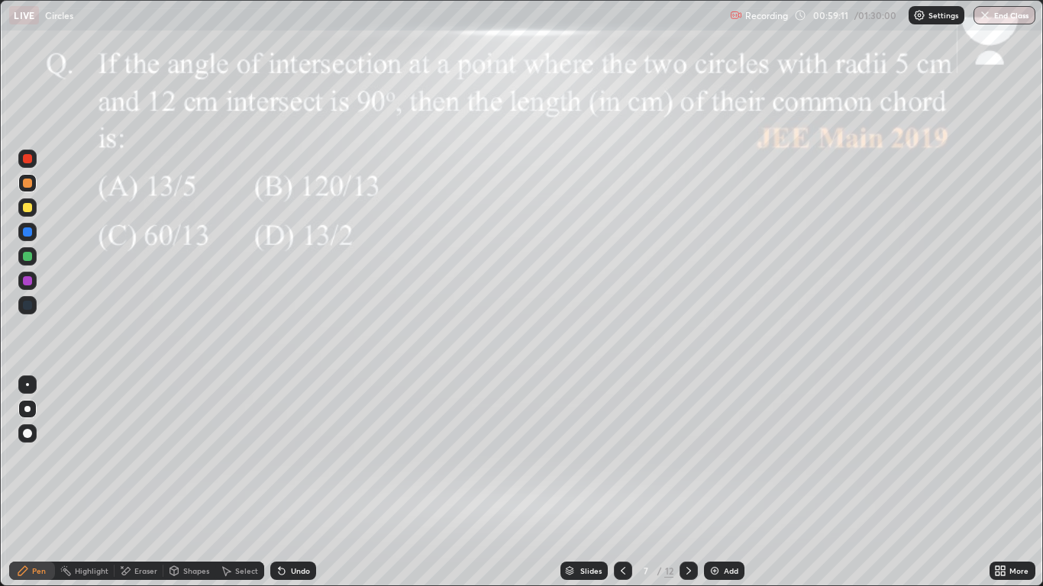
click at [26, 208] on div at bounding box center [27, 207] width 9 height 9
click at [24, 281] on div at bounding box center [27, 280] width 9 height 9
click at [184, 482] on div "Shapes" at bounding box center [196, 571] width 26 height 8
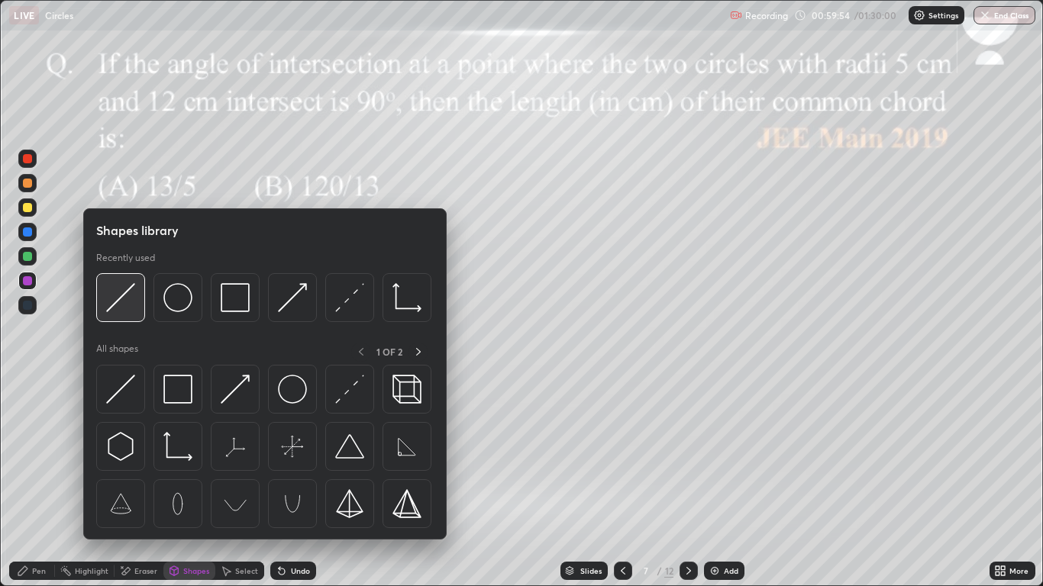
click at [121, 302] on img at bounding box center [120, 297] width 29 height 29
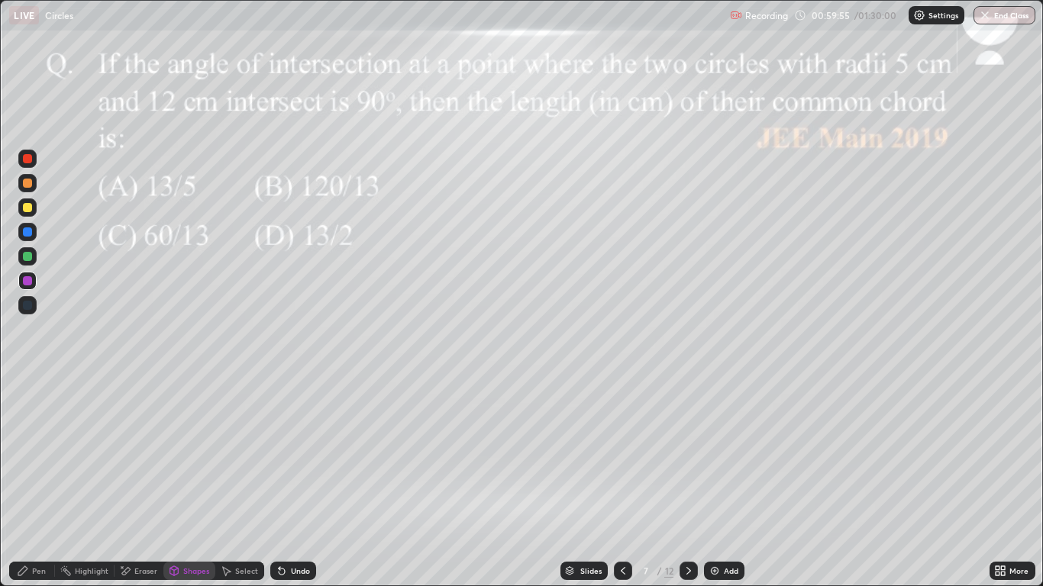
click at [27, 282] on div at bounding box center [27, 280] width 9 height 9
click at [39, 482] on div "Pen" at bounding box center [39, 571] width 14 height 8
click at [30, 257] on div at bounding box center [27, 256] width 9 height 9
click at [26, 211] on div at bounding box center [27, 207] width 9 height 9
click at [31, 285] on div at bounding box center [27, 280] width 9 height 9
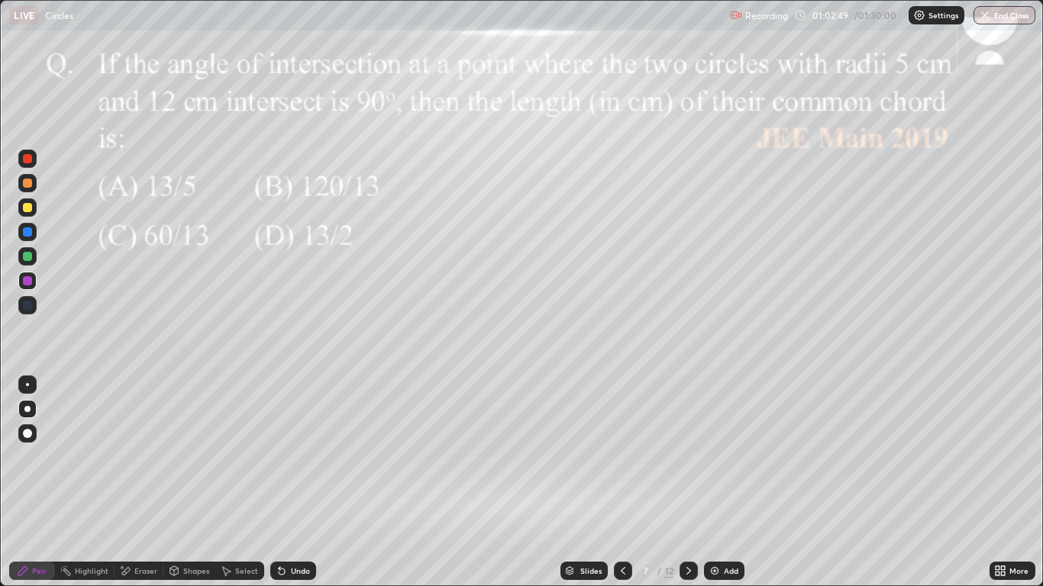
click at [28, 232] on div at bounding box center [27, 231] width 9 height 9
click at [34, 259] on div at bounding box center [27, 256] width 18 height 18
click at [294, 482] on div "Undo" at bounding box center [300, 571] width 19 height 8
click at [27, 278] on div at bounding box center [27, 280] width 9 height 9
click at [686, 482] on icon at bounding box center [688, 571] width 5 height 8
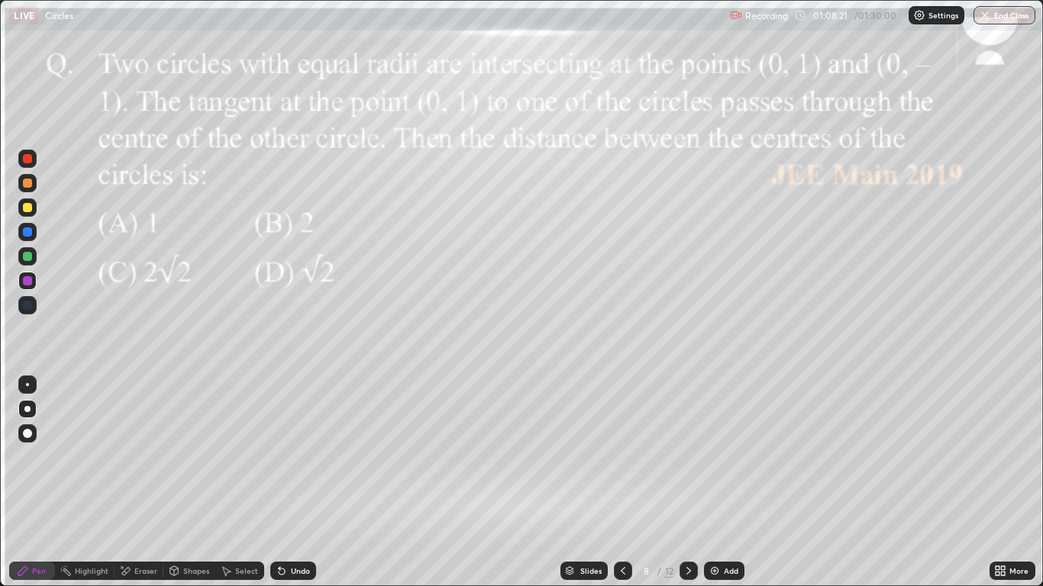
click at [27, 162] on div at bounding box center [27, 158] width 9 height 9
click at [25, 205] on div at bounding box center [27, 207] width 9 height 9
click at [592, 482] on div "Slides" at bounding box center [590, 571] width 21 height 8
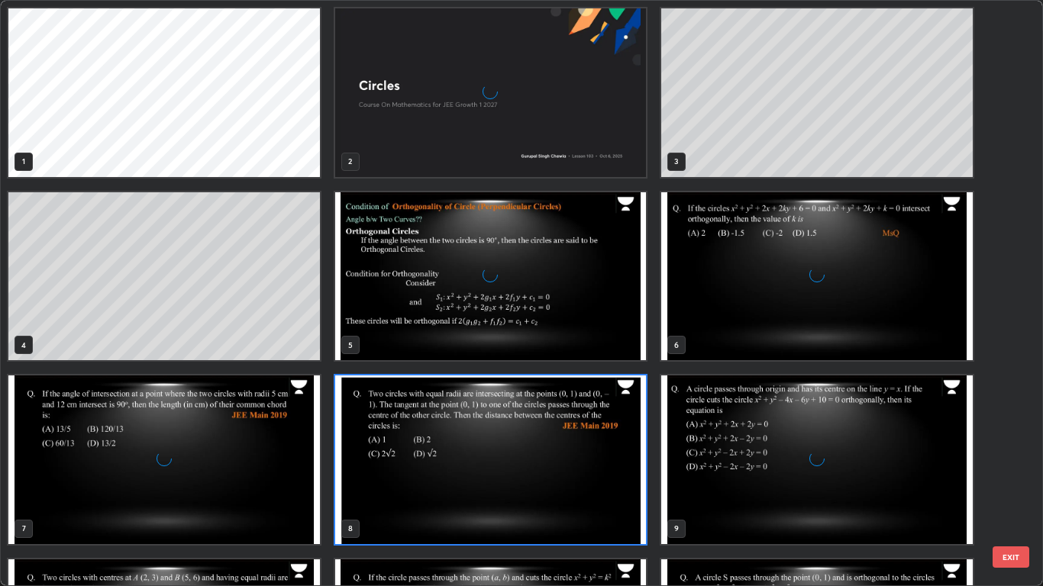
scroll to position [580, 1034]
click at [731, 272] on img "grid" at bounding box center [817, 276] width 311 height 169
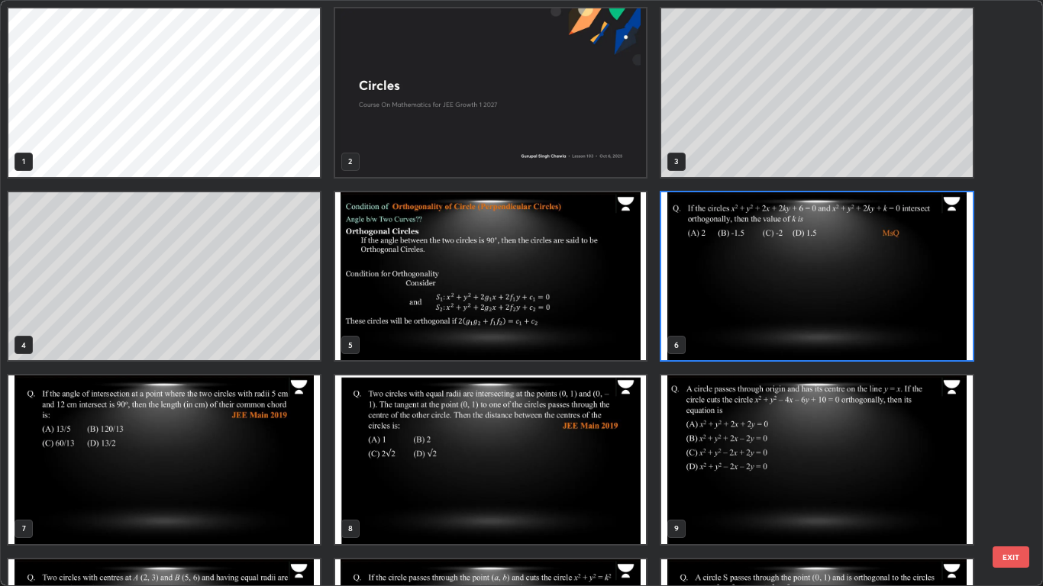
click at [747, 275] on img "grid" at bounding box center [817, 276] width 311 height 169
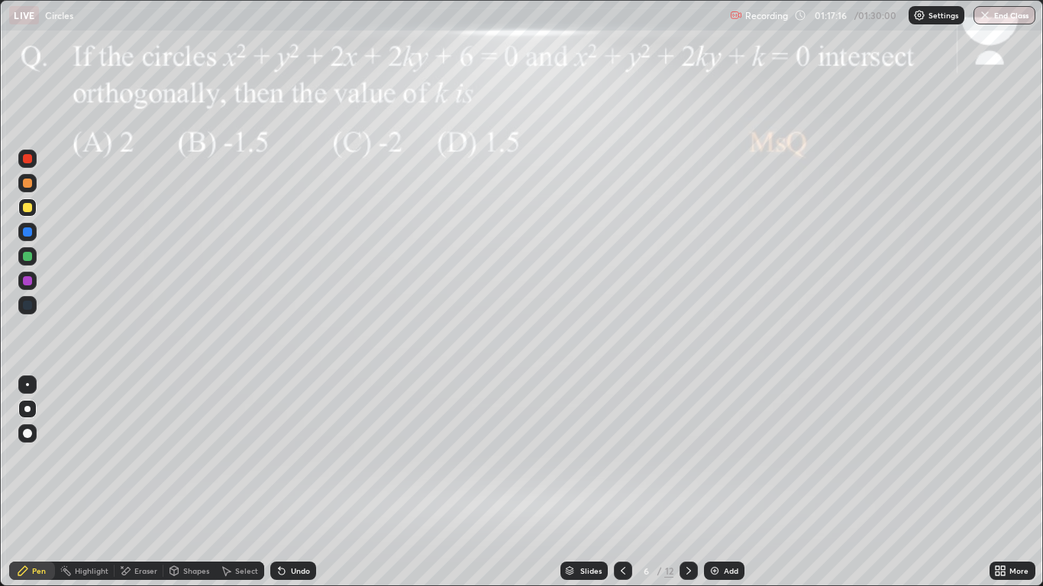
click at [590, 482] on div "Slides" at bounding box center [590, 571] width 21 height 8
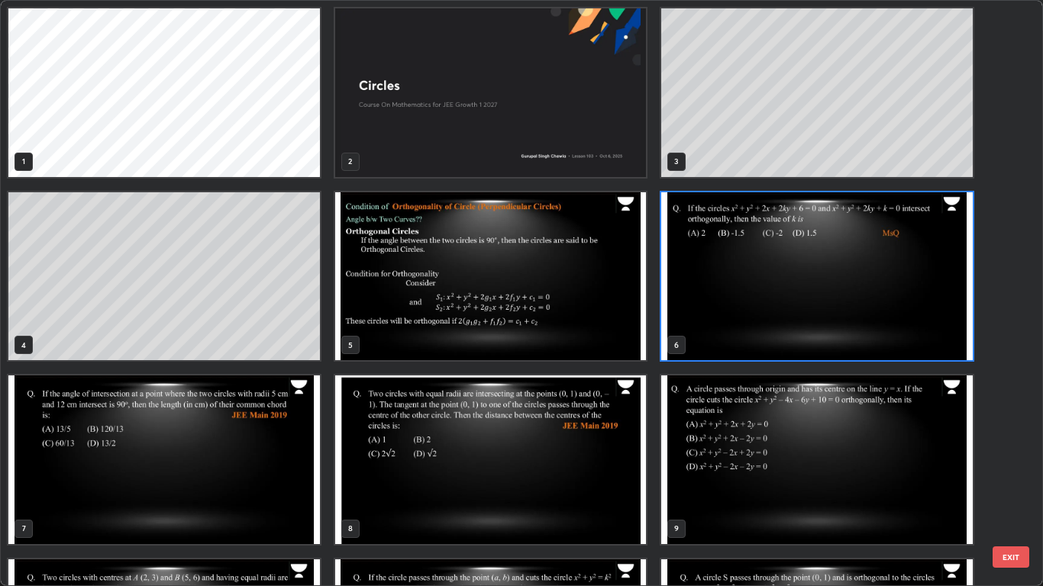
scroll to position [150, 0]
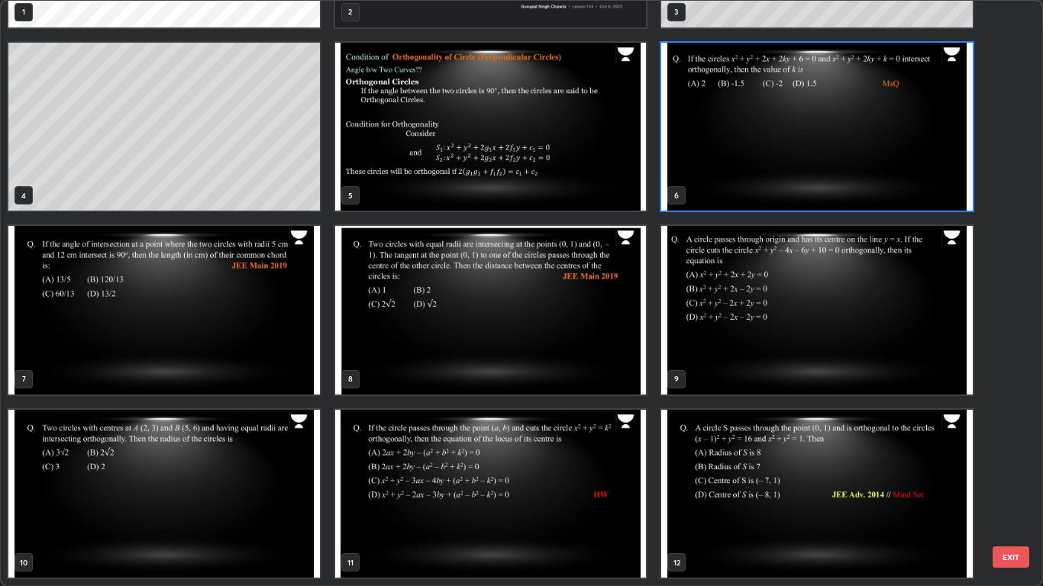
click at [724, 338] on img "grid" at bounding box center [817, 310] width 311 height 169
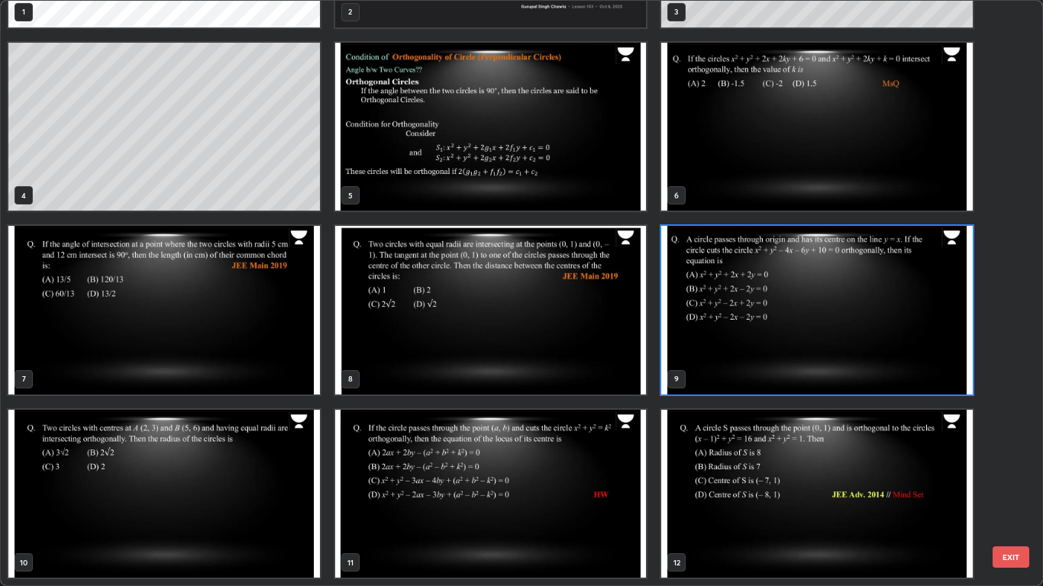
click at [721, 339] on img "grid" at bounding box center [817, 310] width 311 height 169
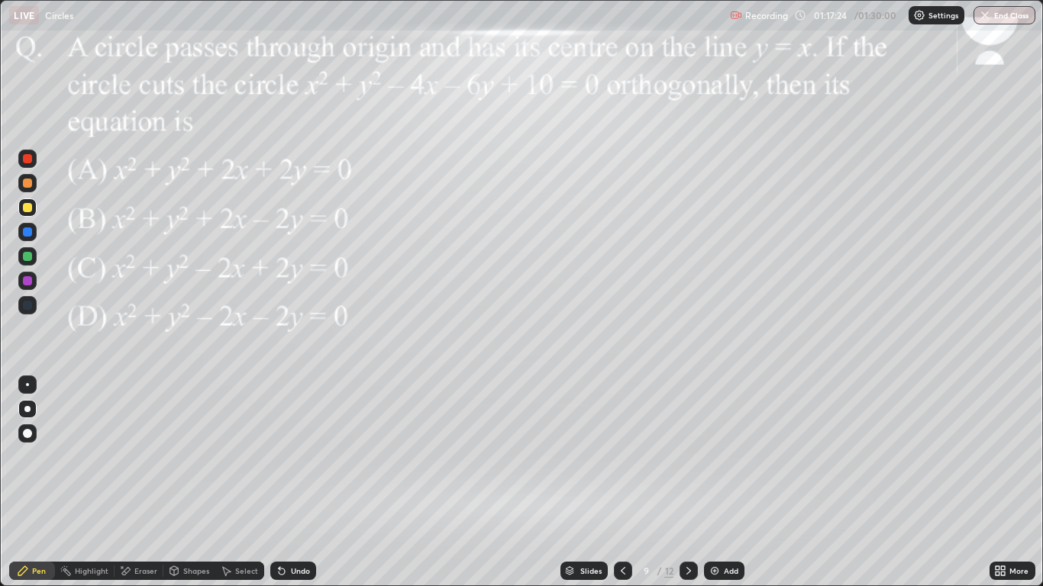
click at [27, 210] on div at bounding box center [27, 207] width 9 height 9
click at [28, 233] on div at bounding box center [27, 231] width 9 height 9
click at [27, 257] on div at bounding box center [27, 256] width 9 height 9
click at [283, 482] on icon at bounding box center [282, 572] width 6 height 6
click at [298, 482] on div "Undo" at bounding box center [300, 571] width 19 height 8
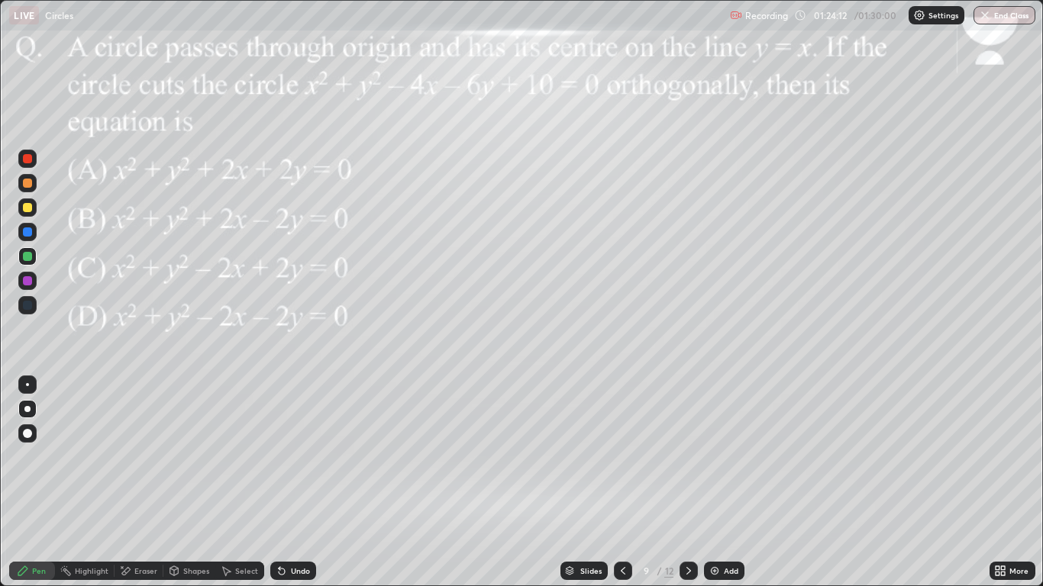
click at [297, 482] on div "Undo" at bounding box center [300, 571] width 19 height 8
click at [299, 482] on div "Undo" at bounding box center [300, 571] width 19 height 8
click at [292, 482] on div "Undo" at bounding box center [300, 571] width 19 height 8
click at [26, 205] on div at bounding box center [27, 207] width 9 height 9
click at [288, 482] on div "Undo" at bounding box center [290, 571] width 52 height 31
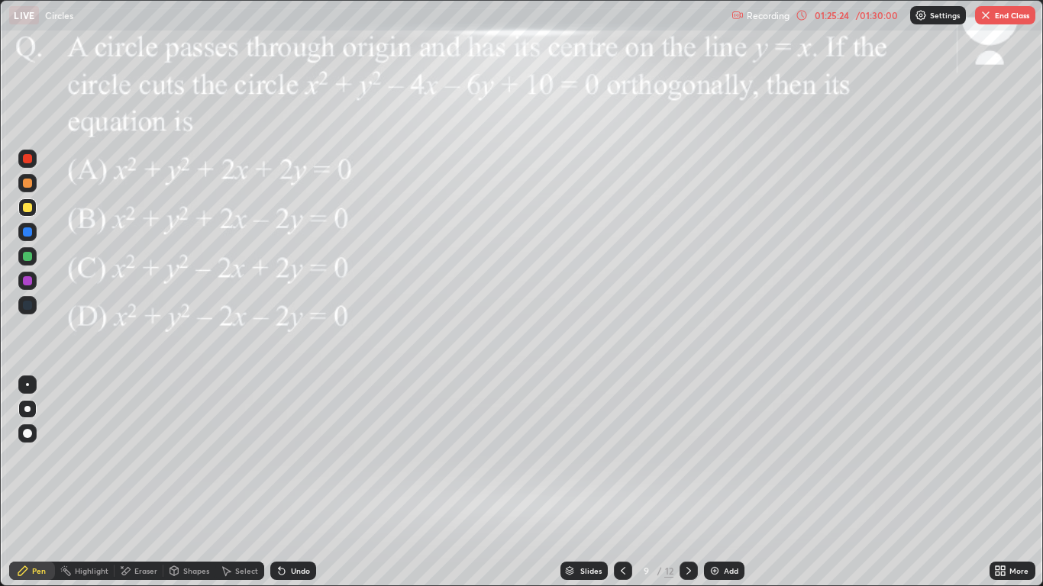
click at [291, 482] on div "Undo" at bounding box center [293, 571] width 46 height 18
click at [289, 482] on div "Undo" at bounding box center [293, 571] width 46 height 18
click at [28, 280] on div at bounding box center [27, 280] width 9 height 9
click at [183, 482] on div "Shapes" at bounding box center [196, 571] width 26 height 8
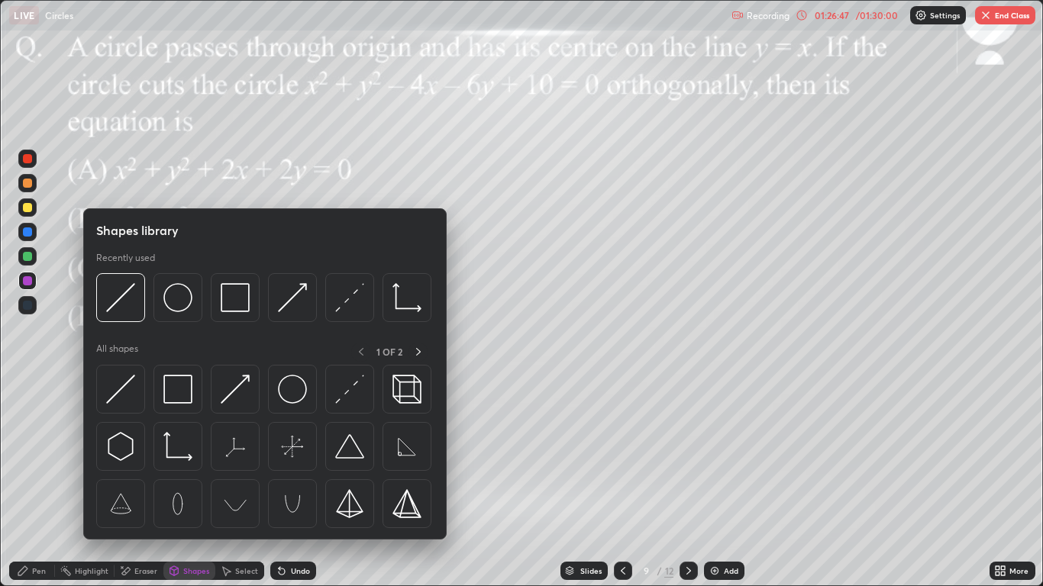
click at [285, 482] on icon at bounding box center [282, 571] width 12 height 12
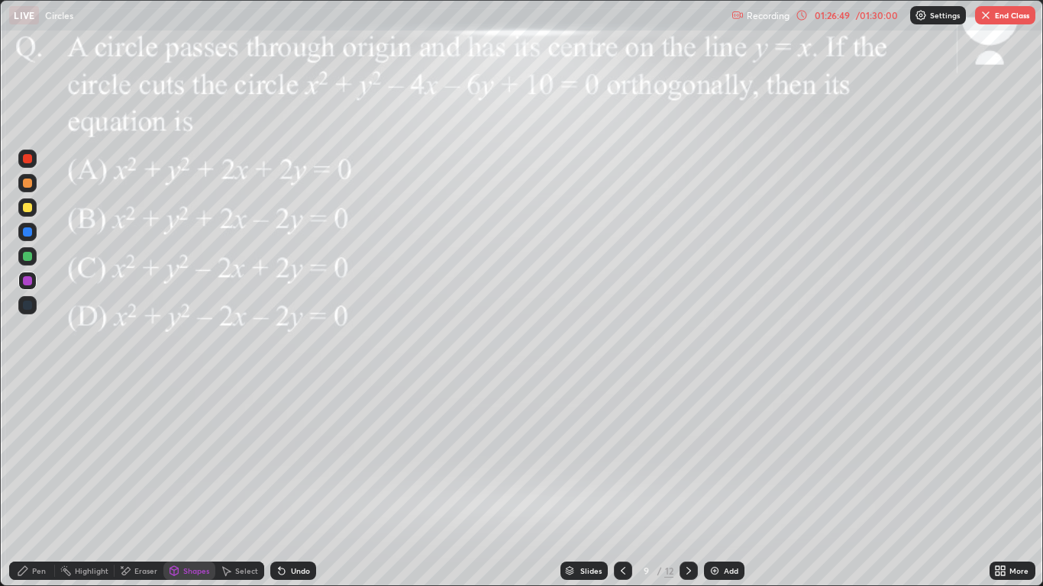
click at [133, 482] on div "Eraser" at bounding box center [139, 571] width 49 height 18
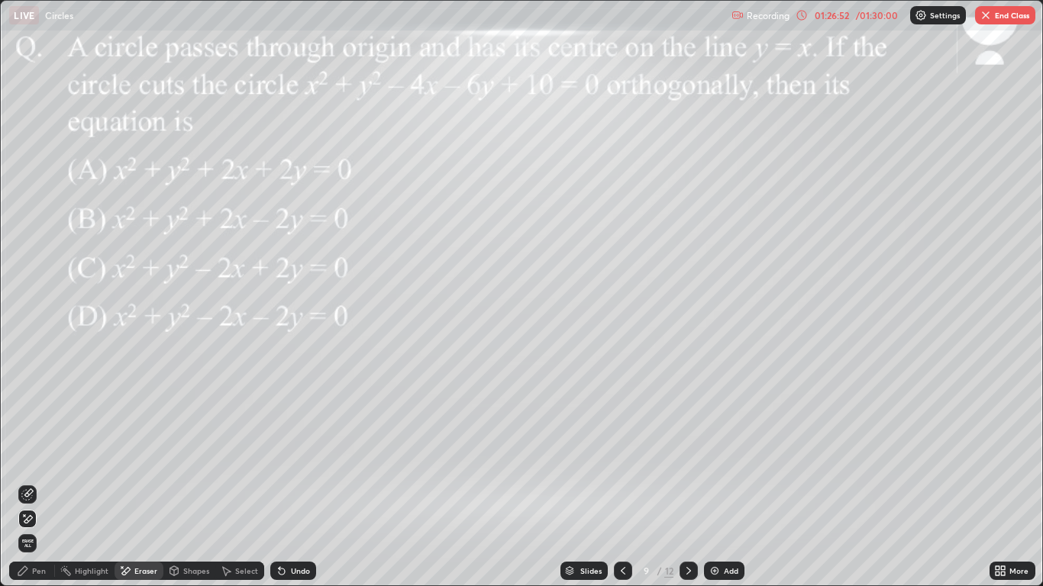
click at [27, 482] on icon at bounding box center [23, 571] width 12 height 12
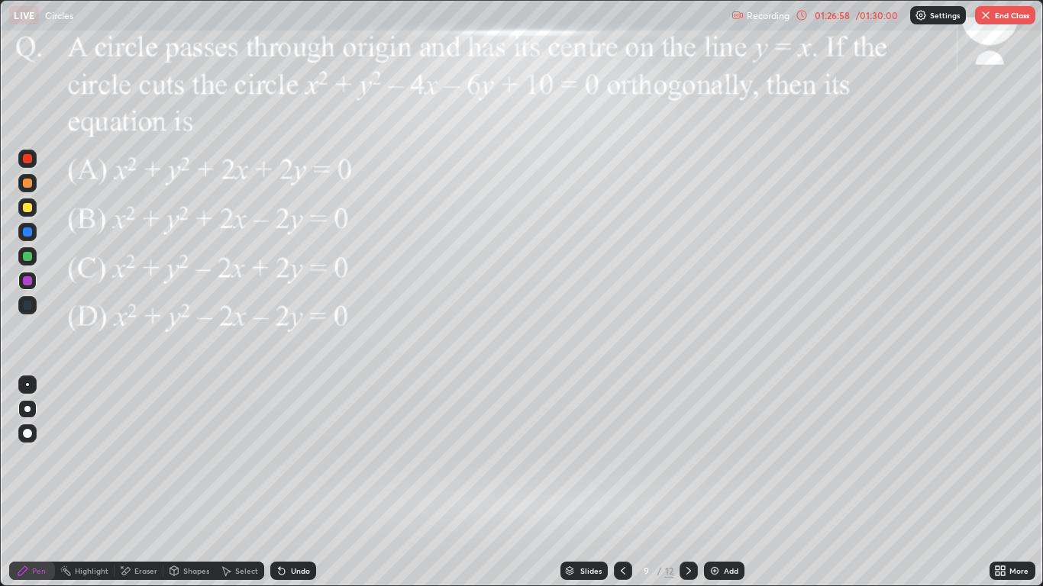
click at [298, 482] on div "Undo" at bounding box center [300, 571] width 19 height 8
click at [295, 482] on div "Undo" at bounding box center [300, 571] width 19 height 8
click at [30, 252] on div at bounding box center [27, 256] width 9 height 9
click at [34, 160] on div at bounding box center [27, 159] width 18 height 18
click at [688, 482] on icon at bounding box center [688, 571] width 12 height 12
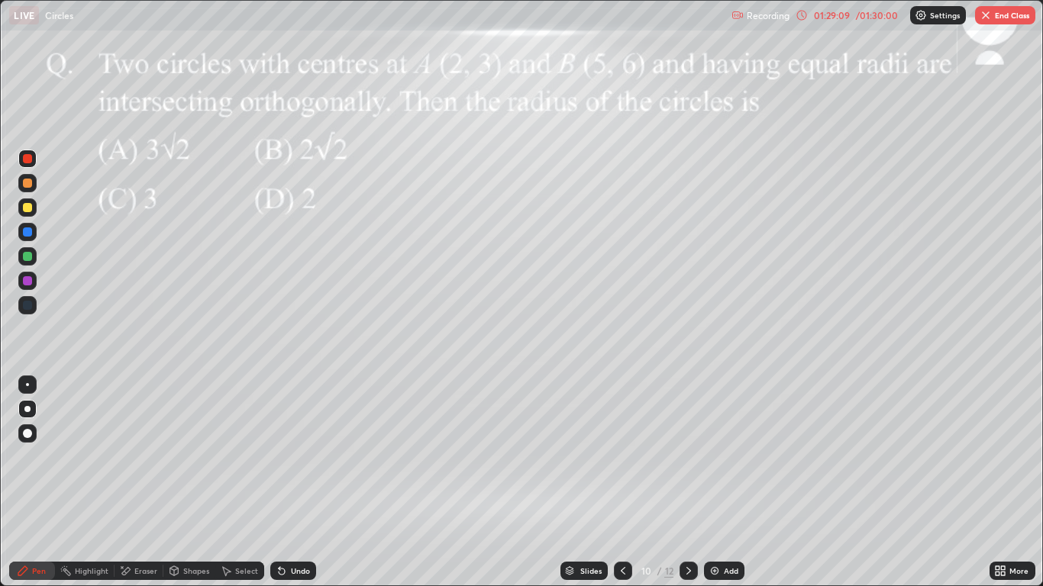
click at [688, 482] on icon at bounding box center [688, 571] width 12 height 12
click at [1015, 15] on button "End Class" at bounding box center [1005, 15] width 60 height 18
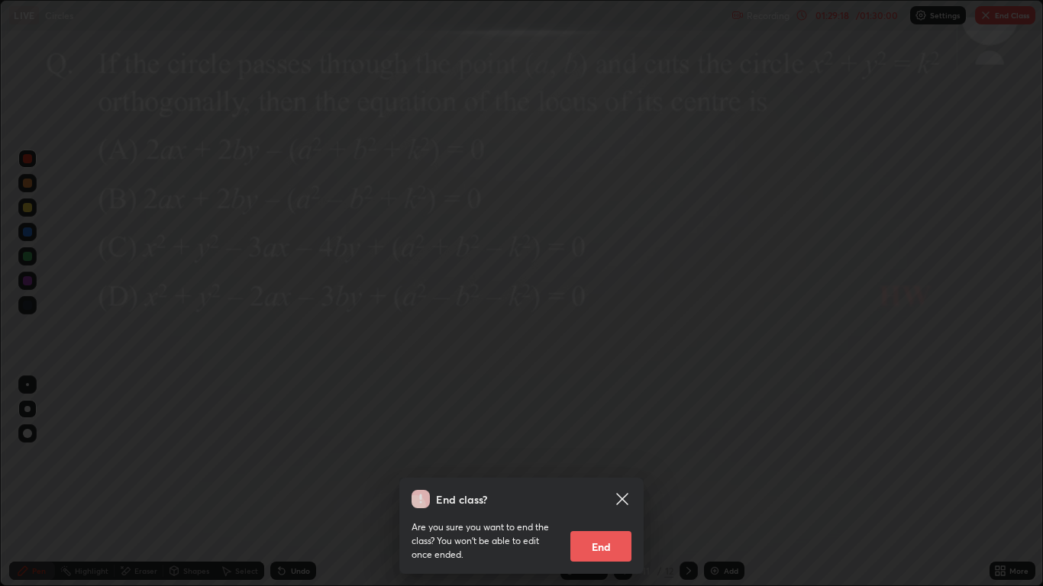
click at [607, 482] on button "End" at bounding box center [600, 546] width 61 height 31
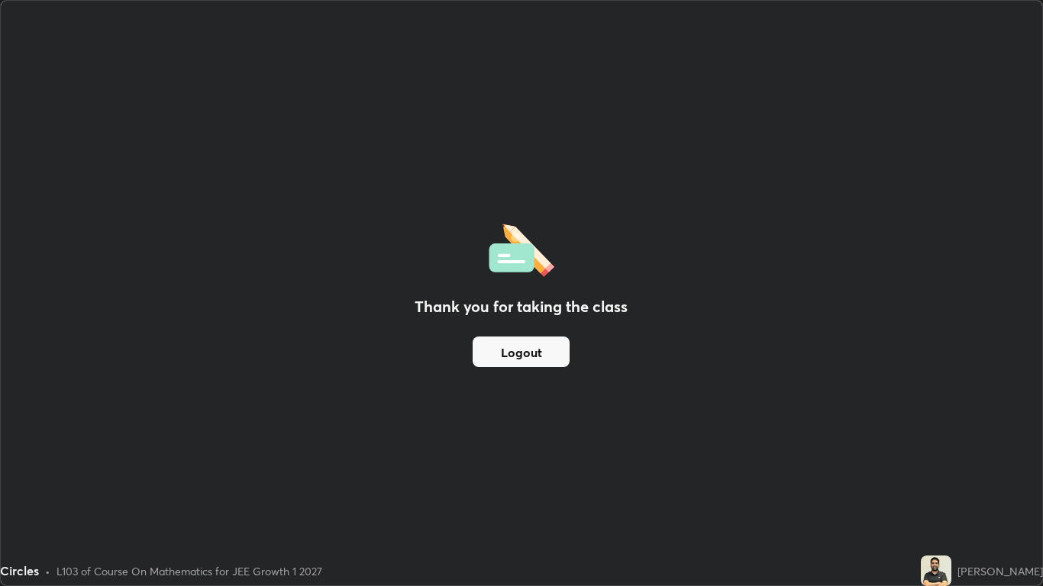
click at [598, 482] on div "Thank you for taking the class Logout" at bounding box center [521, 293] width 1040 height 585
click at [516, 355] on button "Logout" at bounding box center [521, 352] width 97 height 31
